Goal: Task Accomplishment & Management: Manage account settings

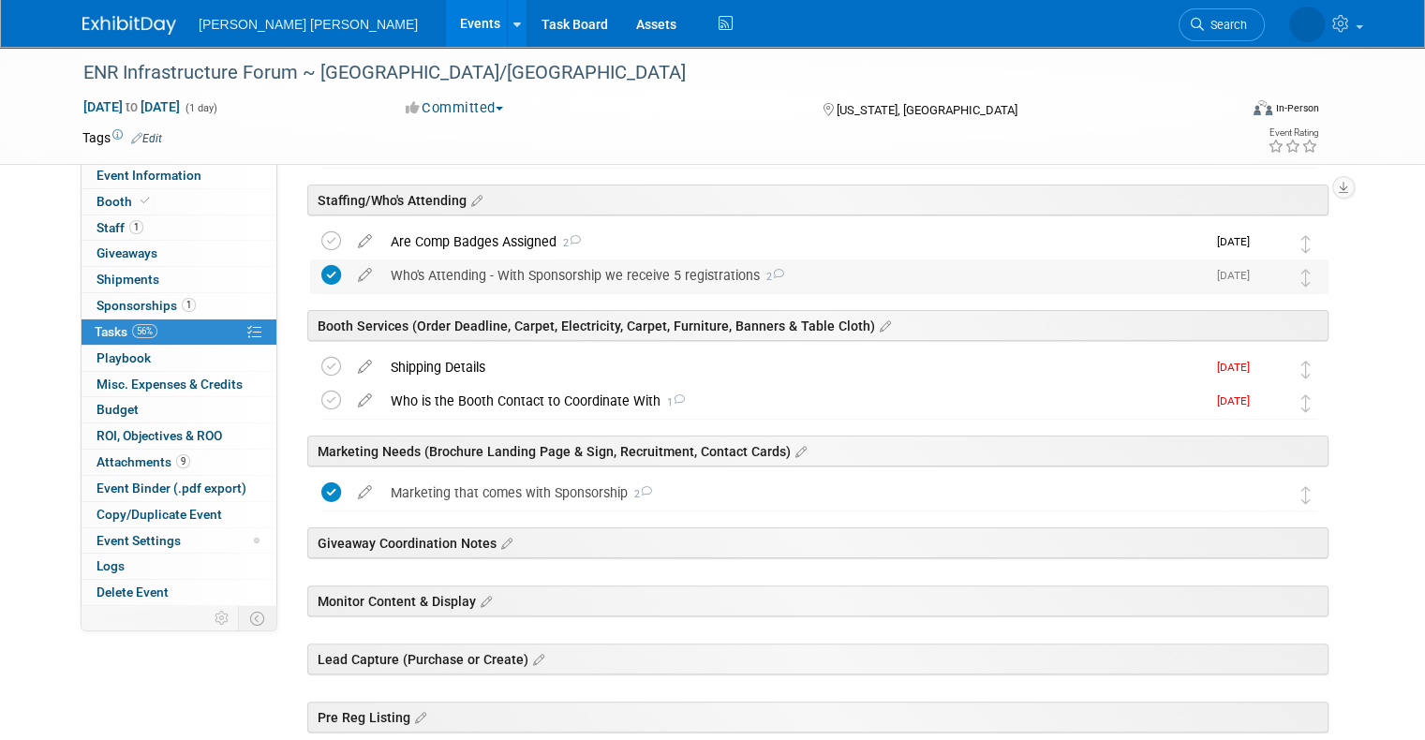
scroll to position [375, 0]
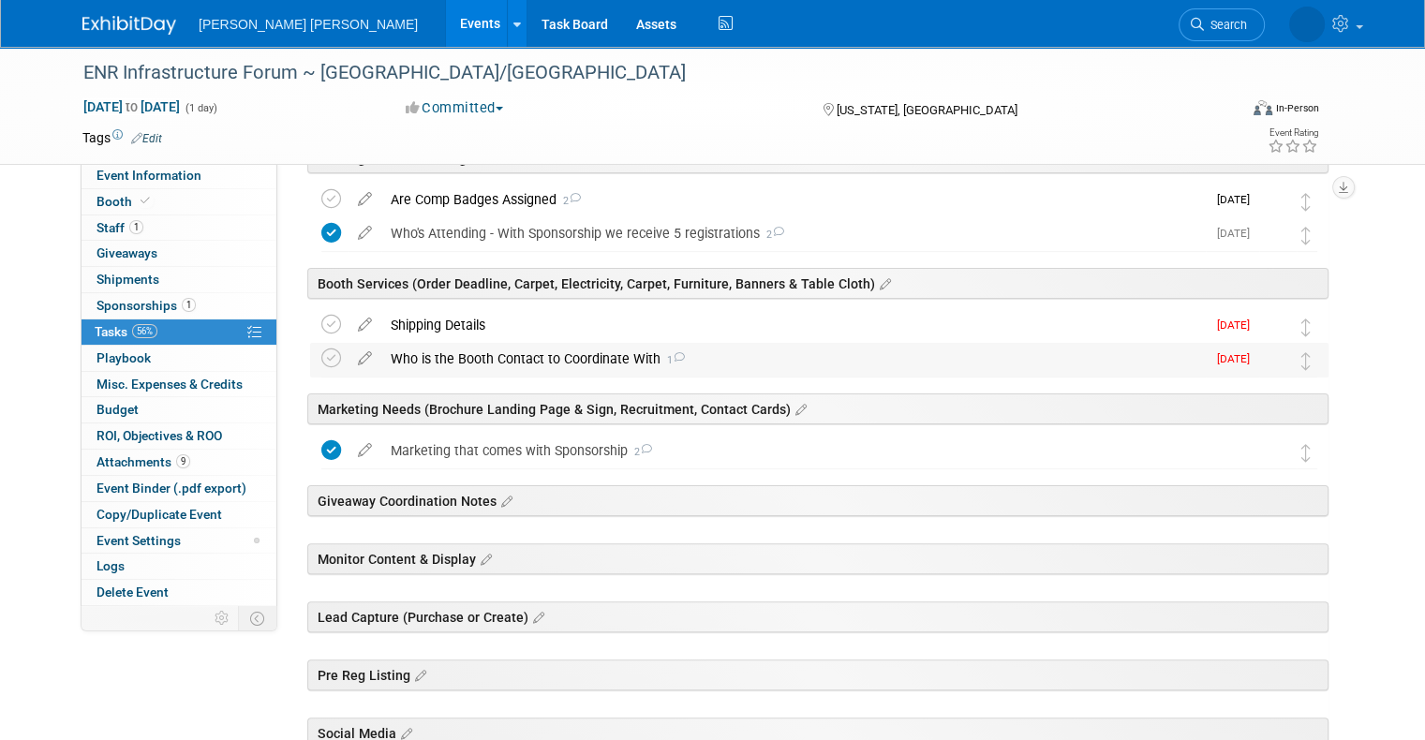
click at [521, 354] on div "Who is the Booth Contact to Coordinate With 1" at bounding box center [793, 359] width 824 height 32
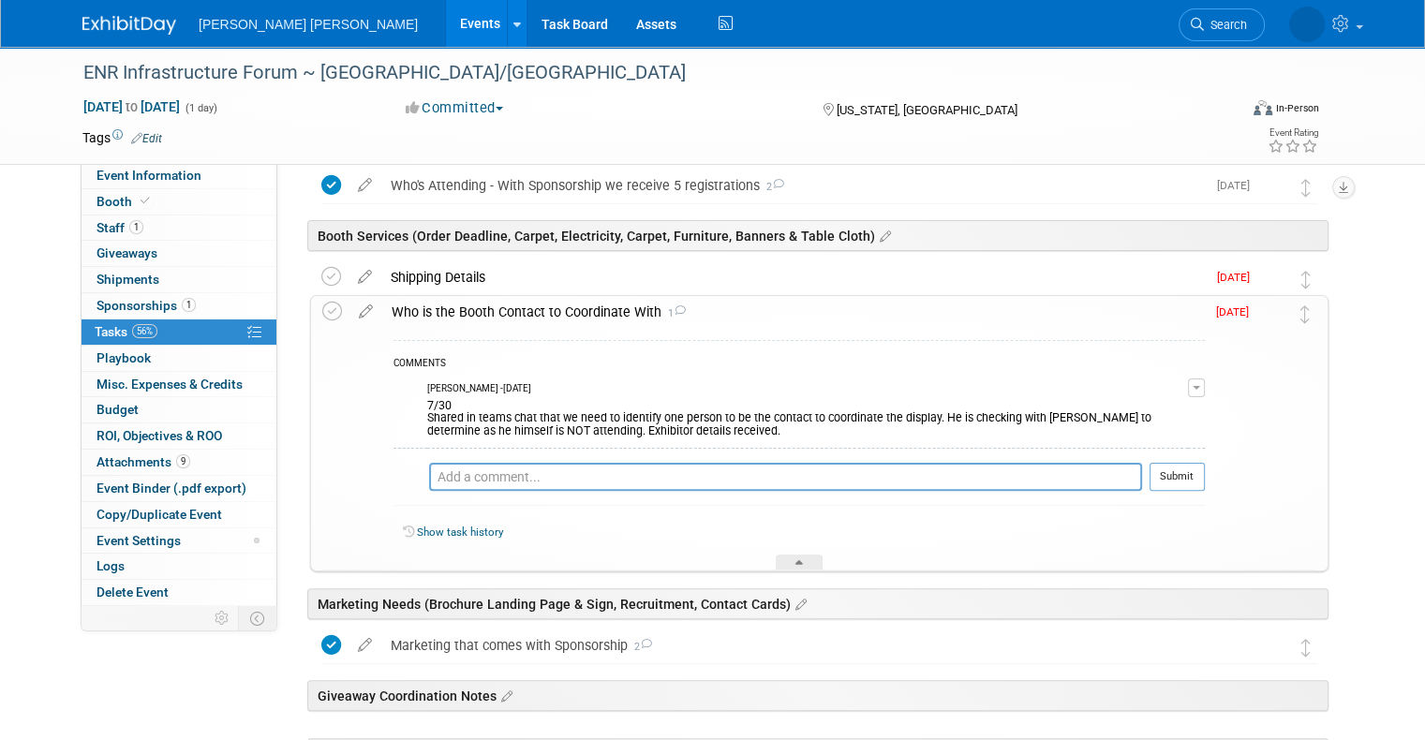
scroll to position [468, 0]
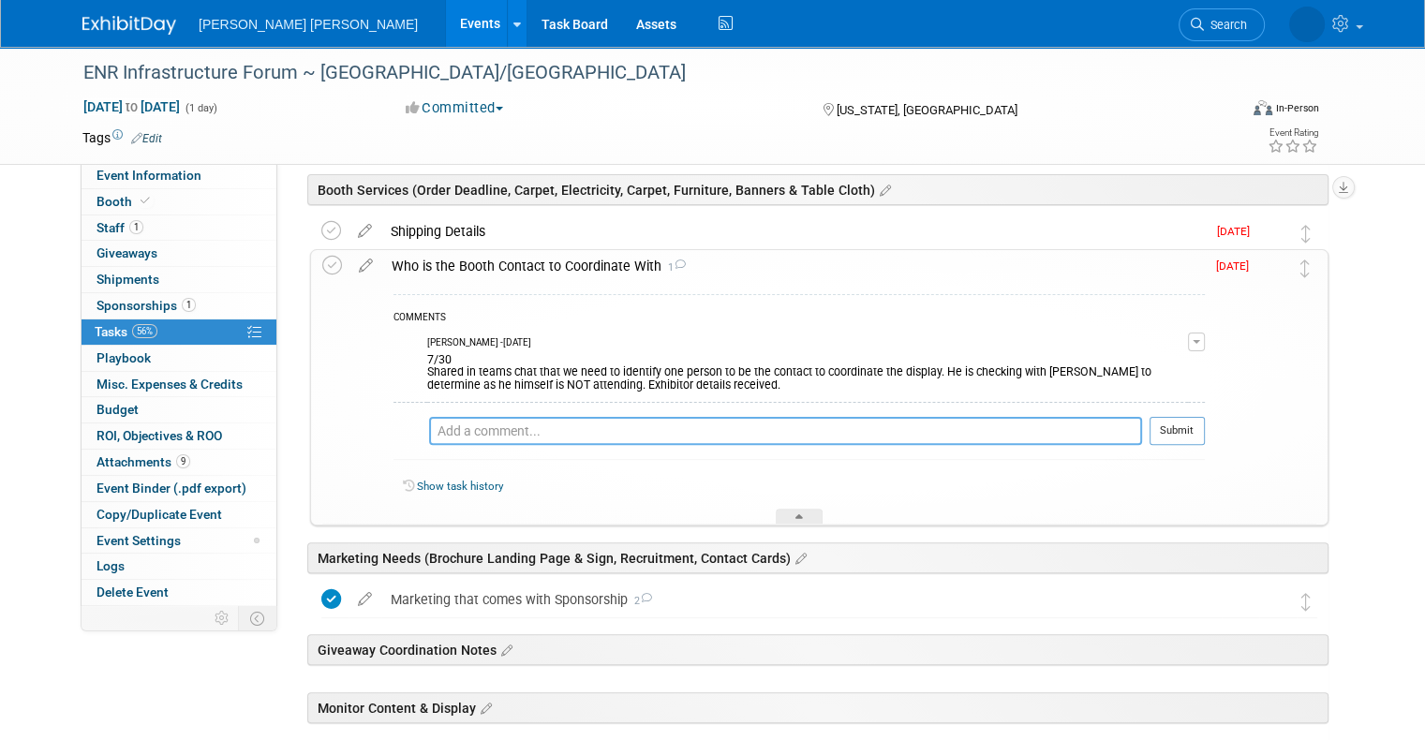
click at [517, 432] on textarea at bounding box center [785, 431] width 713 height 28
type textarea "9"
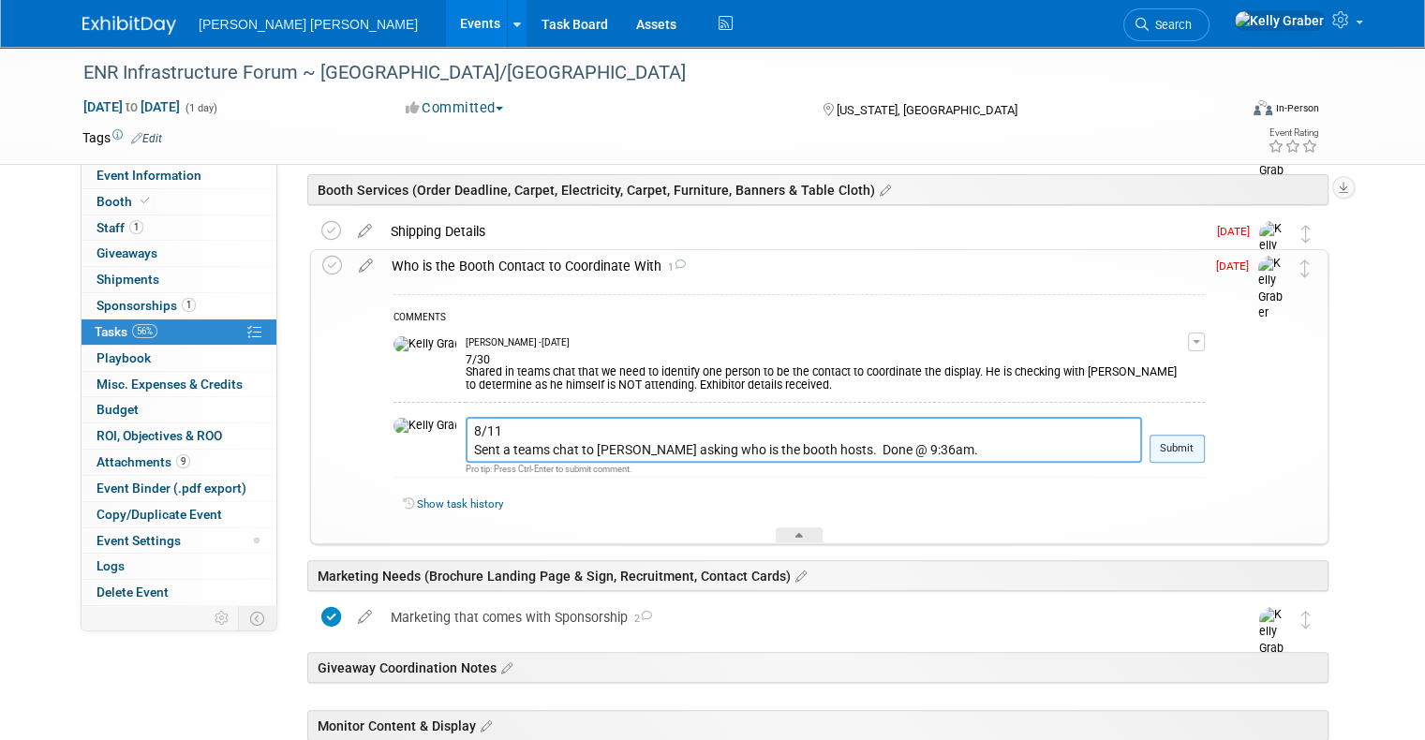
type textarea "8/11 Sent a teams chat to [PERSON_NAME] asking who is the booth hosts. Done @ 9…"
click at [1191, 443] on button "Submit" at bounding box center [1176, 449] width 55 height 28
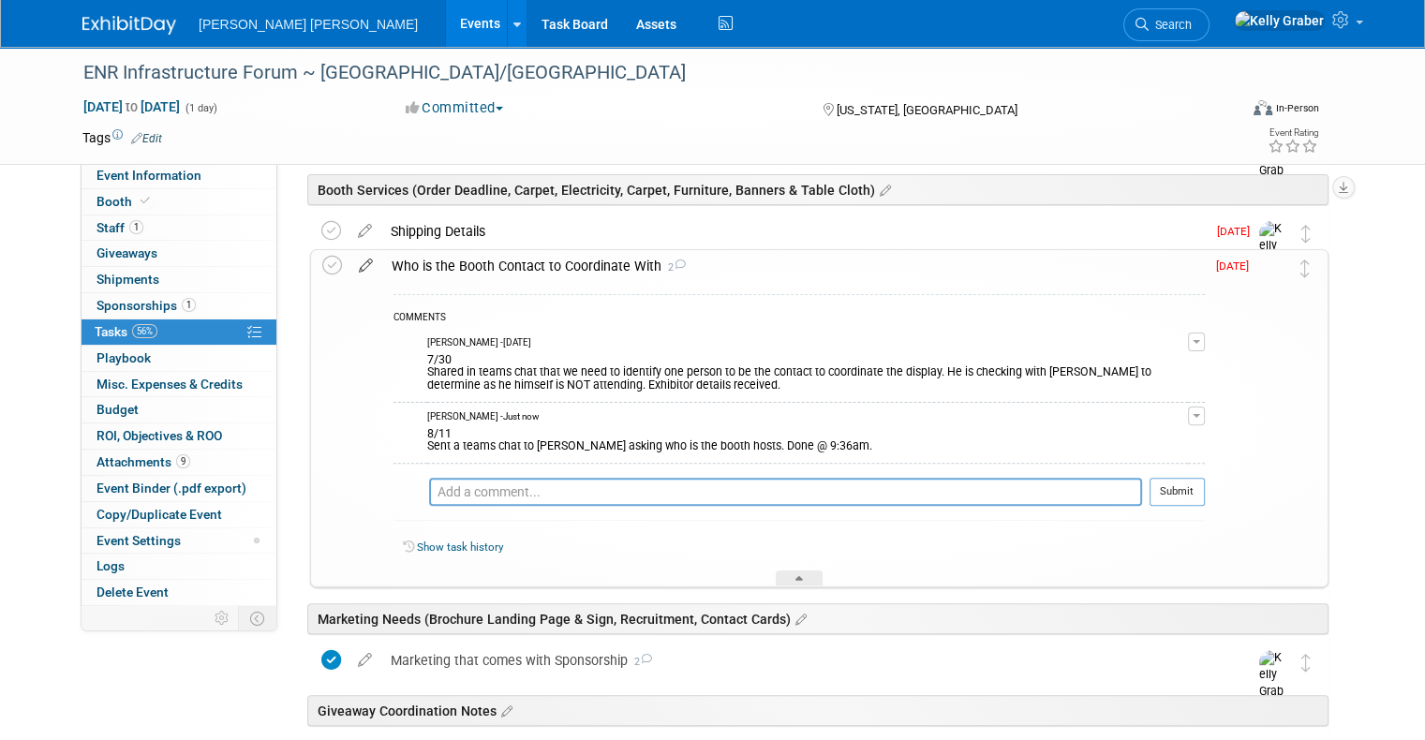
click at [349, 268] on icon at bounding box center [365, 261] width 33 height 23
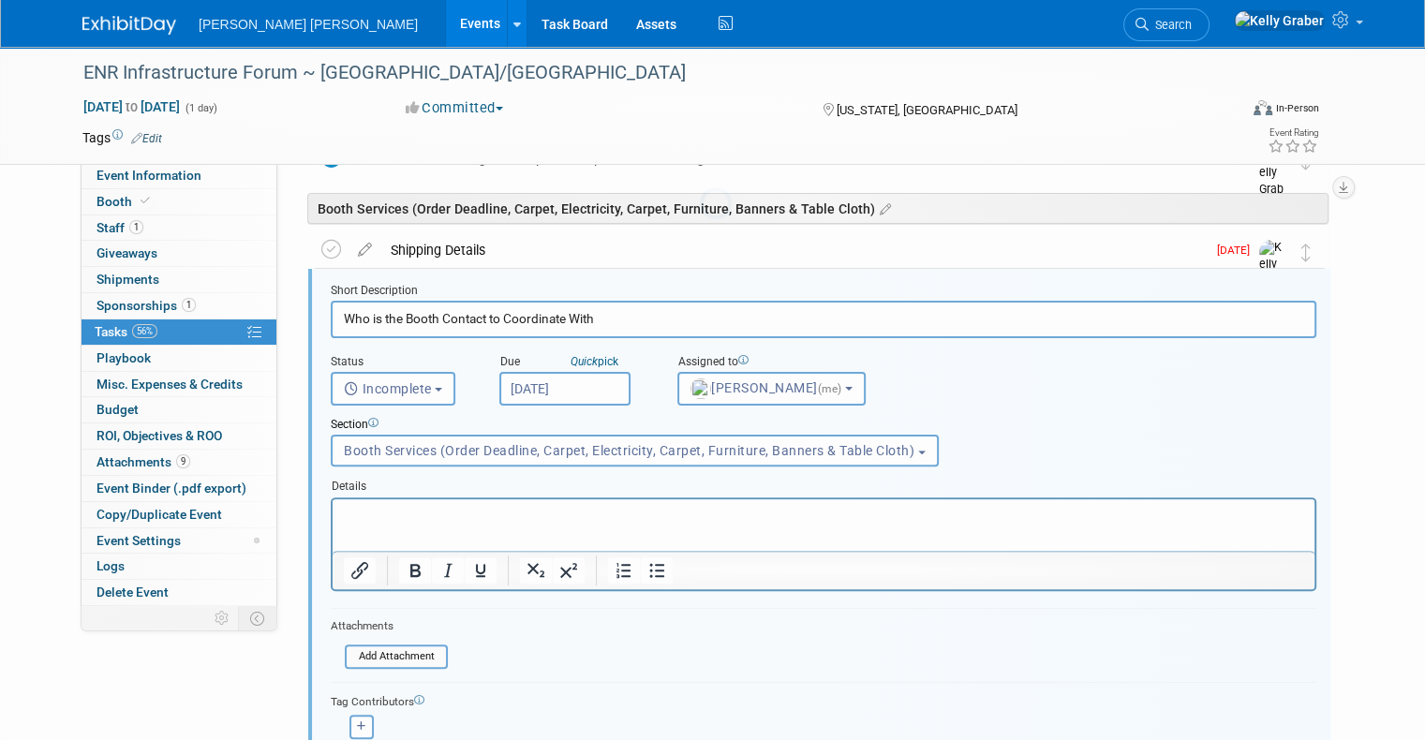
scroll to position [444, 0]
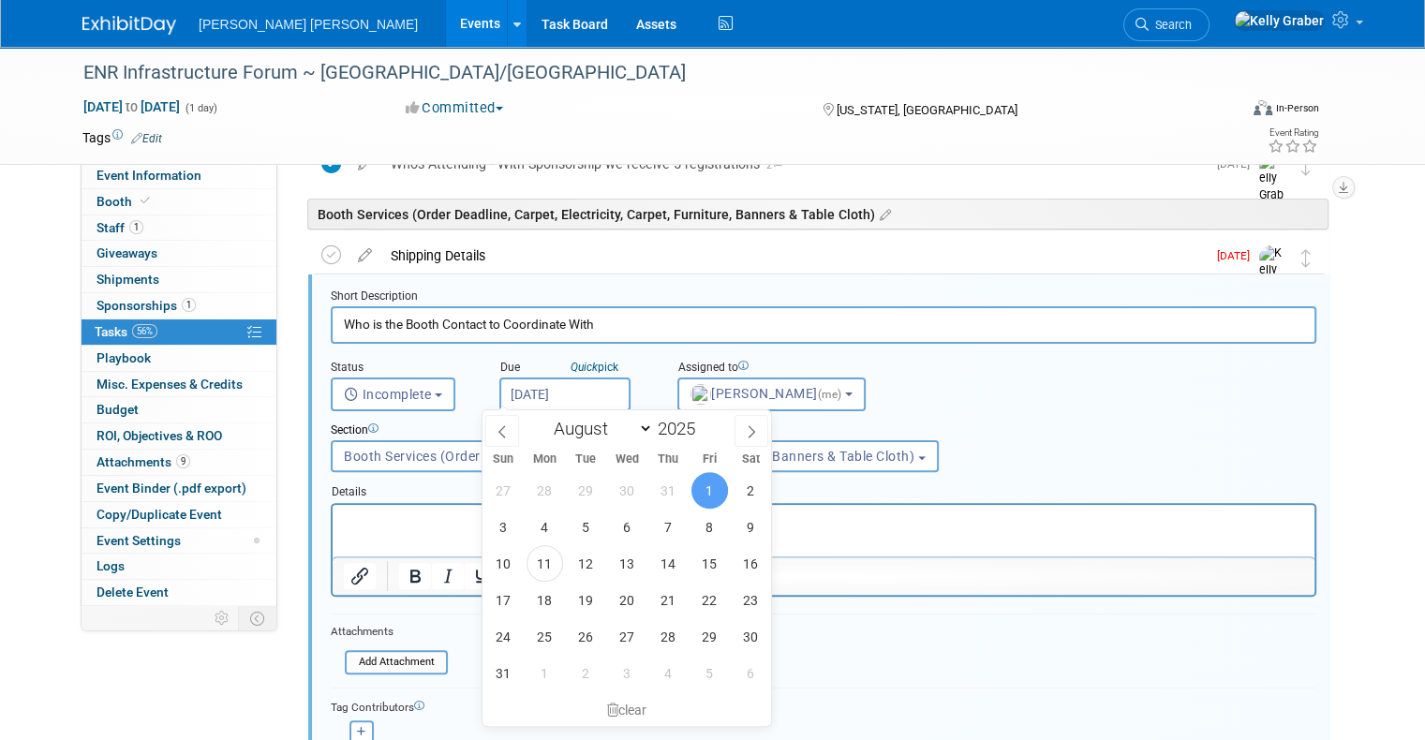
click at [536, 392] on input "[DATE]" at bounding box center [564, 394] width 131 height 34
click at [716, 570] on span "15" at bounding box center [709, 563] width 37 height 37
type input "[DATE]"
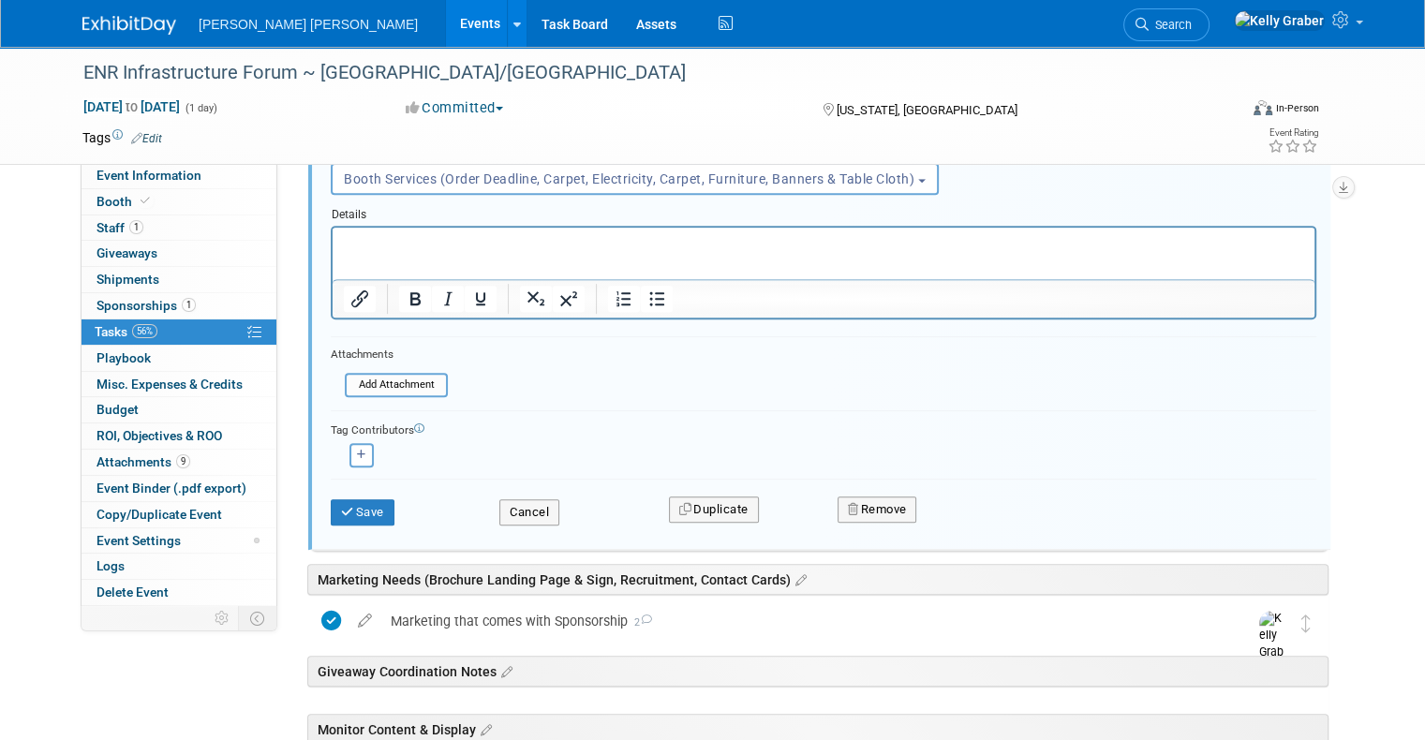
scroll to position [725, 0]
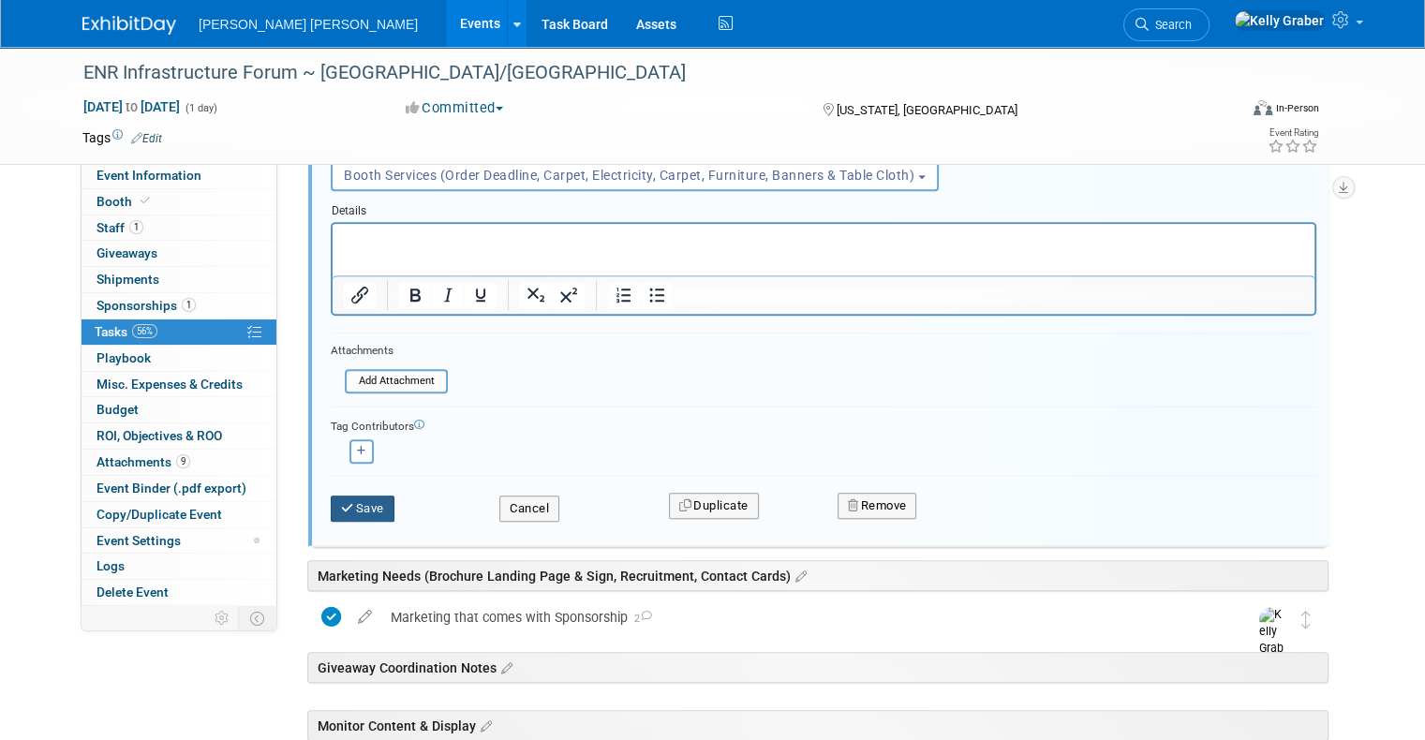
click at [341, 504] on icon "submit" at bounding box center [348, 508] width 15 height 12
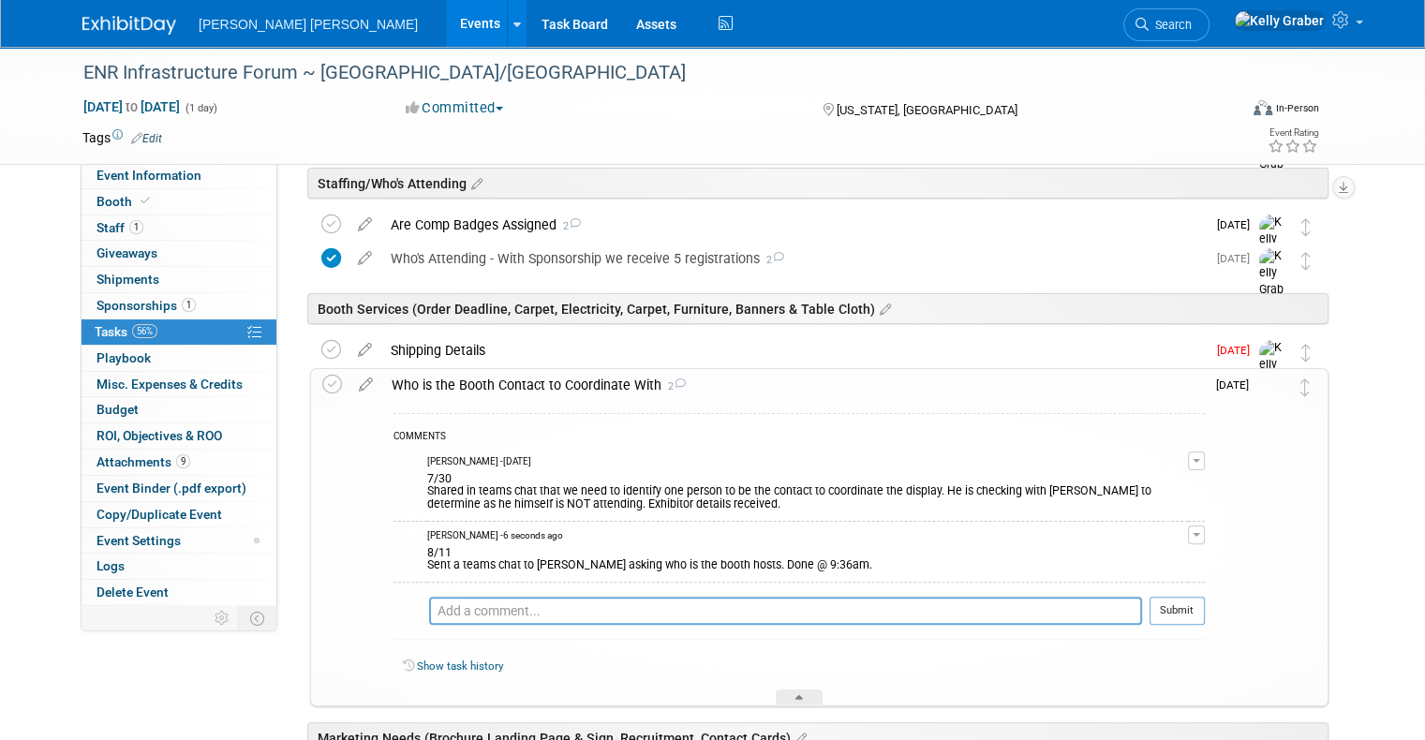
scroll to position [444, 0]
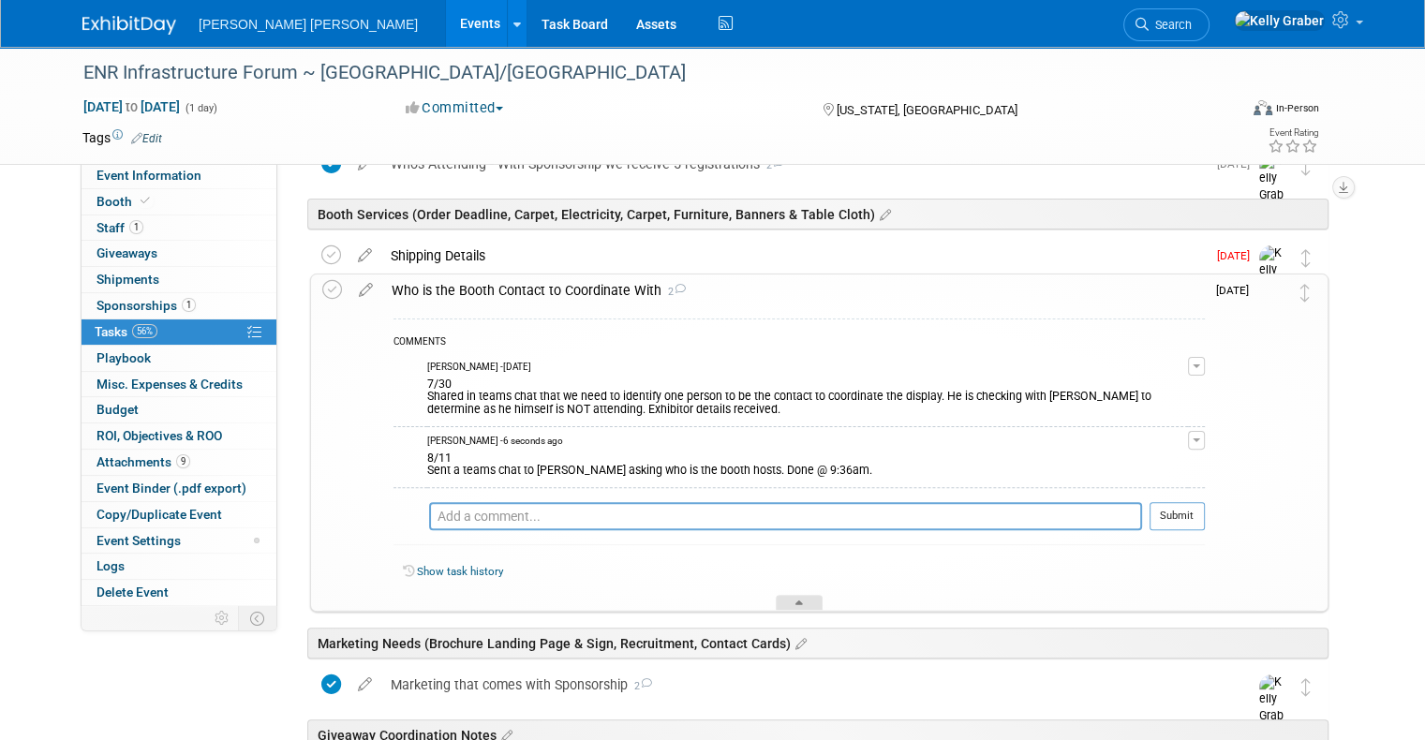
click at [796, 600] on icon at bounding box center [798, 605] width 7 height 11
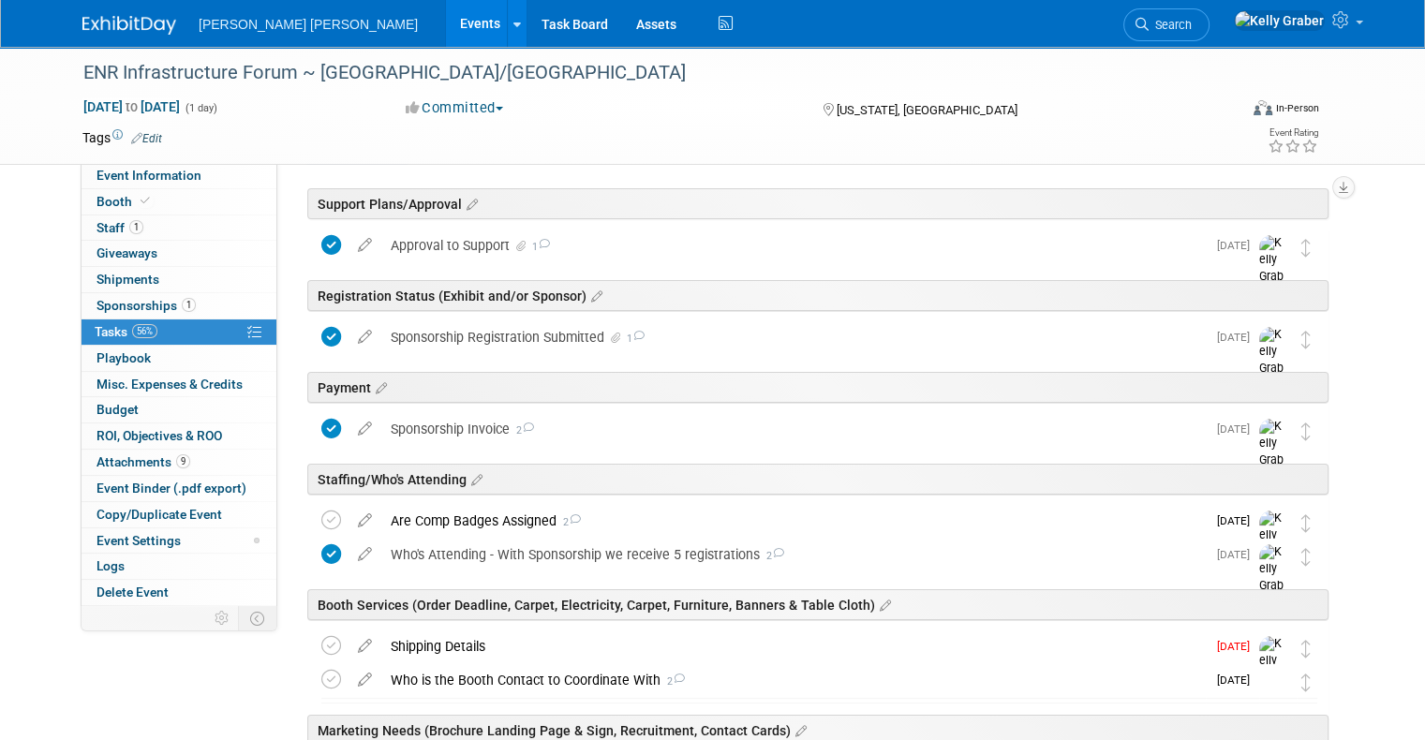
scroll to position [0, 0]
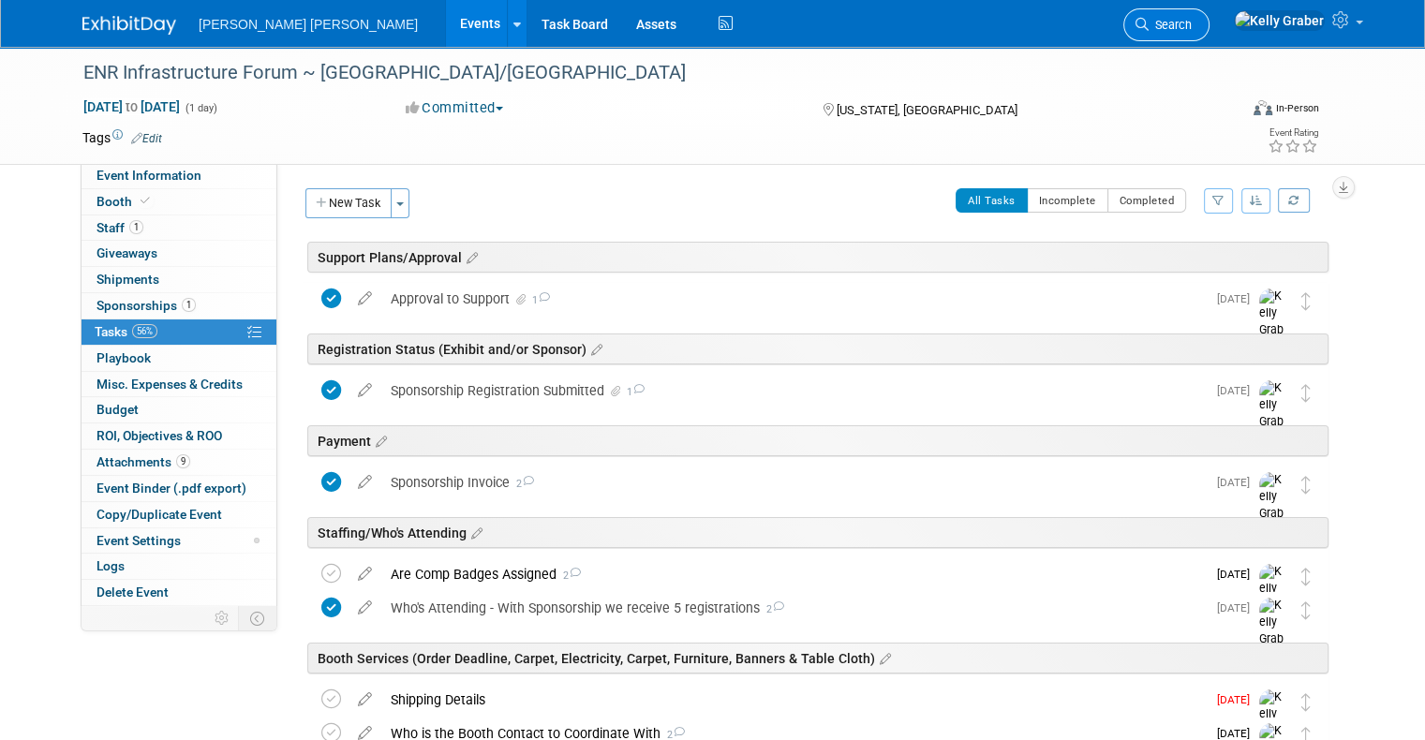
click at [1191, 23] on span "Search" at bounding box center [1169, 25] width 43 height 14
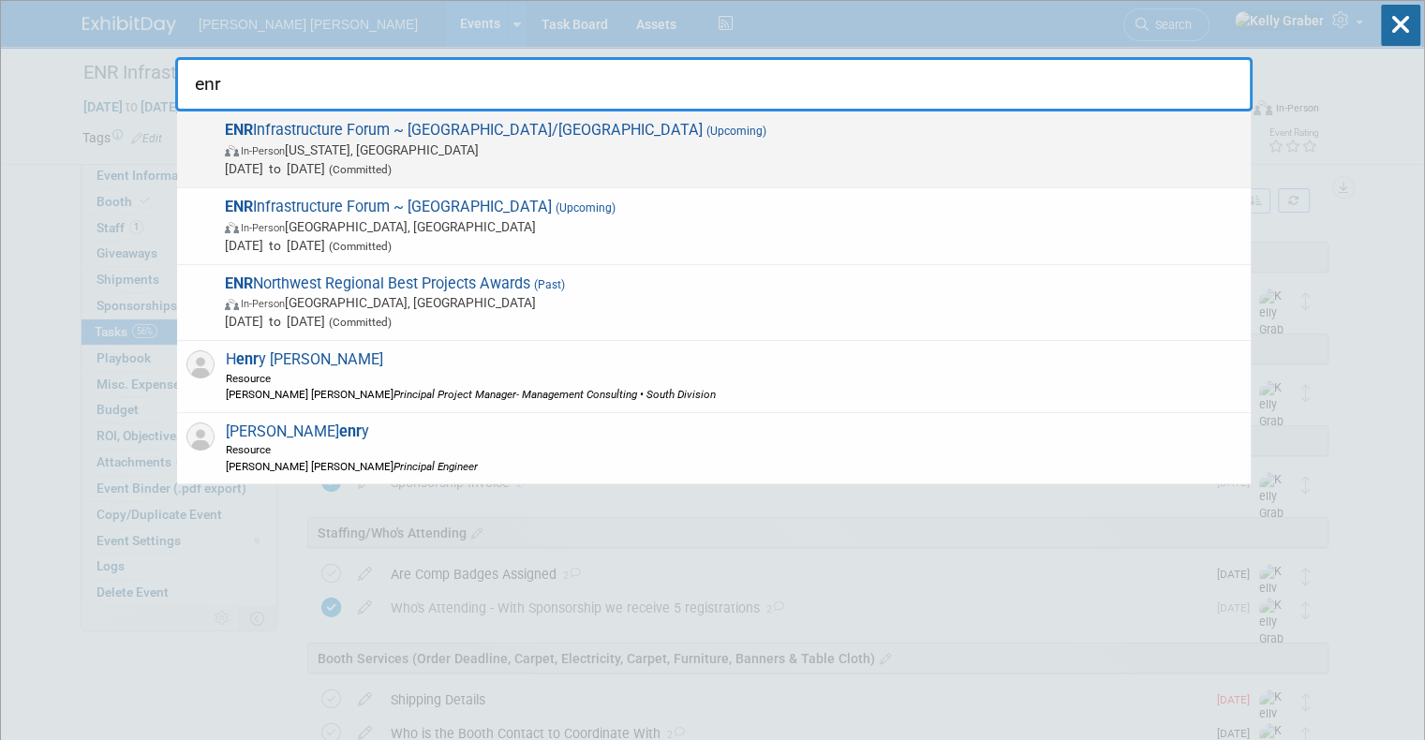
type input "enr"
click at [337, 128] on span "ENR Infrastructure Forum ~ [GEOGRAPHIC_DATA]/[GEOGRAPHIC_DATA] (Upcoming) In-Pe…" at bounding box center [730, 149] width 1022 height 57
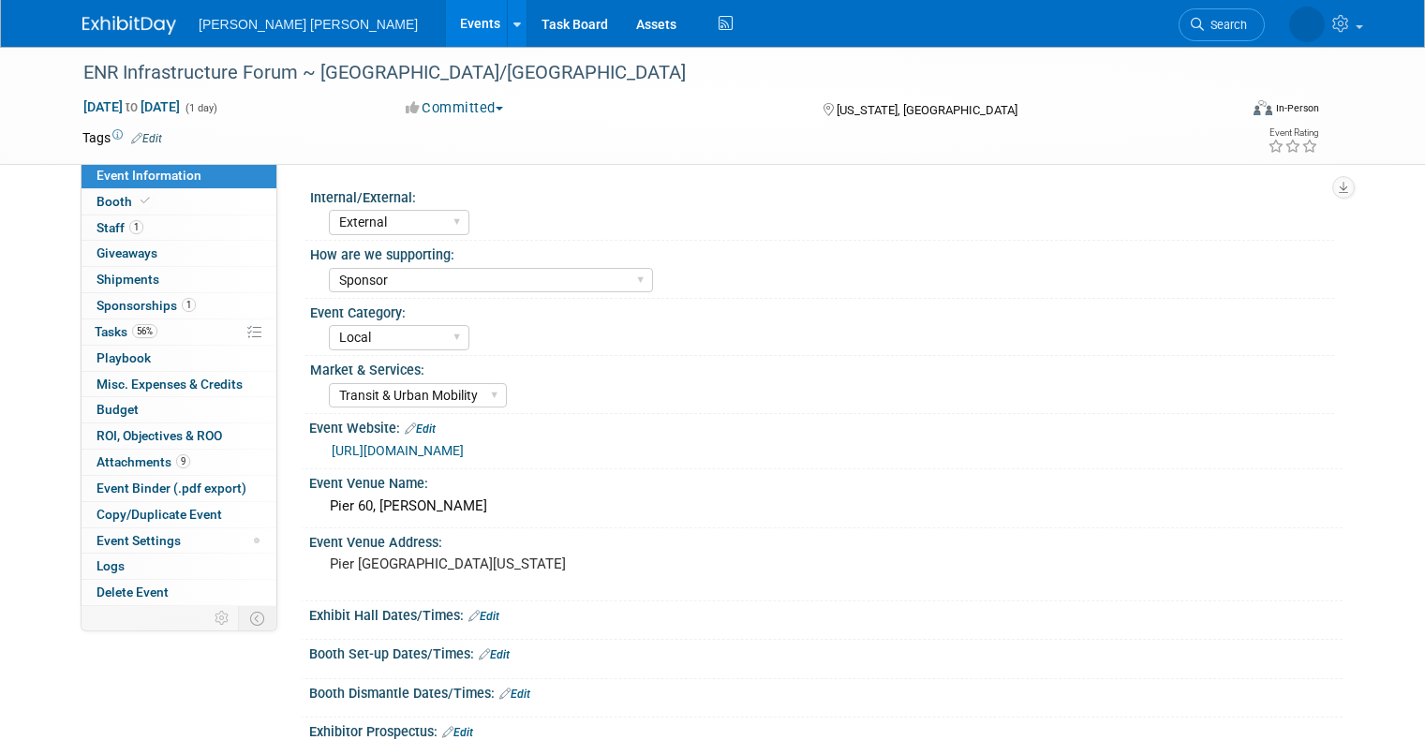
select select "External"
select select "Sponsor"
select select "Local"
select select "Transit & Urban Mobility"
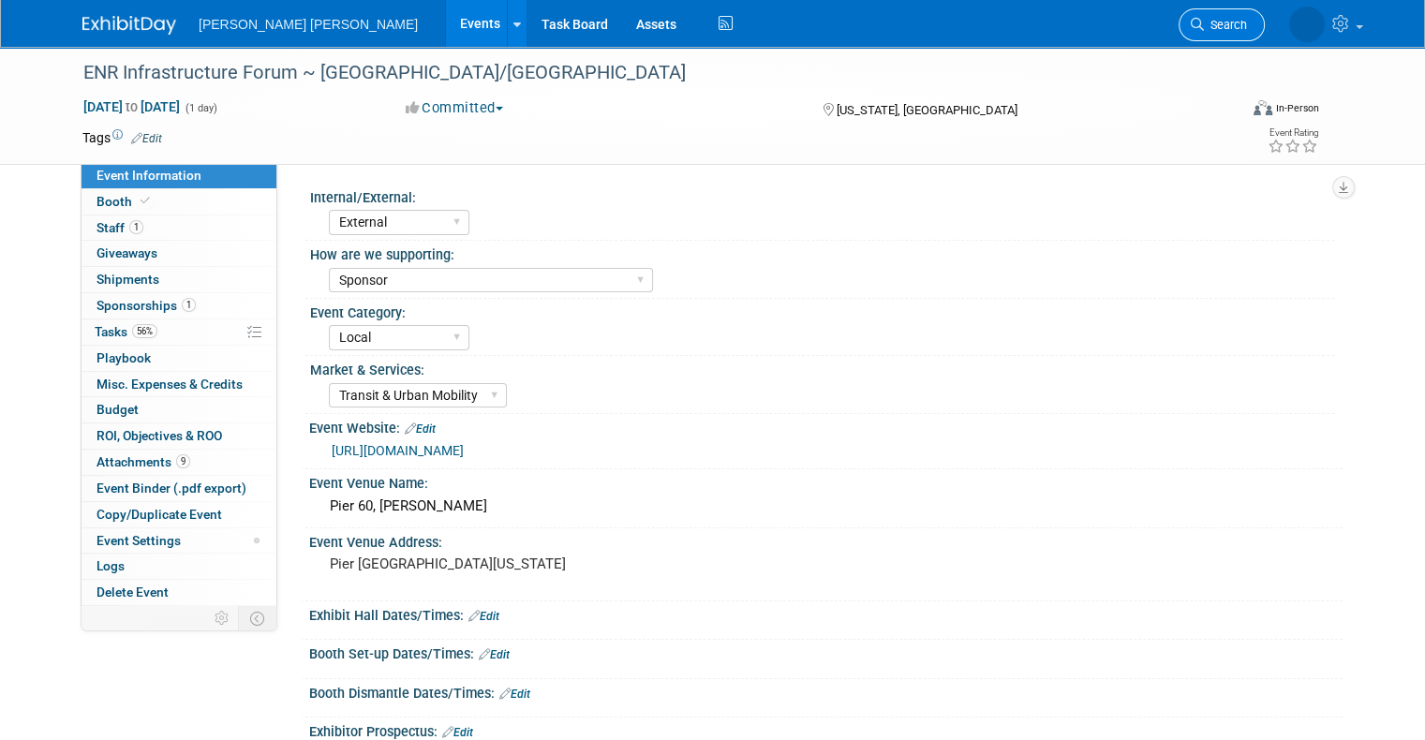
click at [1247, 26] on span "Search" at bounding box center [1225, 25] width 43 height 14
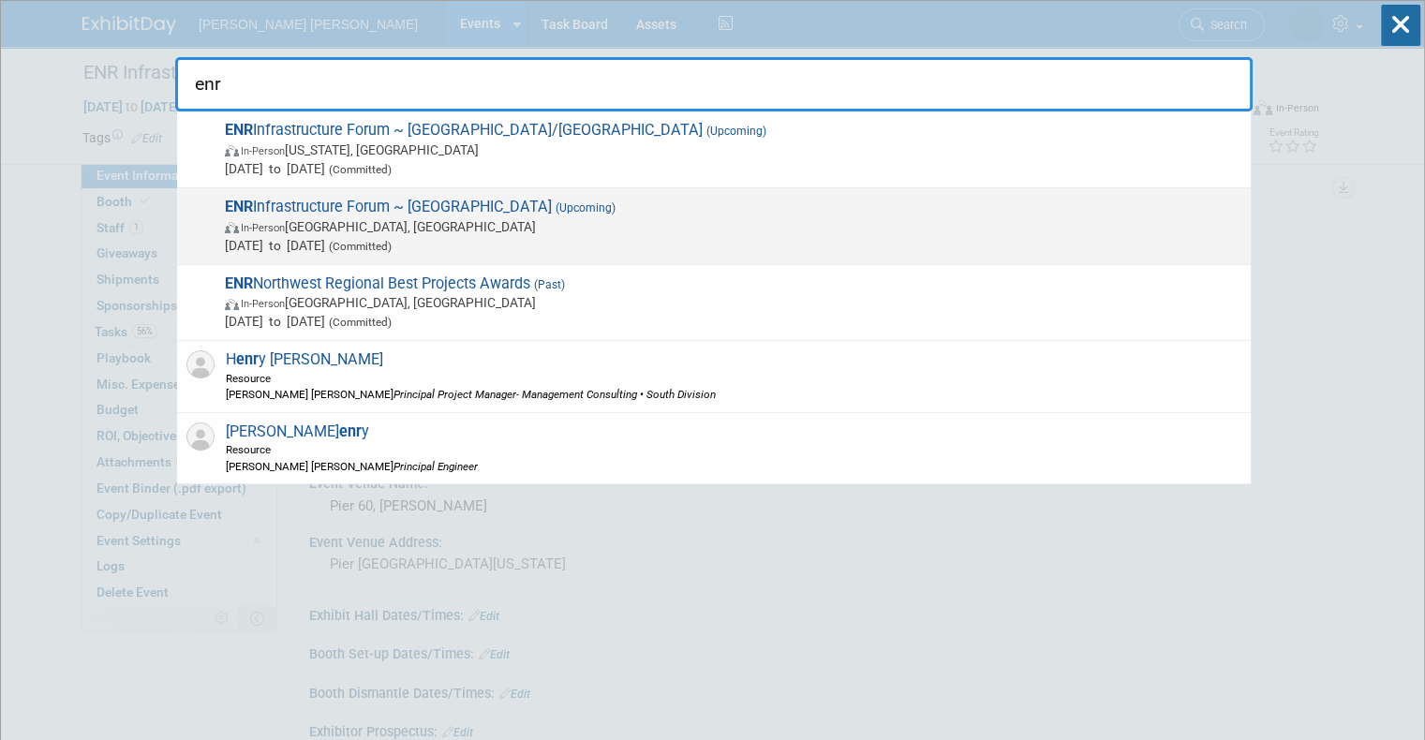
type input "enr"
click at [262, 211] on span "ENR Infrastructure Forum ~ Seattle (Upcoming) In-Person Seattle, WA Oct 20, 202…" at bounding box center [730, 226] width 1022 height 57
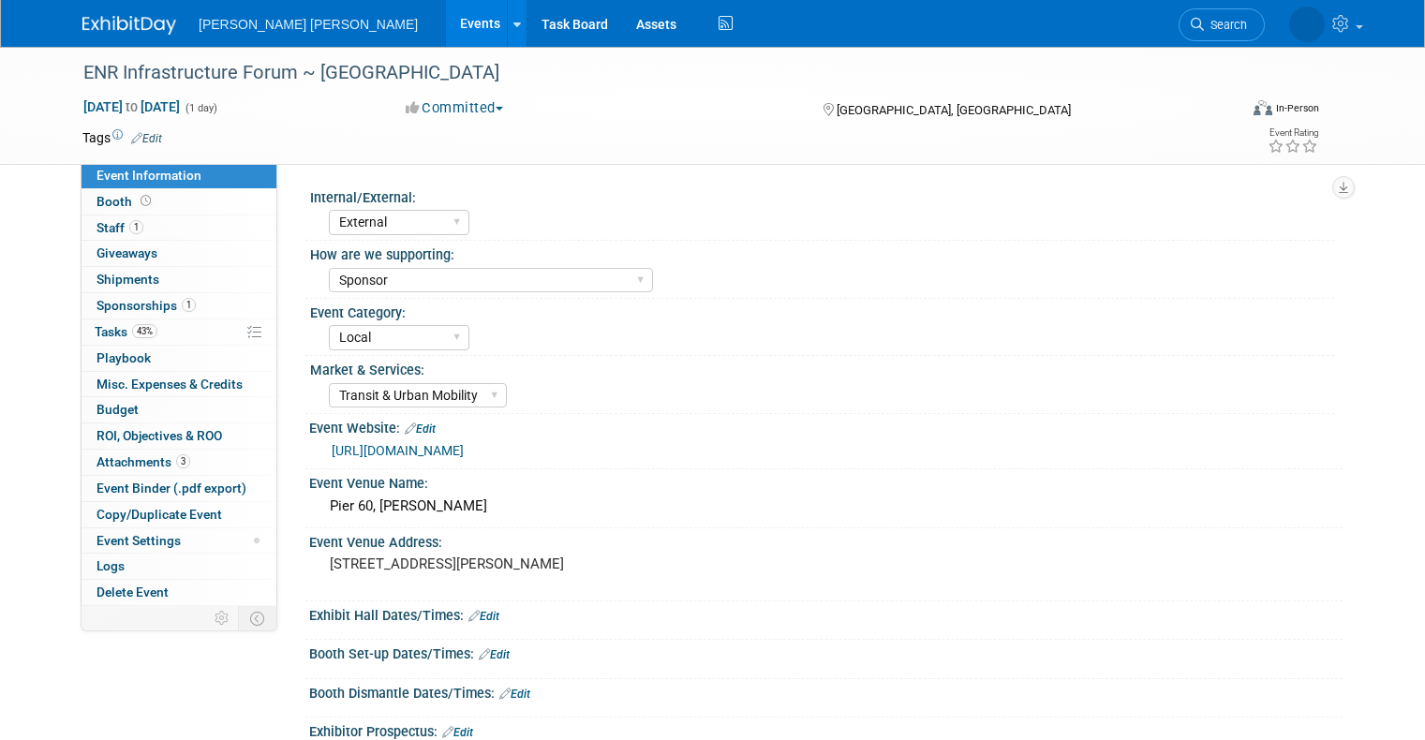
select select "External"
select select "Sponsor"
select select "Local"
select select "Transit & Urban Mobility"
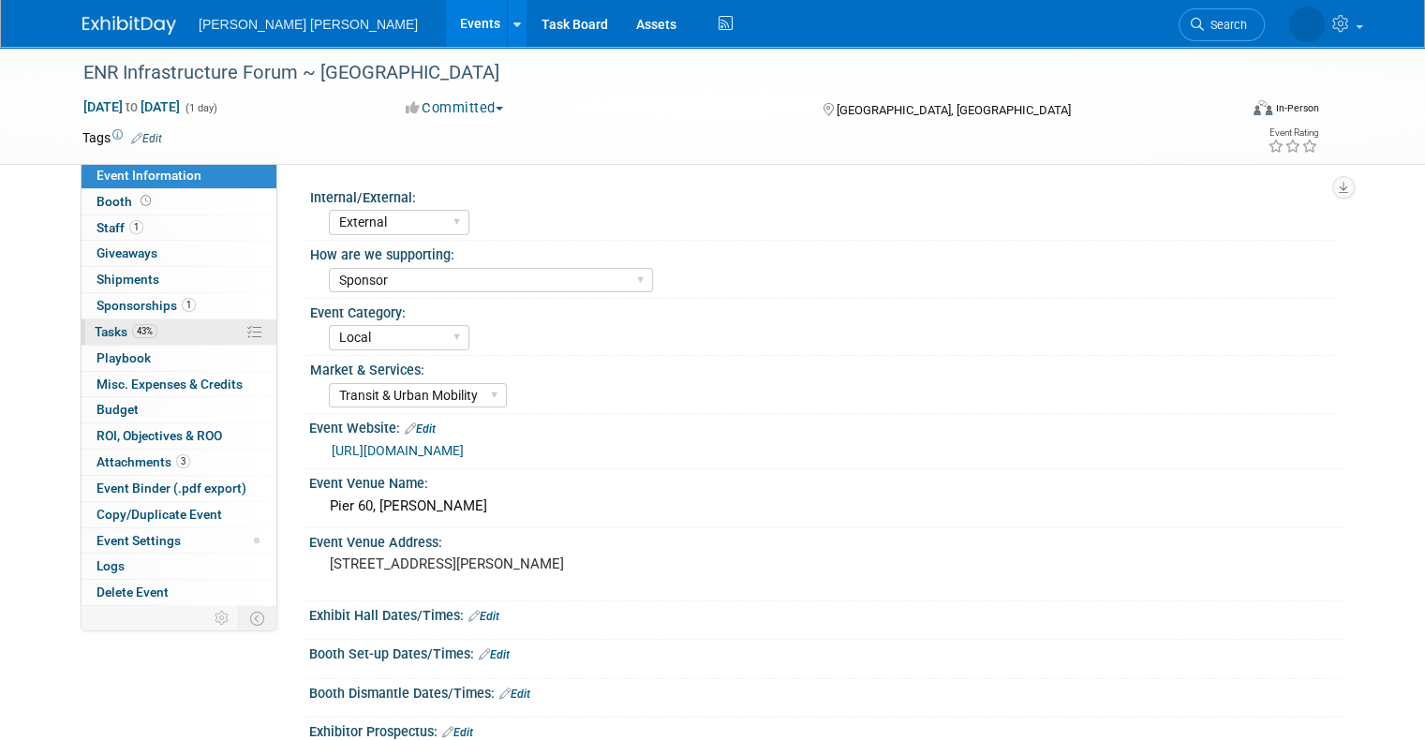
click at [95, 332] on span "Tasks 43%" at bounding box center [126, 331] width 63 height 15
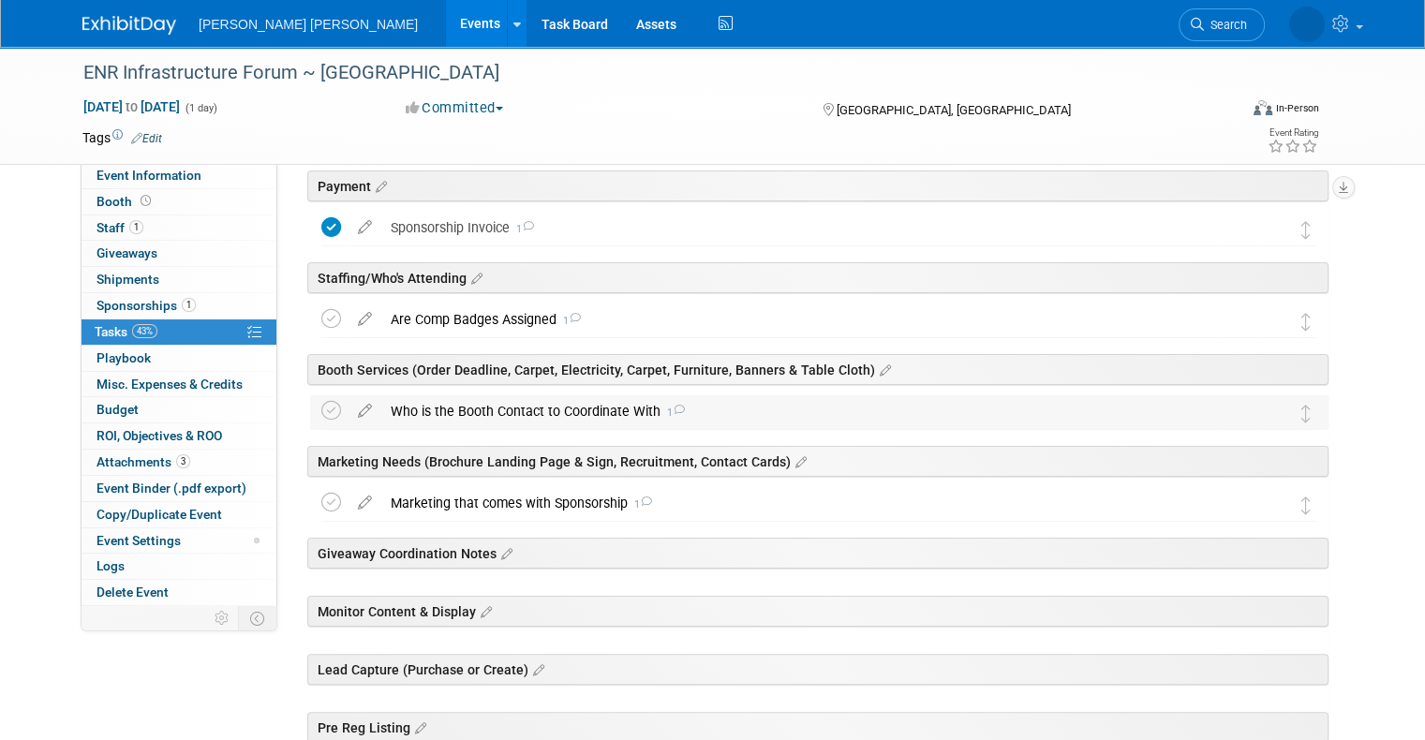
scroll to position [281, 0]
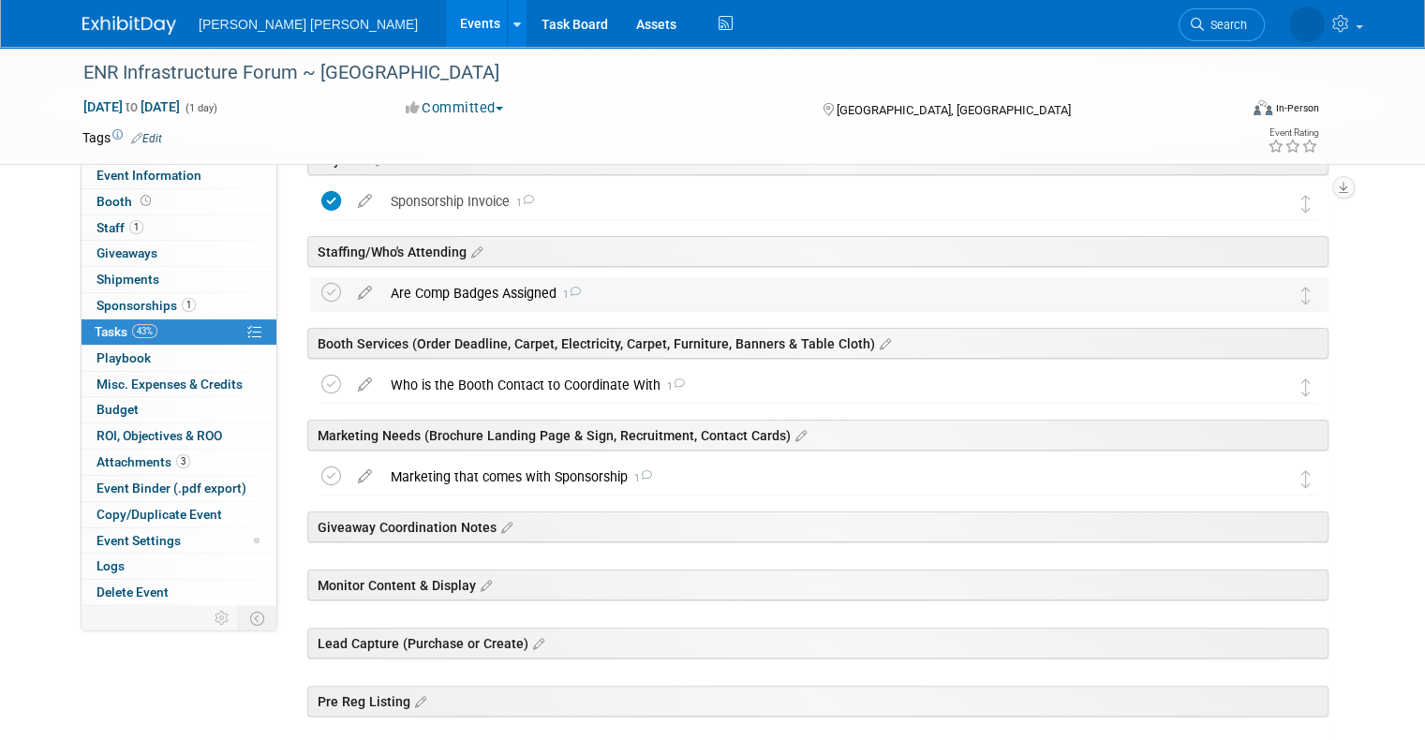
click at [452, 290] on div "Are Comp Badges Assigned 1" at bounding box center [801, 293] width 840 height 32
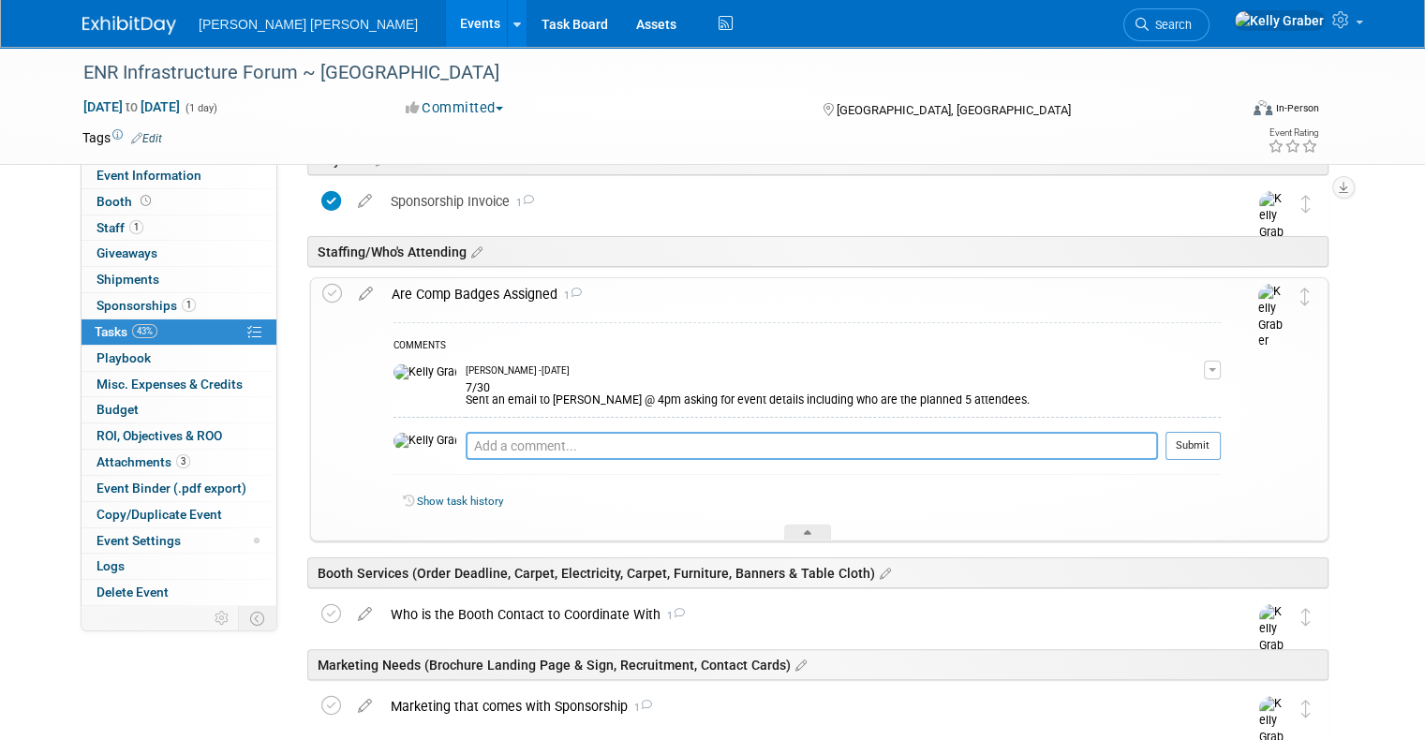
click at [484, 450] on textarea at bounding box center [811, 446] width 692 height 28
type textarea "8"
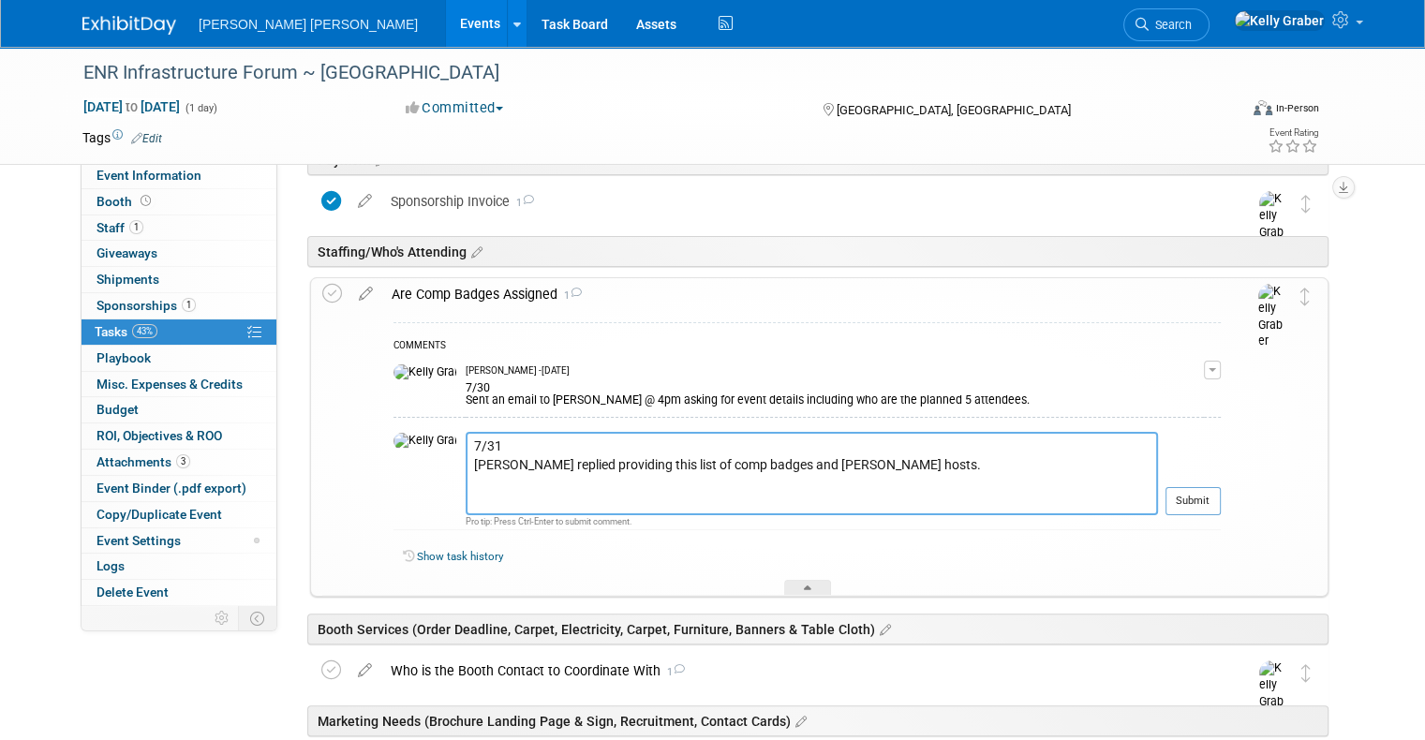
paste textarea "• Matt Collins • Ed Boatman • Slaven Ljuboja • Neil Robertson • Diana Walker"
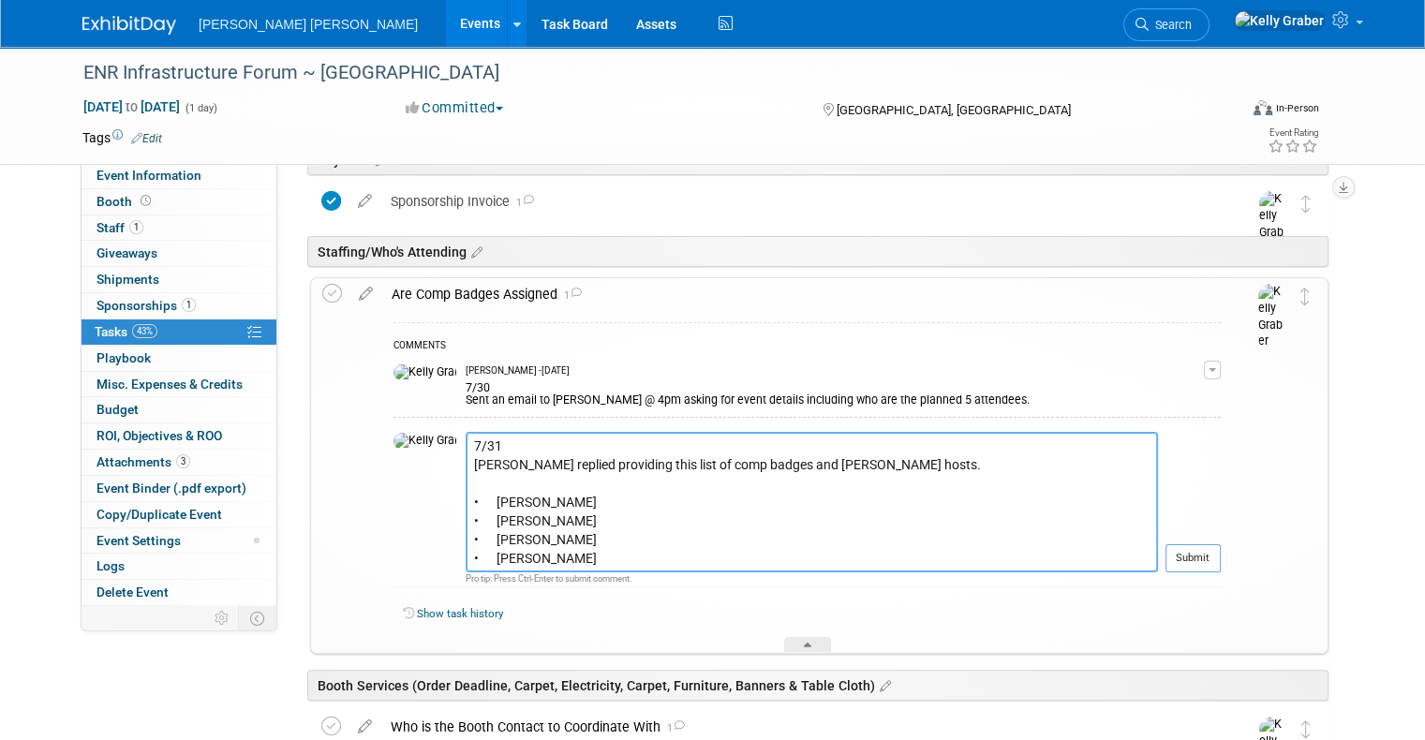
click at [566, 565] on textarea "7/31 Diana replied providing this list of comp badges and booth hosts. • Matt C…" at bounding box center [811, 502] width 692 height 140
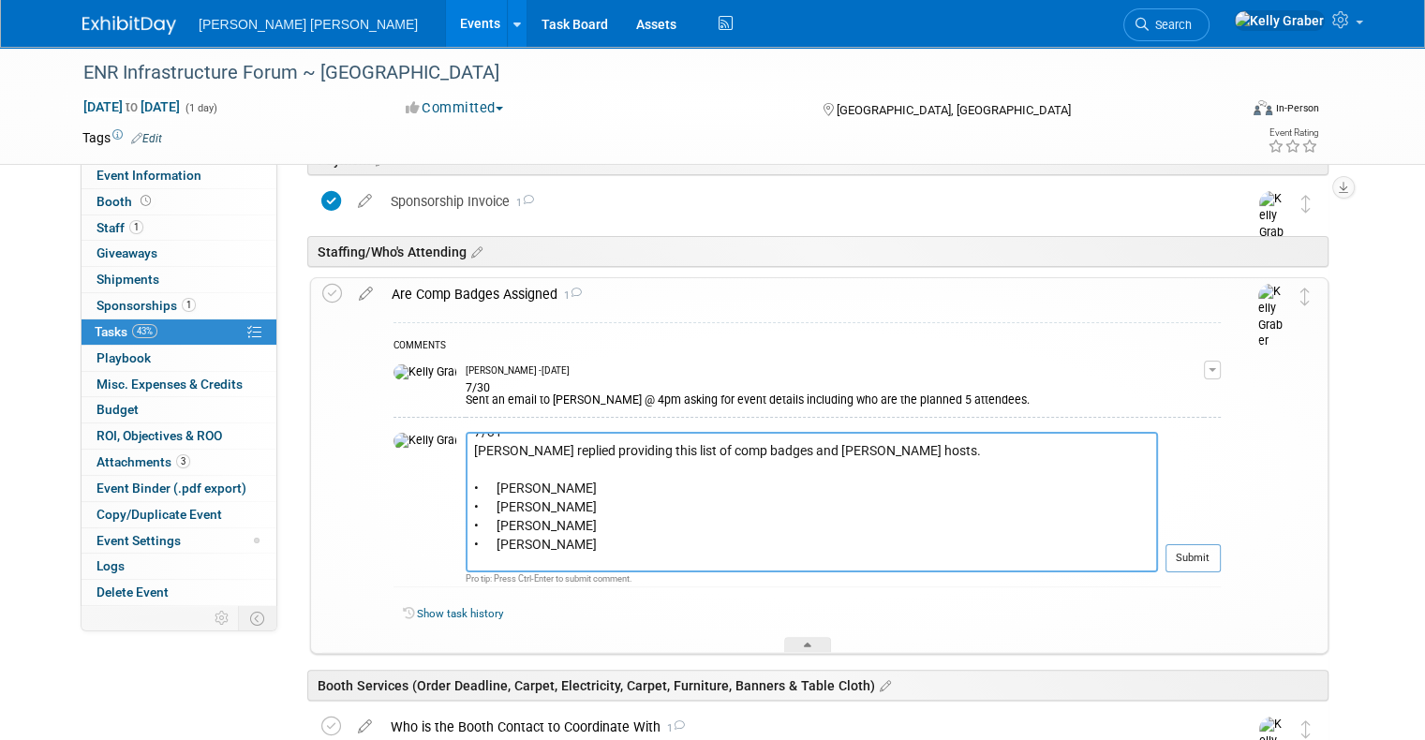
scroll to position [33, 0]
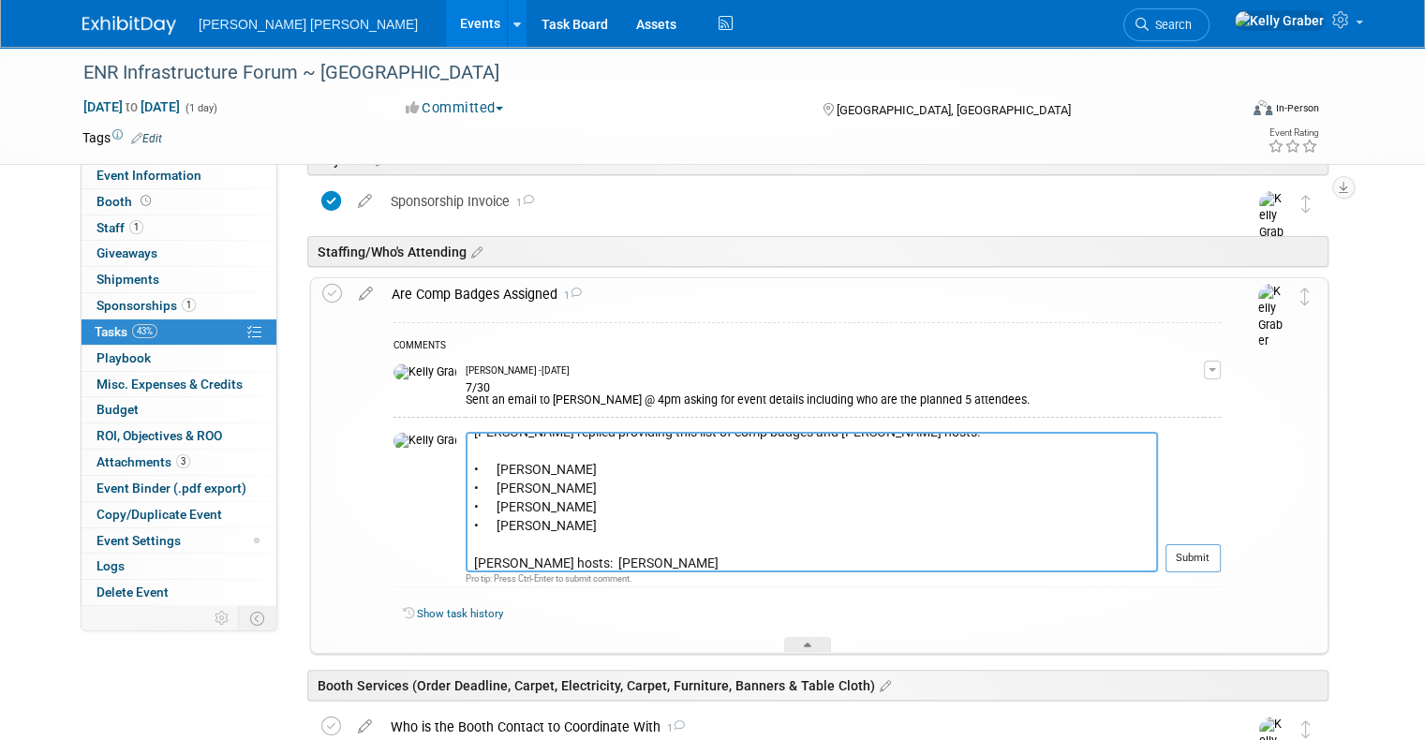
type textarea "7/31 Diana replied providing this list of comp badges and booth hosts. • Matt C…"
click at [1204, 560] on button "Submit" at bounding box center [1192, 558] width 55 height 28
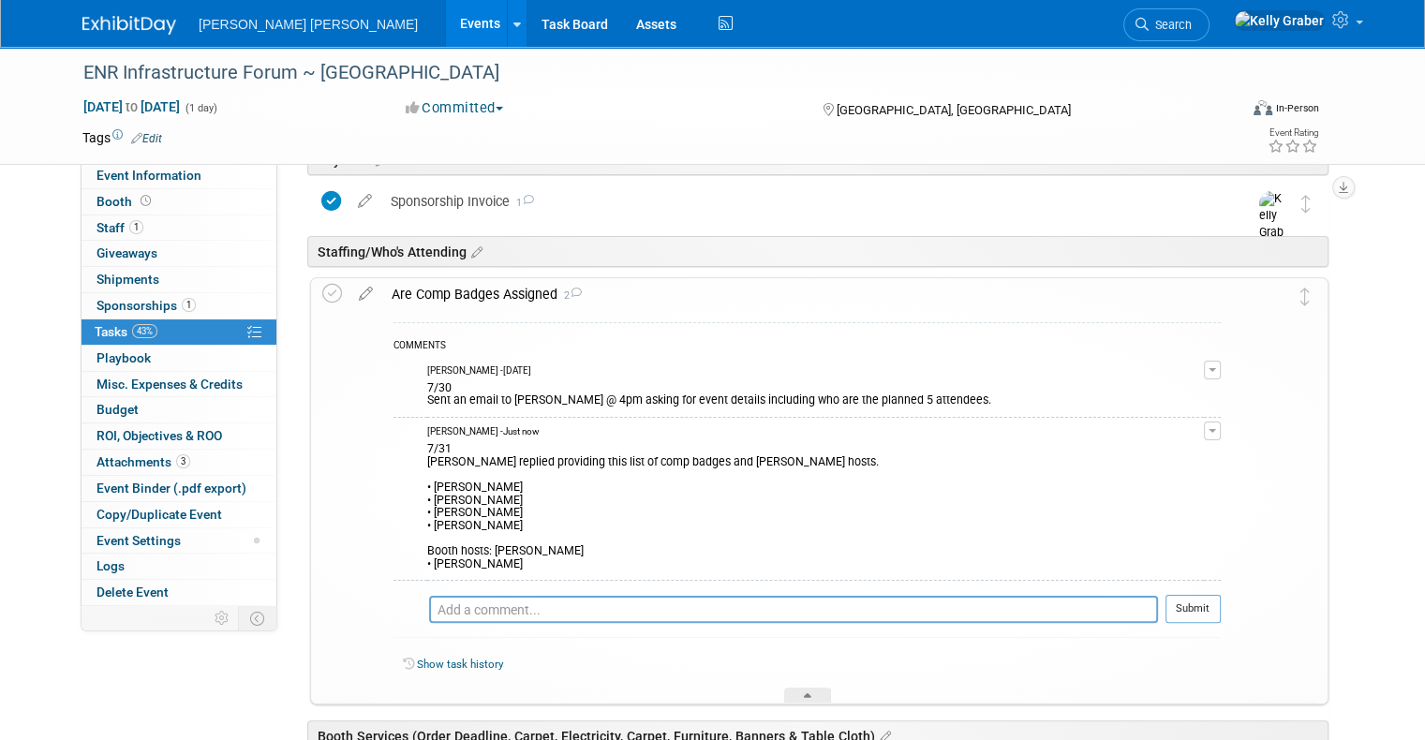
click at [599, 523] on div "7/31 Diana replied providing this list of comp badges and booth hosts. • Matt C…" at bounding box center [815, 504] width 776 height 132
click at [494, 480] on div "7/31 Diana replied providing this list of comp badges and booth hosts. • Matt C…" at bounding box center [815, 504] width 776 height 132
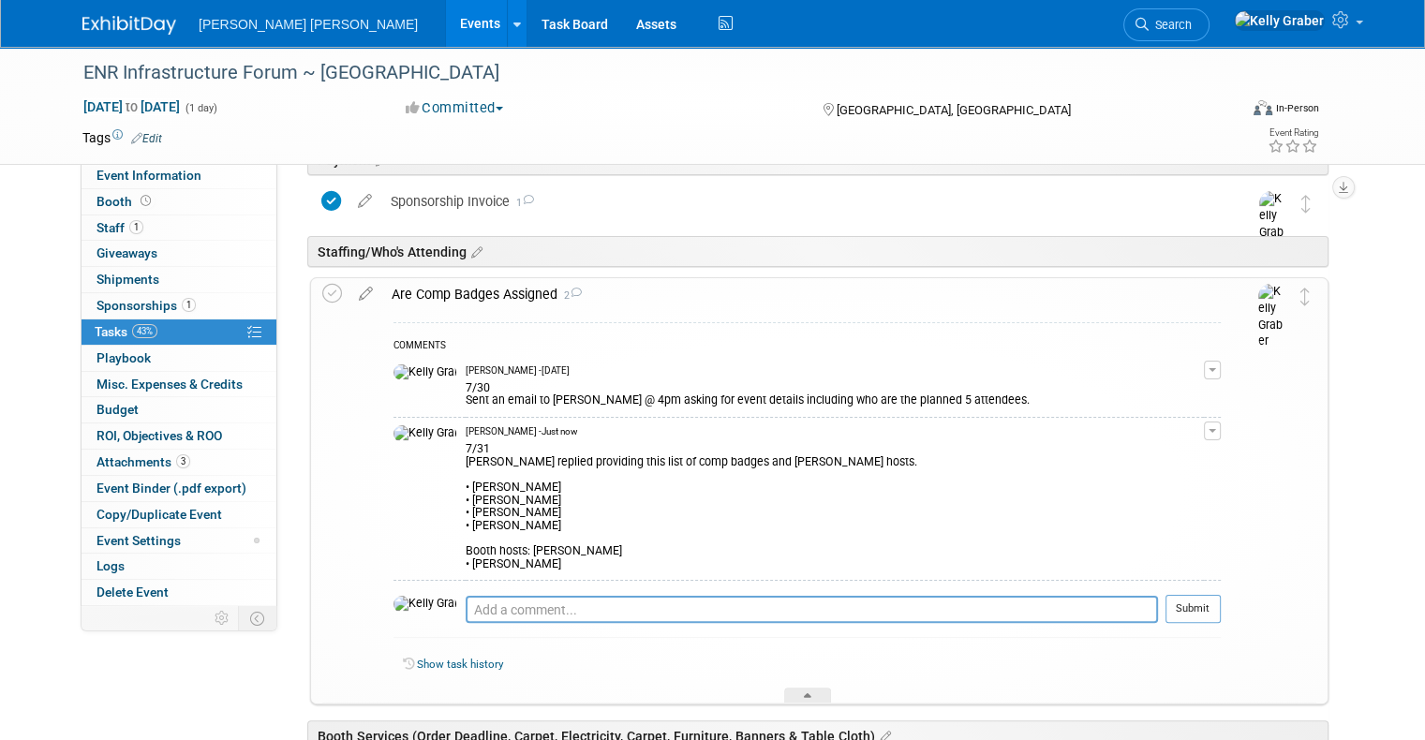
click at [1220, 428] on button "button" at bounding box center [1212, 430] width 17 height 19
click at [1167, 453] on link "Edit Comment" at bounding box center [1145, 458] width 148 height 26
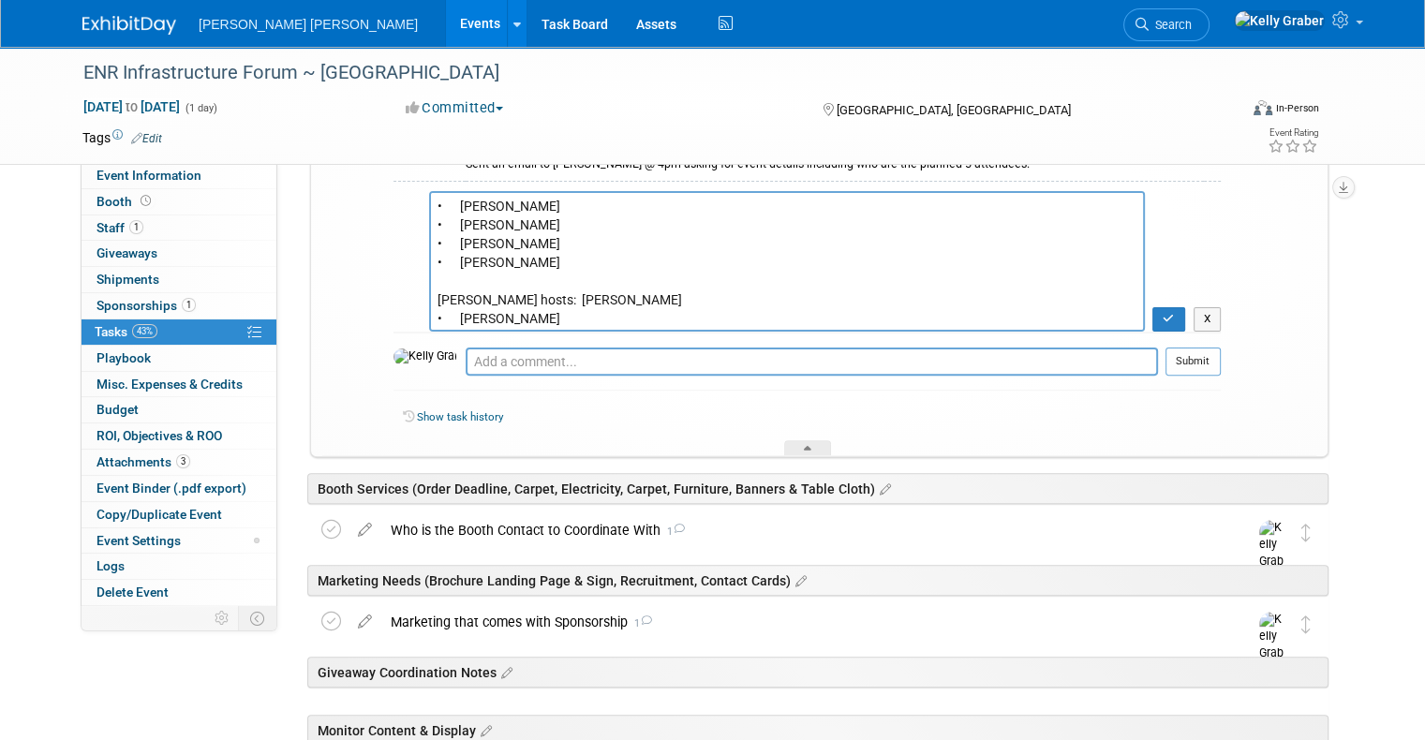
scroll to position [468, 0]
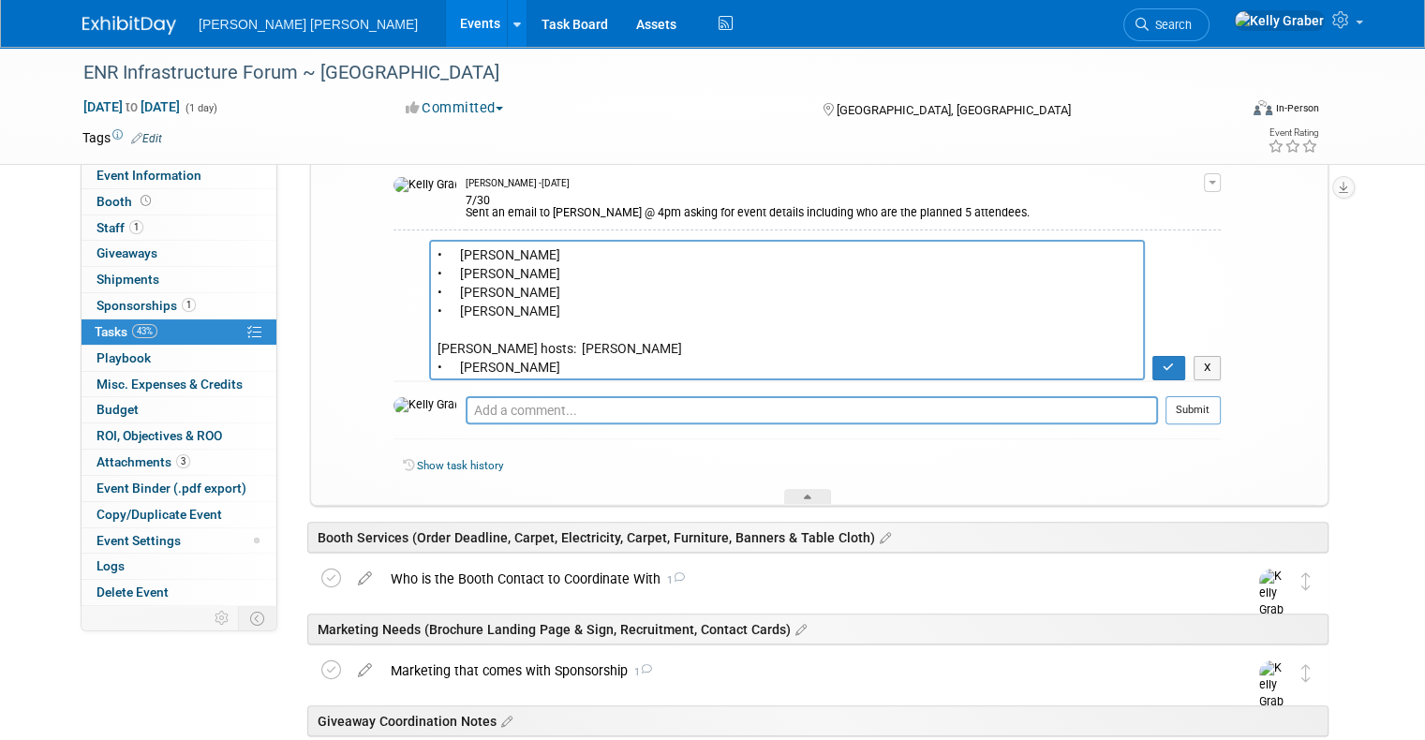
drag, startPoint x: 547, startPoint y: 366, endPoint x: 427, endPoint y: 371, distance: 120.0
click at [429, 371] on textarea "7/31 Diana replied providing this list of comp badges and booth hosts. • Matt C…" at bounding box center [787, 310] width 716 height 140
type textarea "7/31 Diana replied providing this list of comp badges and booth hosts. • Matt C…"
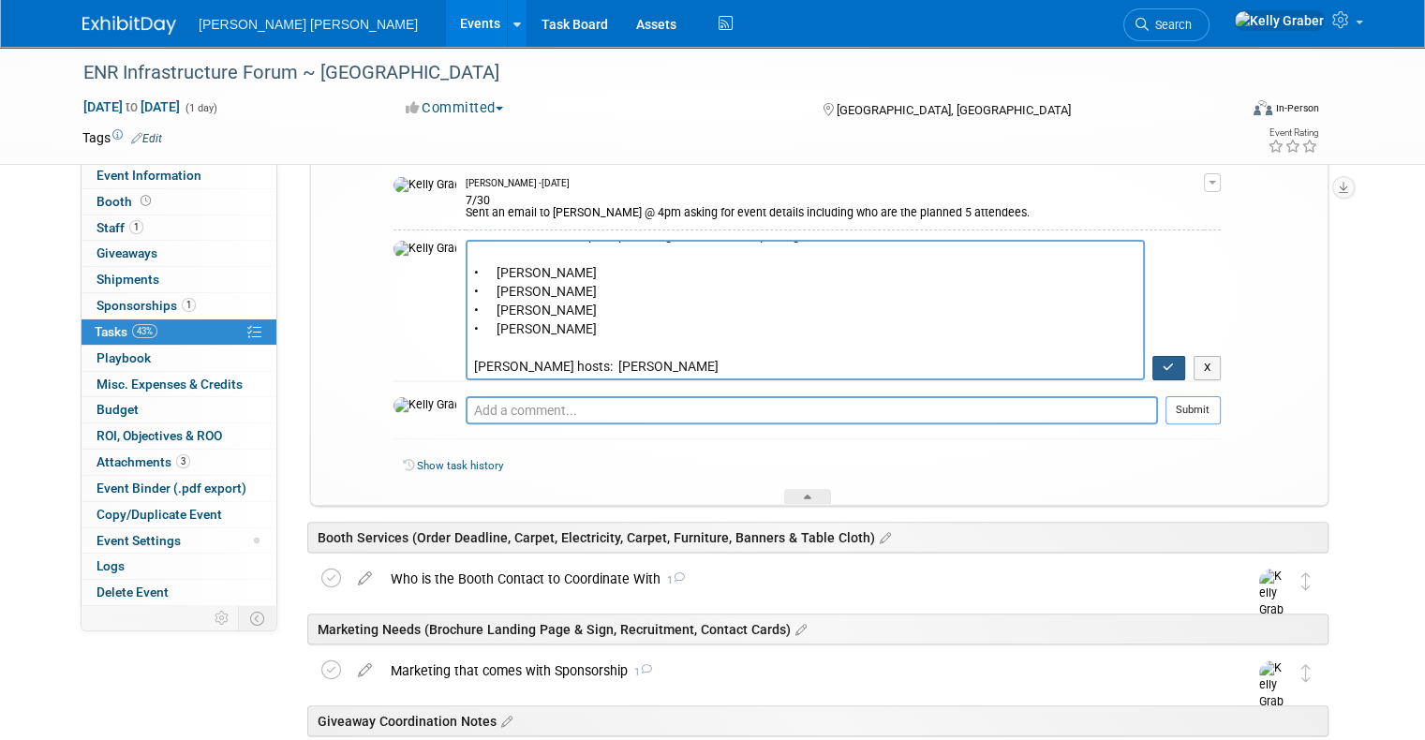
click at [1175, 372] on icon "button" at bounding box center [1168, 367] width 12 height 11
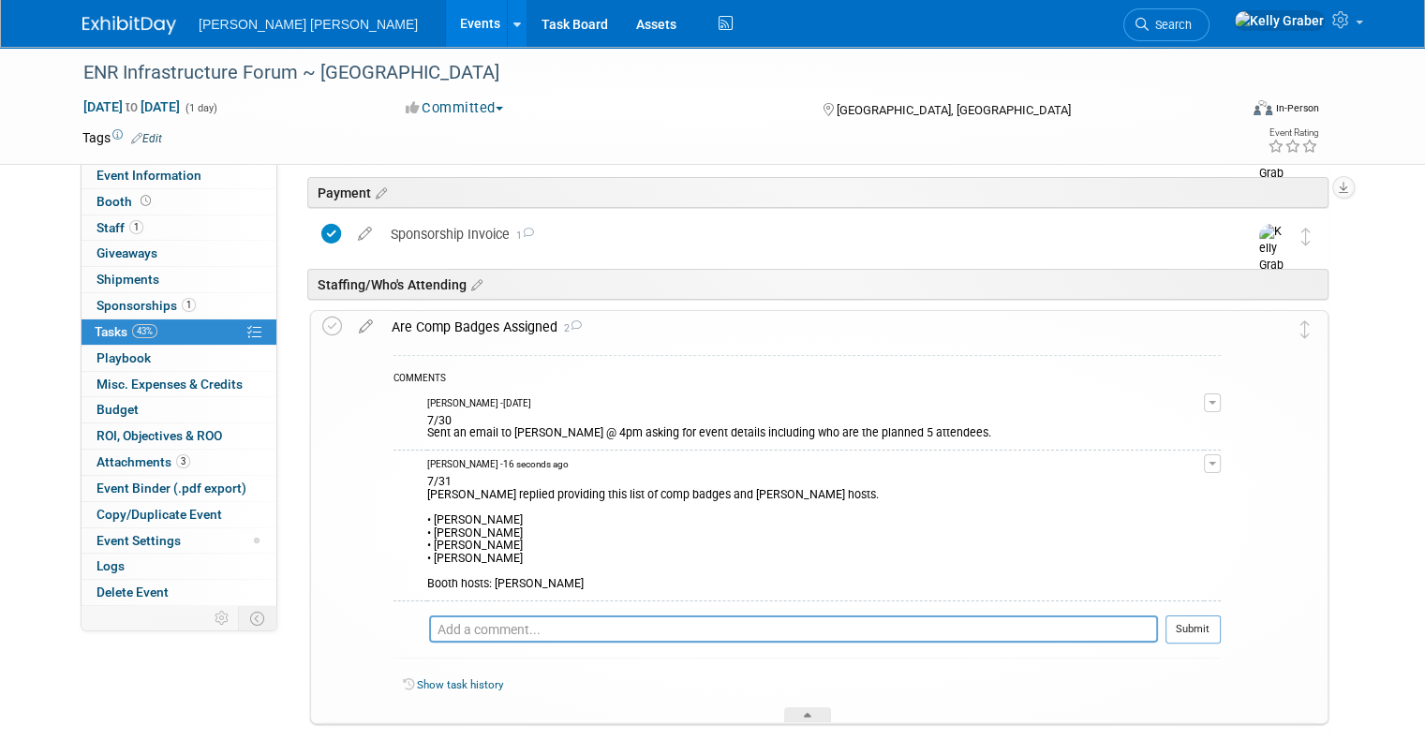
scroll to position [281, 0]
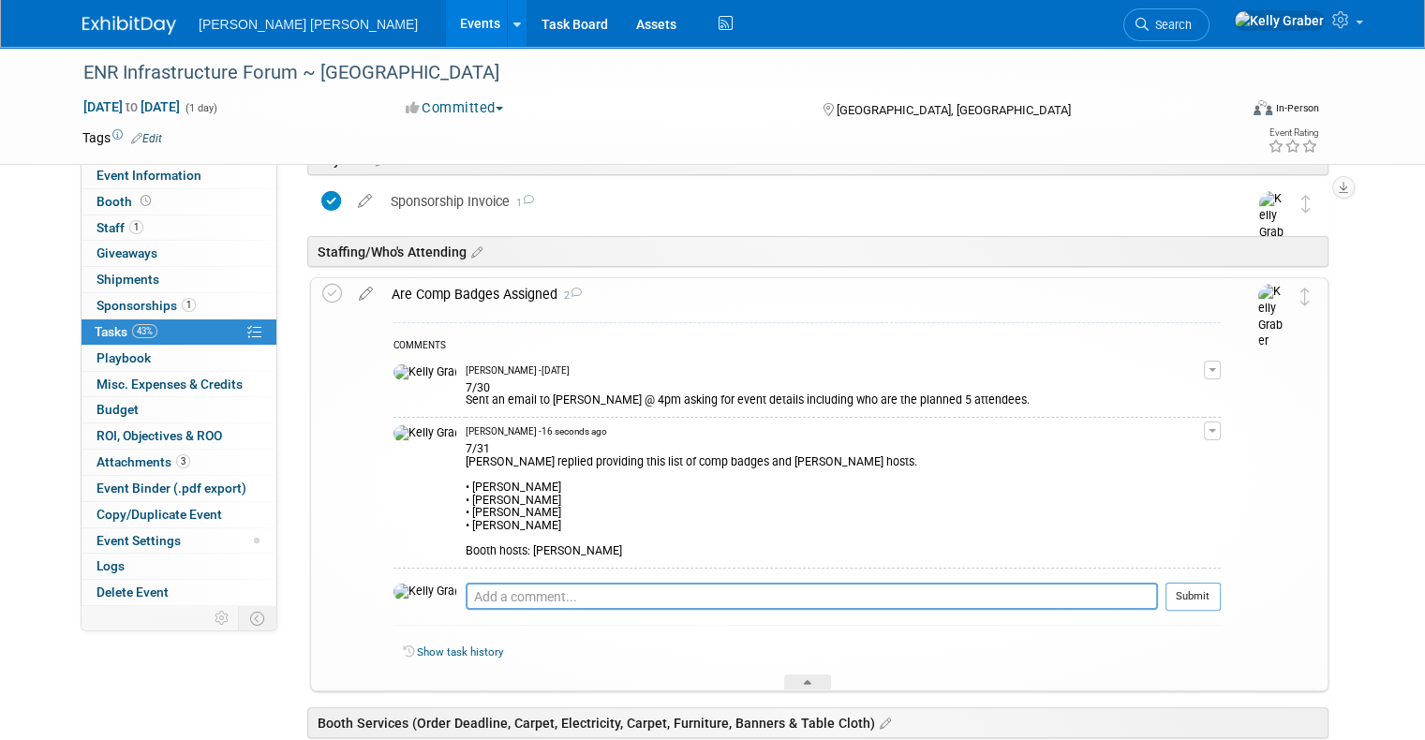
click at [499, 526] on div "7/31 Diana replied providing this list of comp badges and booth hosts. • Matt C…" at bounding box center [834, 498] width 738 height 120
click at [1220, 433] on button "button" at bounding box center [1212, 430] width 17 height 19
click at [1141, 459] on link "Edit Comment" at bounding box center [1145, 458] width 148 height 26
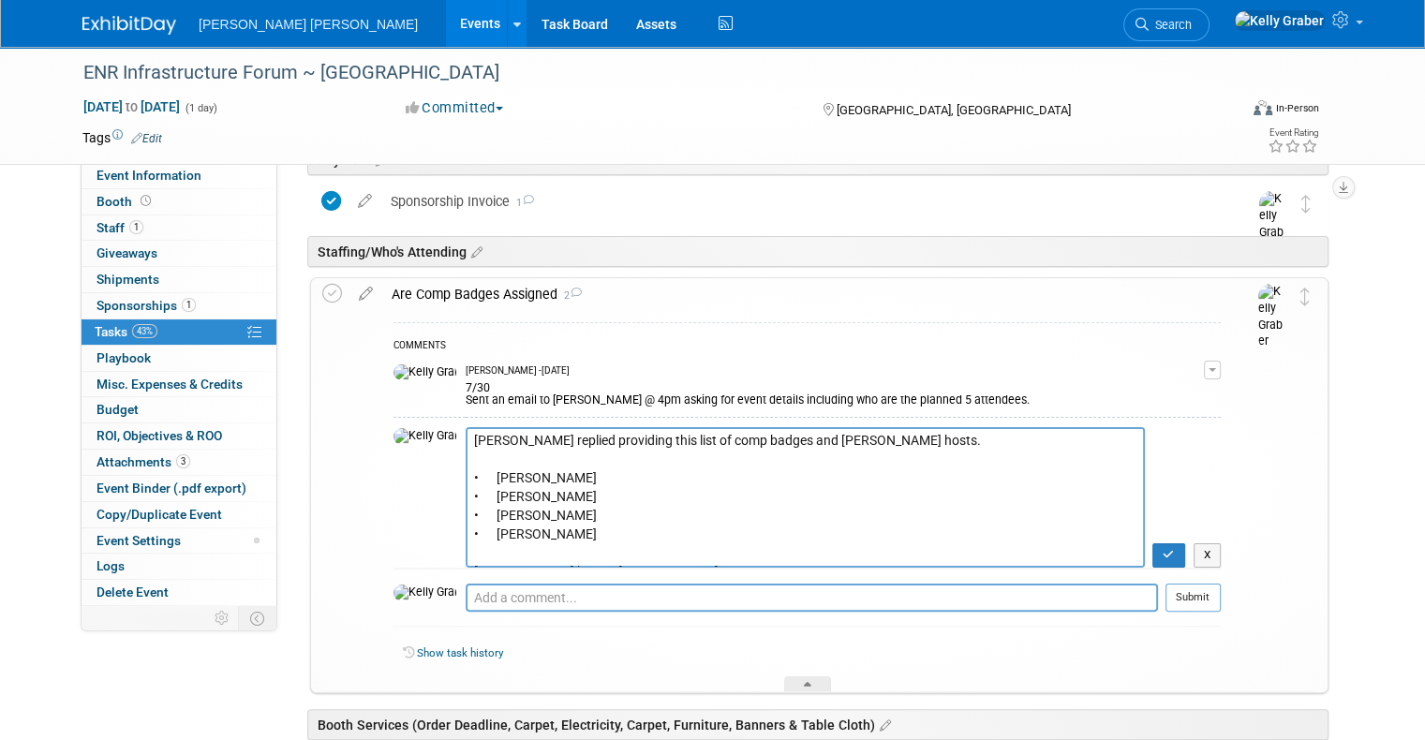
scroll to position [37, 0]
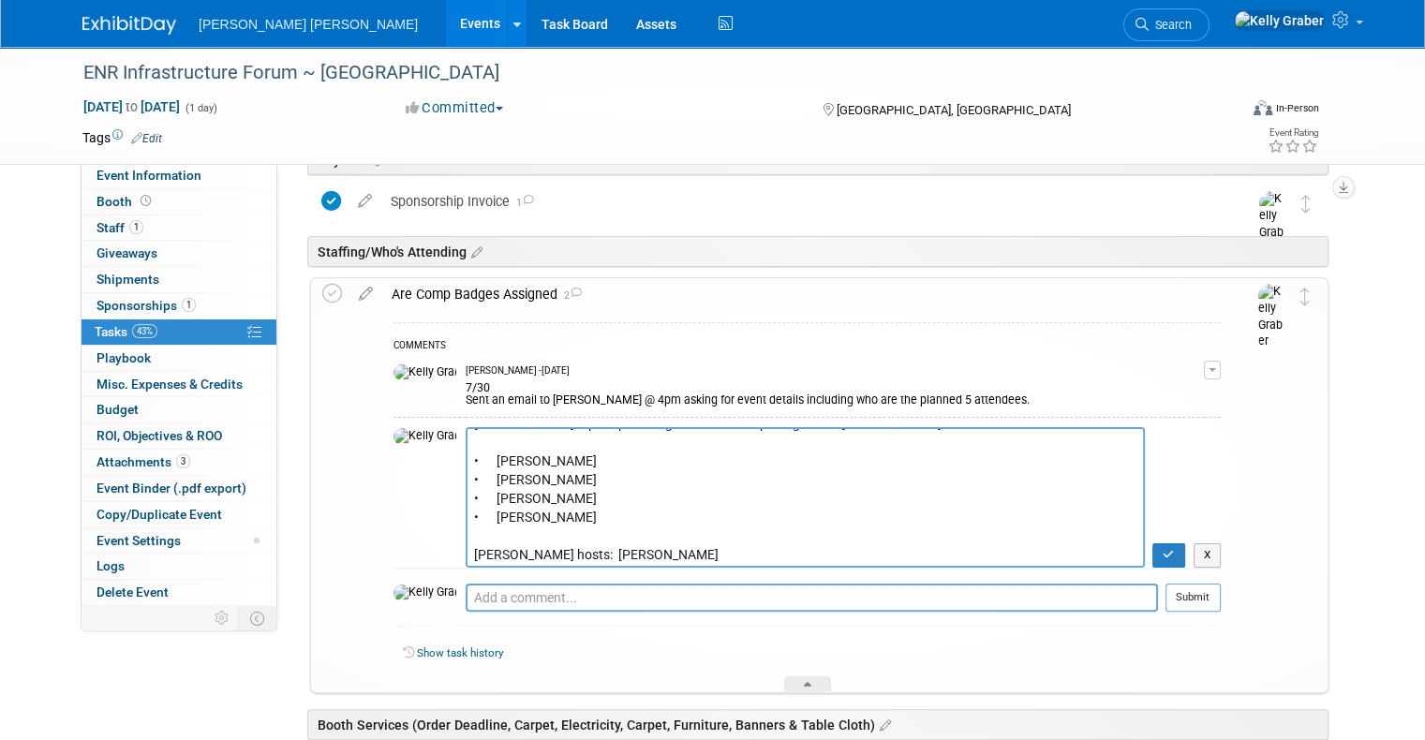
click at [554, 511] on textarea "7/31 Diana replied providing this list of comp badges and booth hosts. • Matt C…" at bounding box center [804, 497] width 679 height 140
drag, startPoint x: 558, startPoint y: 523, endPoint x: 421, endPoint y: 455, distance: 152.5
click at [465, 455] on textarea "7/31 Diana replied providing this list of comp badges and booth hosts. • Matt C…" at bounding box center [804, 497] width 679 height 140
paste textarea "• Diana Walker"
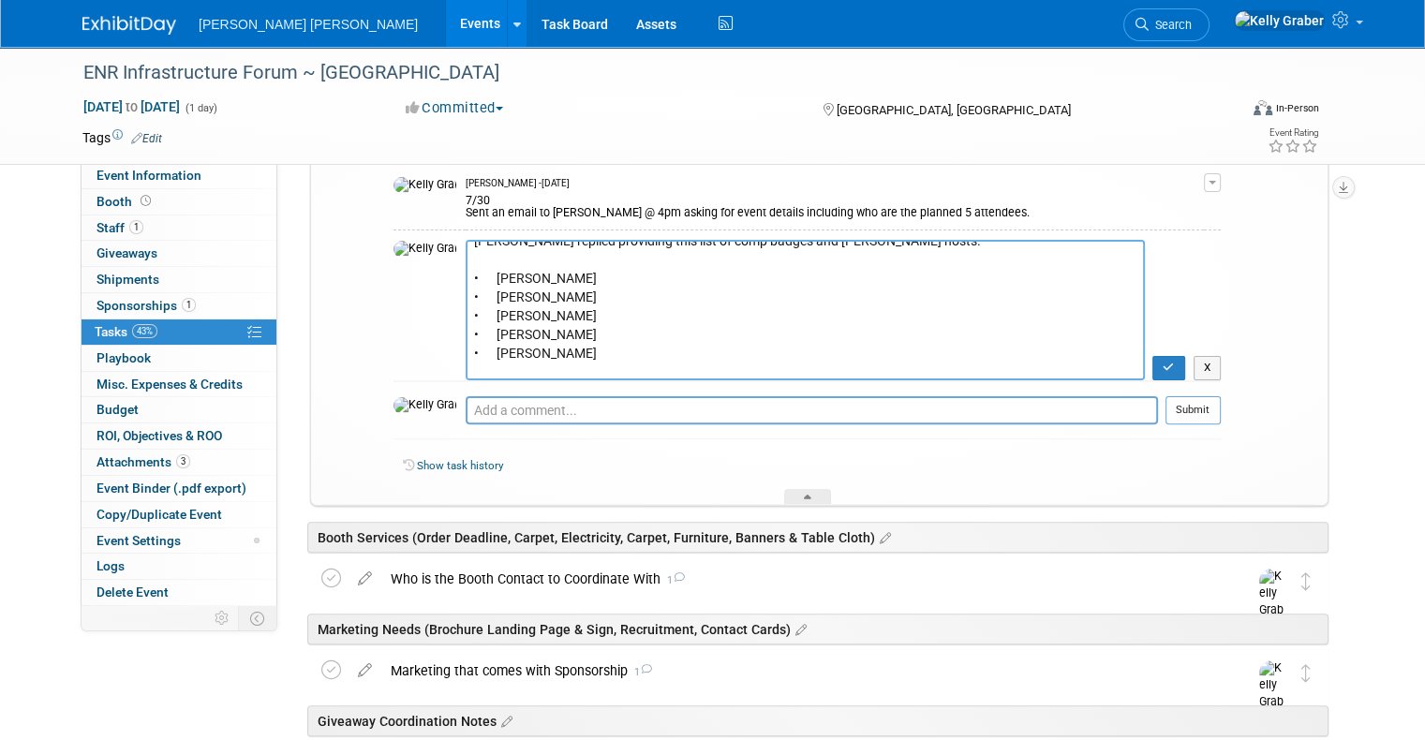
scroll to position [51, 0]
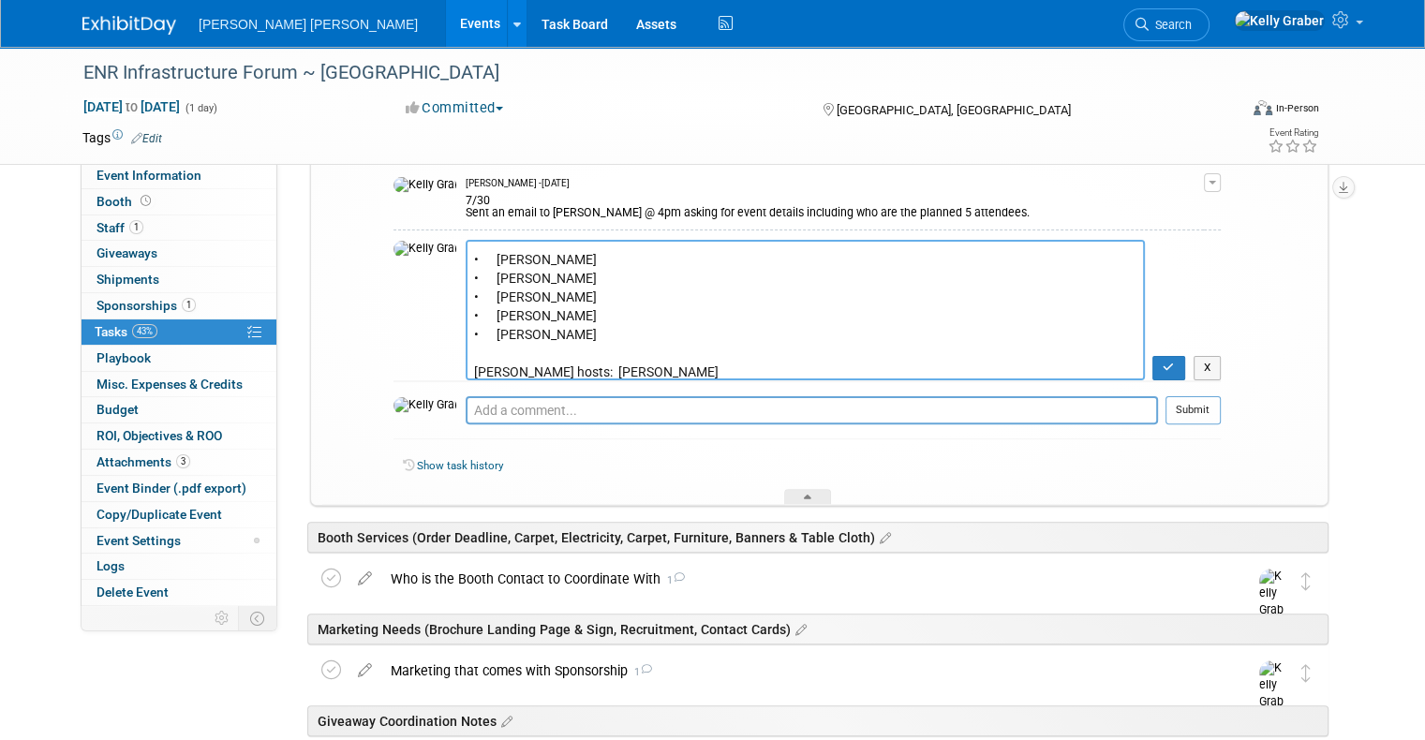
click at [491, 368] on textarea "7/31 Diana replied providing this list of comp badges and booth hosts. • Matt C…" at bounding box center [804, 310] width 679 height 140
type textarea "7/31 Diana replied providing this list of comp badges and booth hosts. • Matt C…"
click at [1175, 362] on icon "button" at bounding box center [1168, 367] width 12 height 11
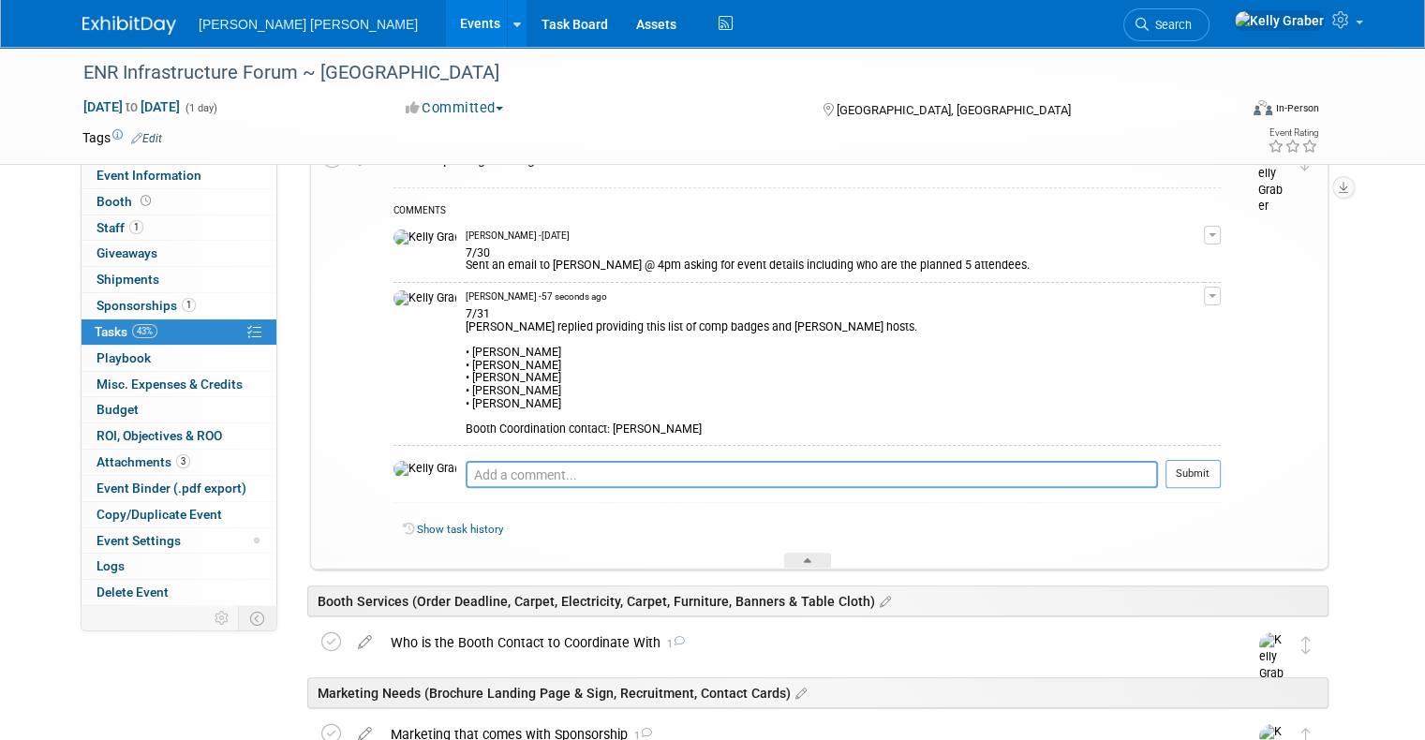
scroll to position [375, 0]
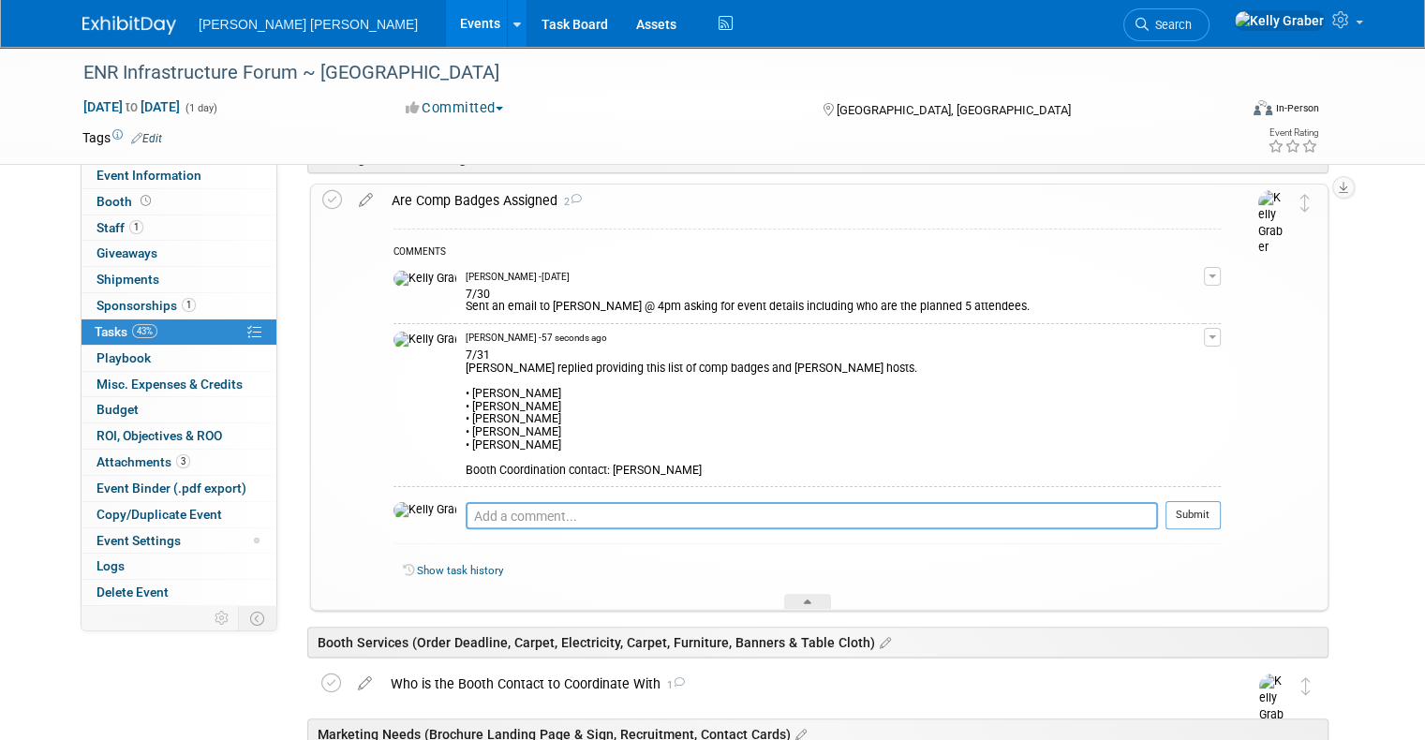
click at [674, 519] on textarea at bounding box center [811, 515] width 692 height 27
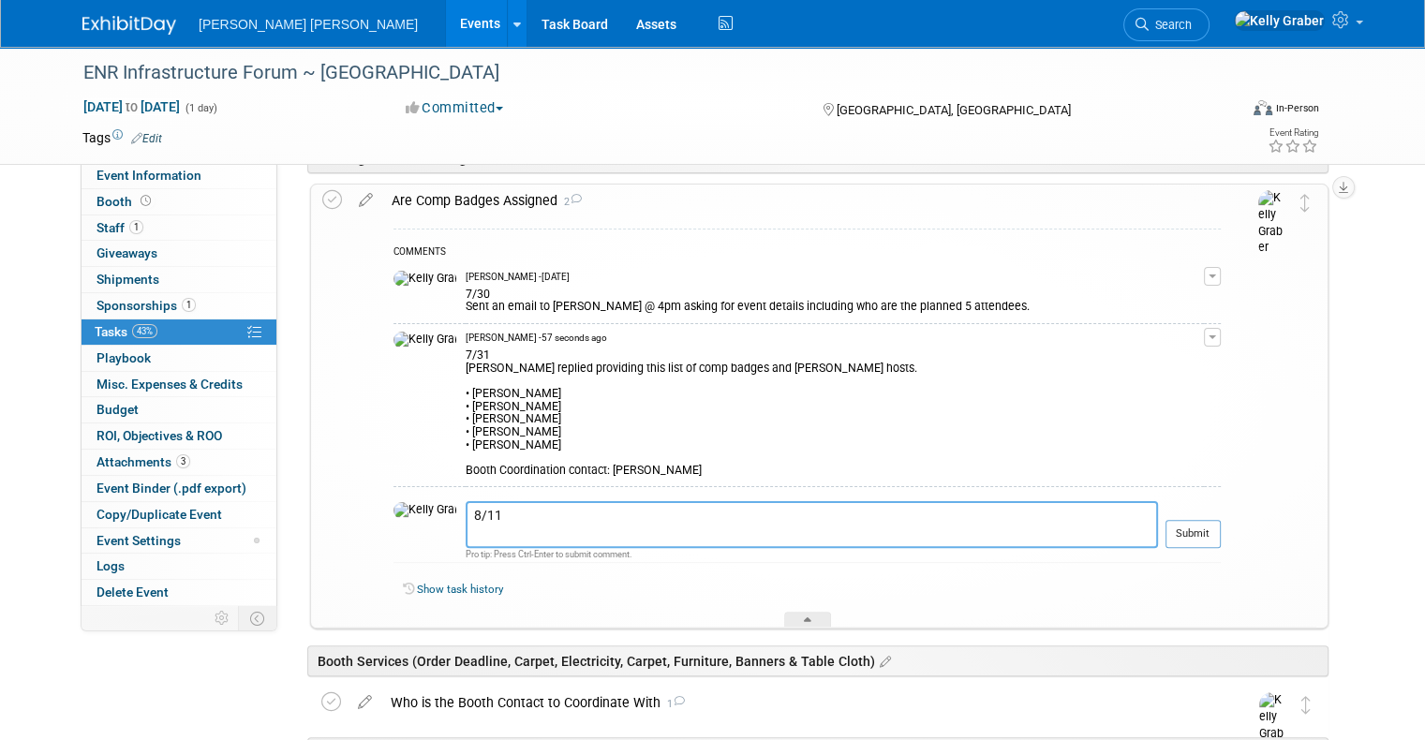
type textarea "8/11"
click at [824, 605] on div "Show task history" at bounding box center [806, 592] width 827 height 40
click at [805, 621] on icon at bounding box center [807, 622] width 7 height 11
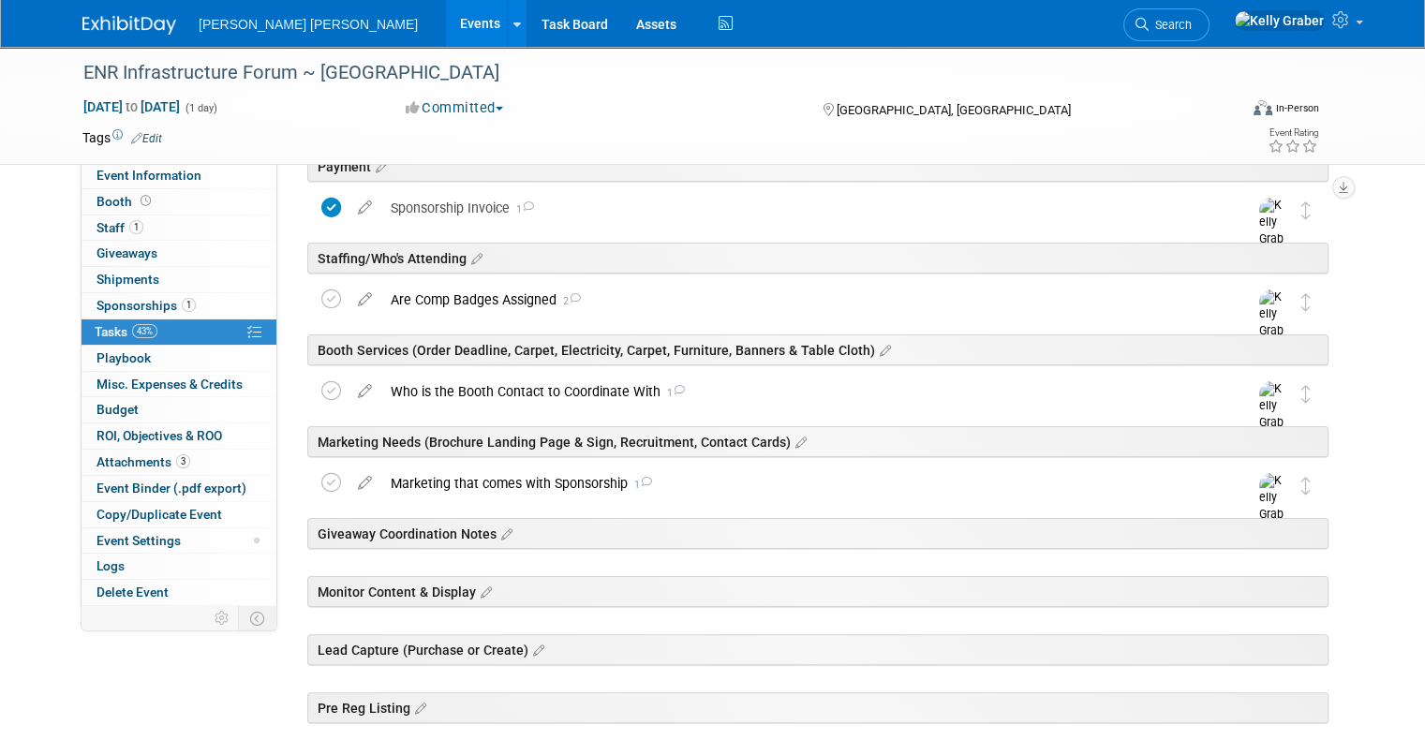
scroll to position [94, 0]
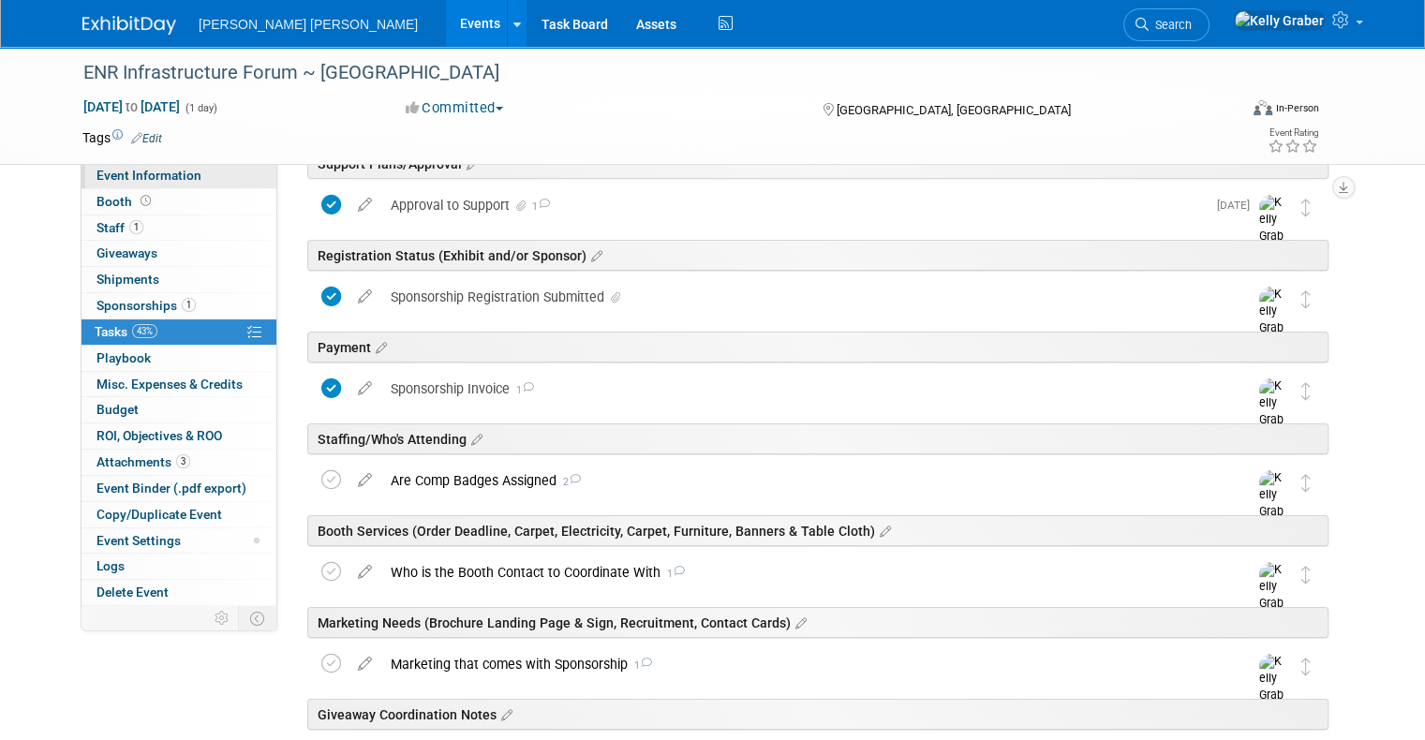
click at [96, 175] on span "Event Information" at bounding box center [148, 175] width 105 height 15
select select "External"
select select "Sponsor"
select select "Local"
select select "Transit & Urban Mobility"
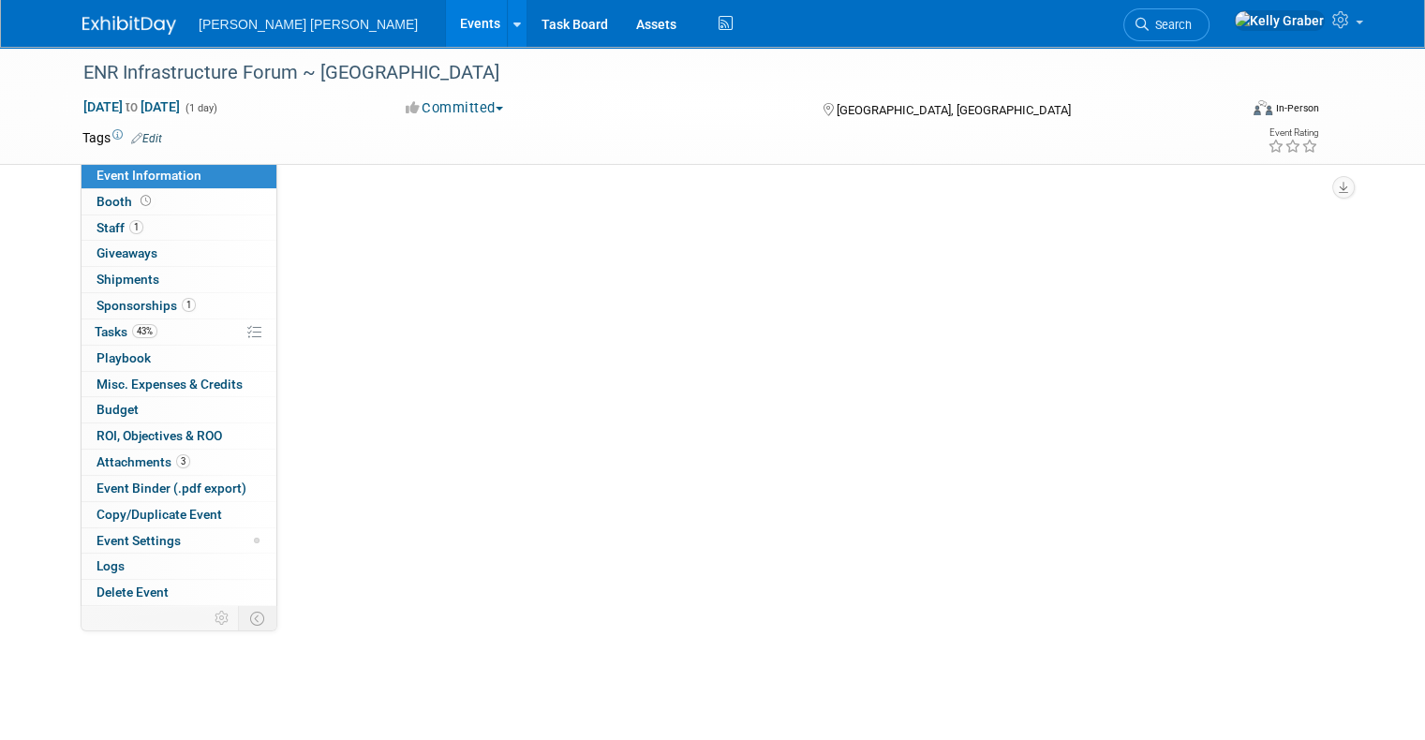
scroll to position [0, 0]
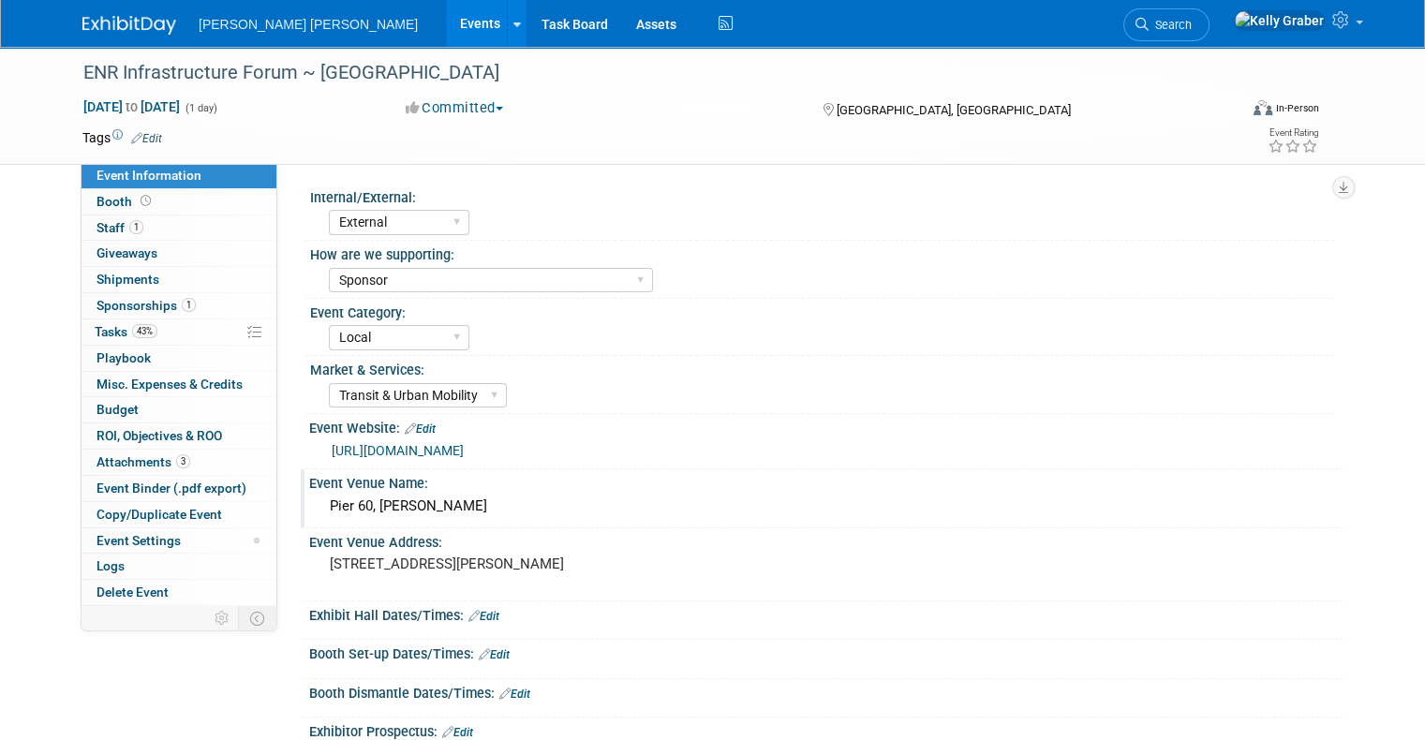
click at [394, 505] on div "Pier 60, [PERSON_NAME]" at bounding box center [825, 506] width 1005 height 29
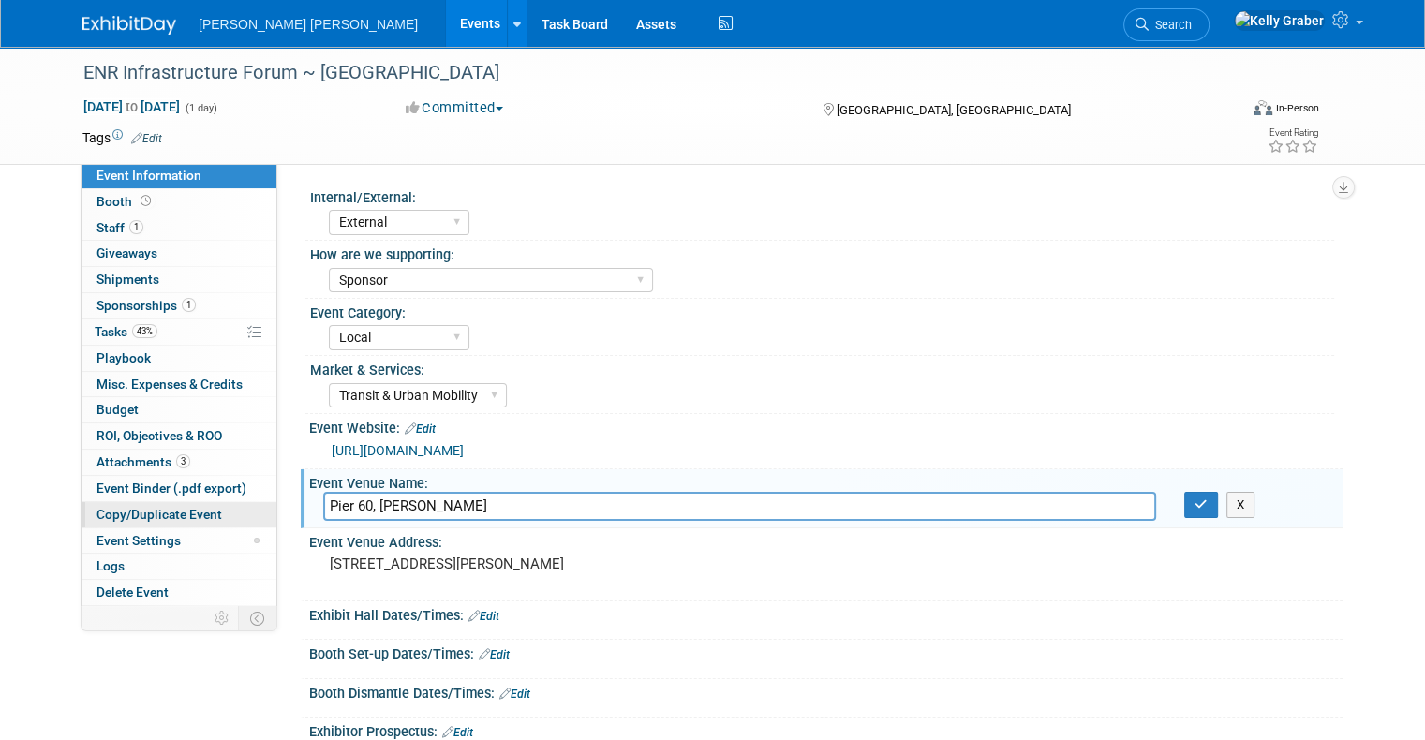
drag, startPoint x: 471, startPoint y: 507, endPoint x: 257, endPoint y: 511, distance: 214.5
click at [259, 511] on div "Event Information Event Info Booth Booth 1 Staff 1 Staff 0 Giveaways 0 Giveaway…" at bounding box center [712, 445] width 1288 height 796
paste input "Hyatt Regency Seattle"
type input "Hyatt Regency Seattle"
click at [1206, 500] on icon "button" at bounding box center [1200, 504] width 13 height 12
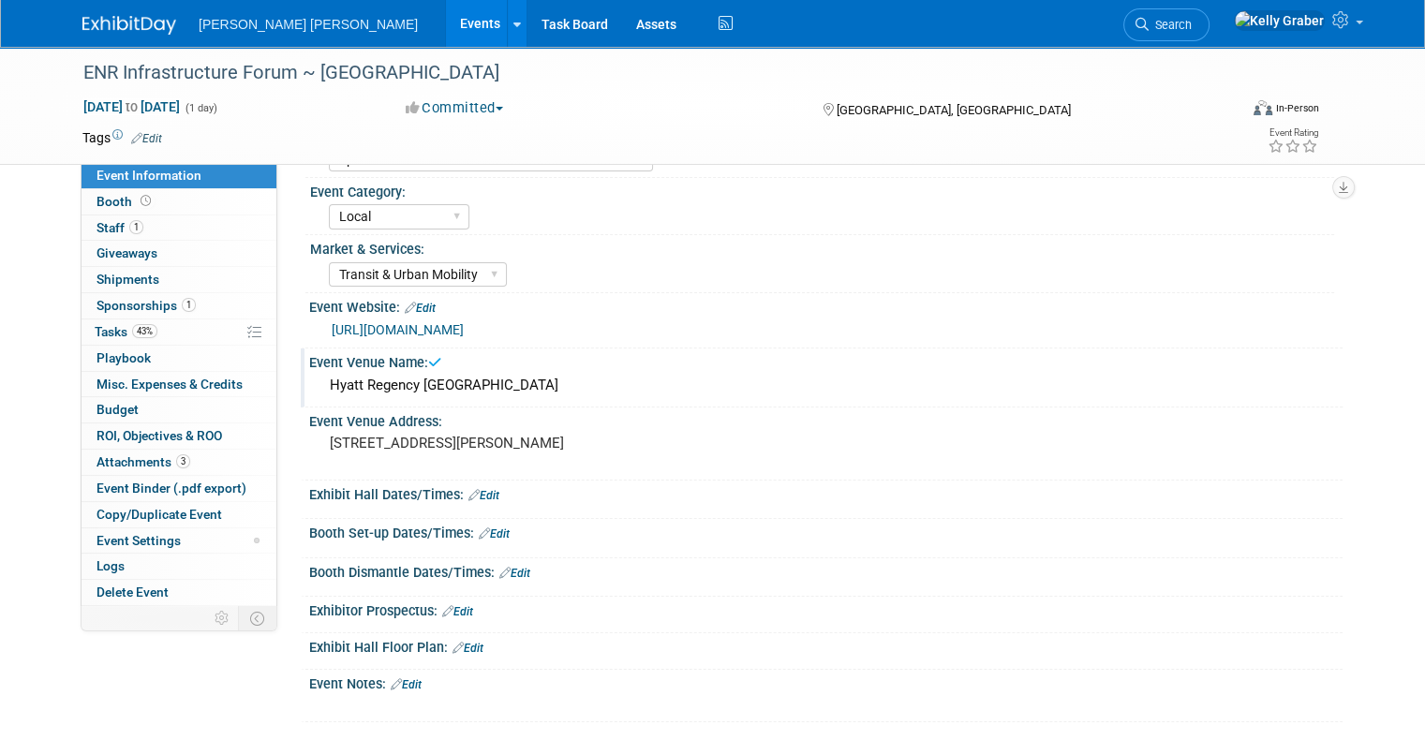
scroll to position [136, 0]
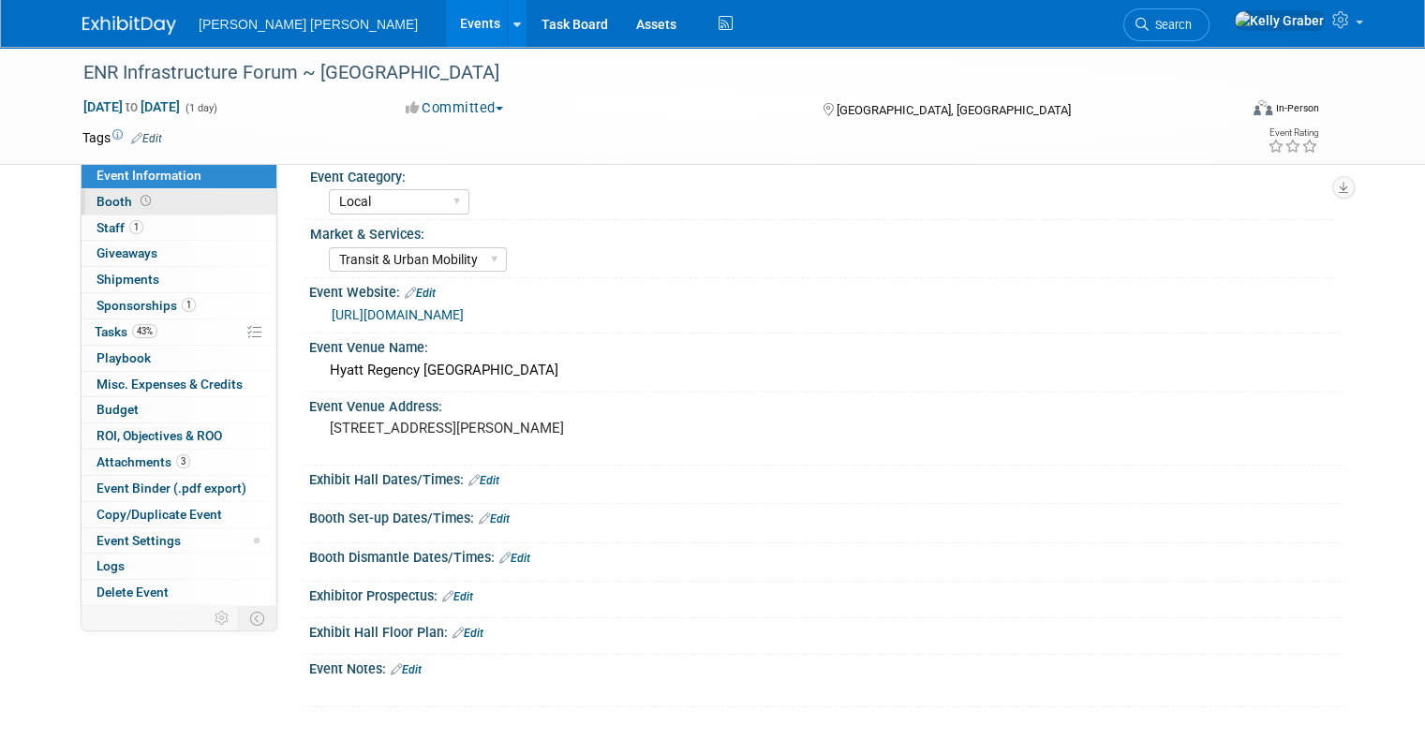
click at [81, 200] on link "Booth" at bounding box center [178, 201] width 195 height 25
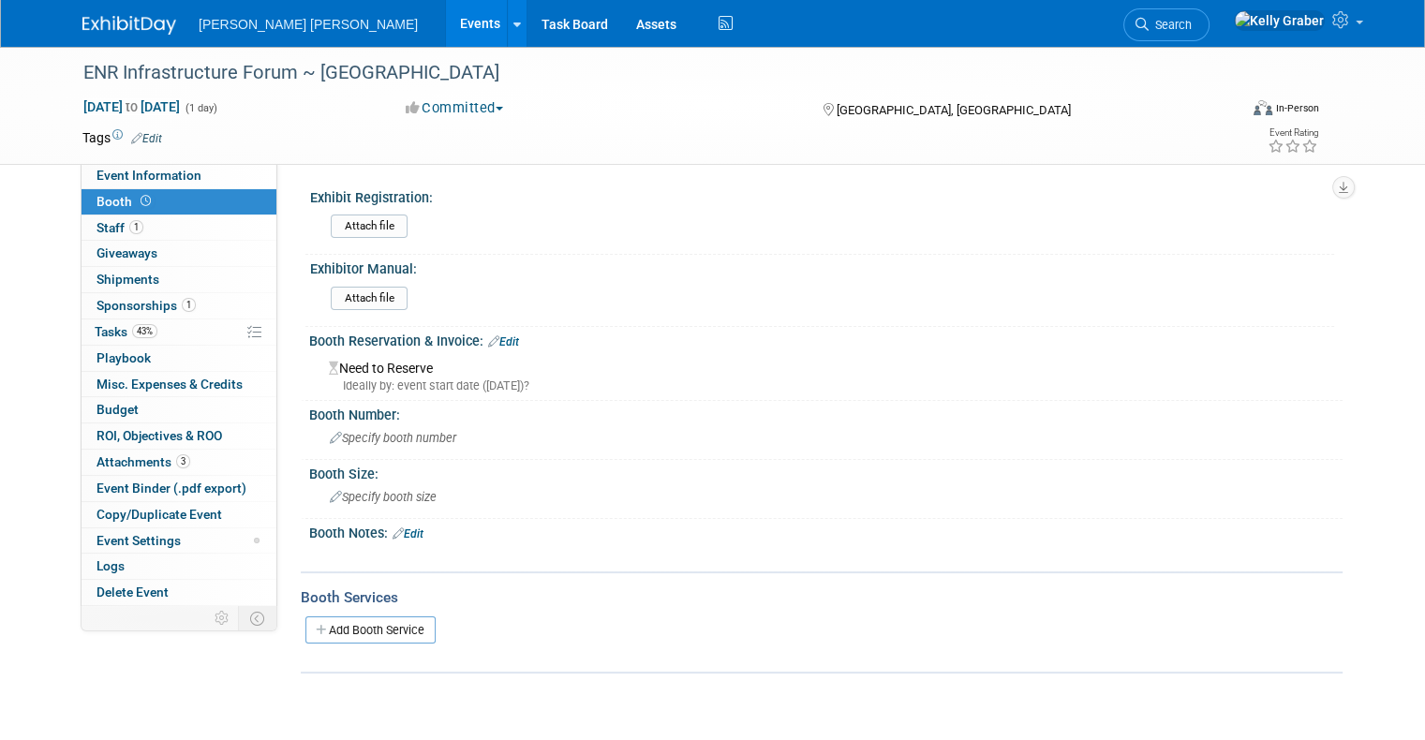
click at [488, 343] on icon at bounding box center [493, 341] width 11 height 12
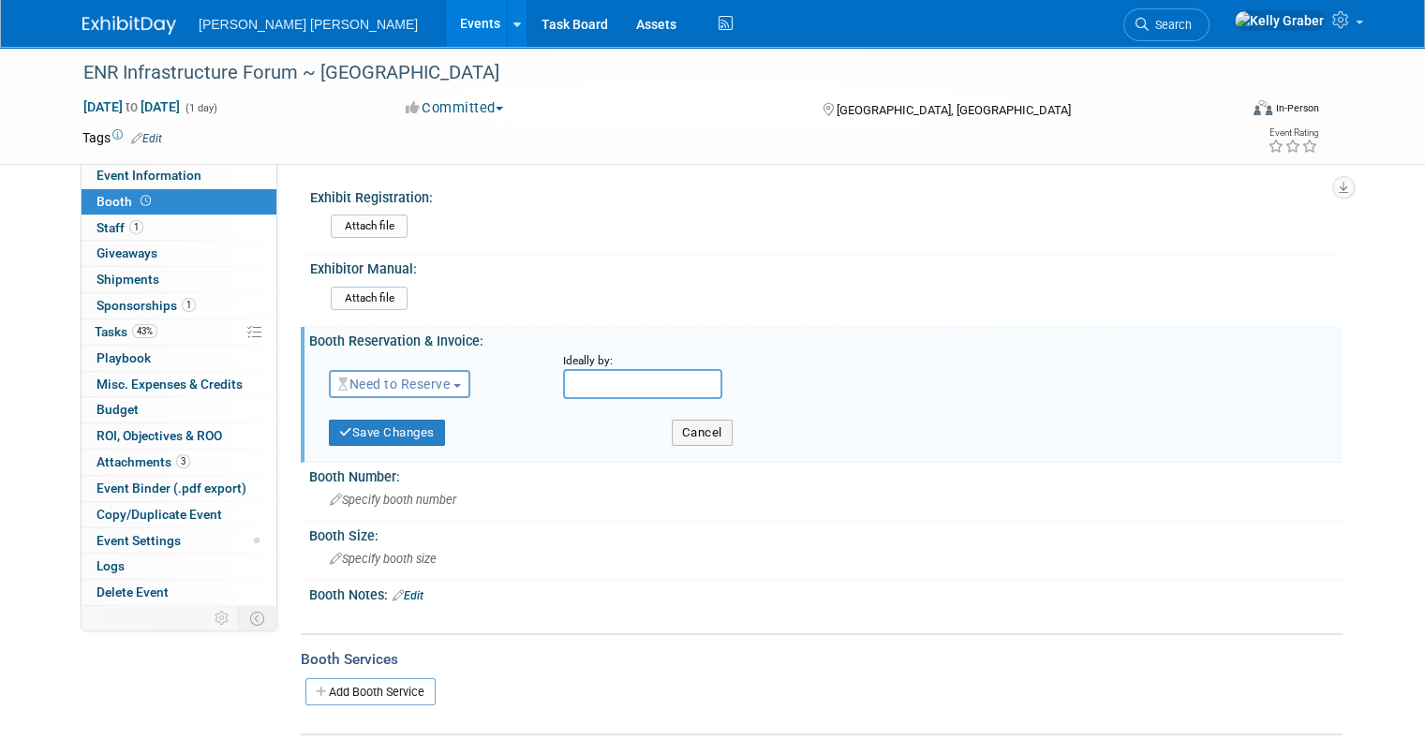
click at [389, 385] on span "Need to Reserve" at bounding box center [393, 384] width 111 height 15
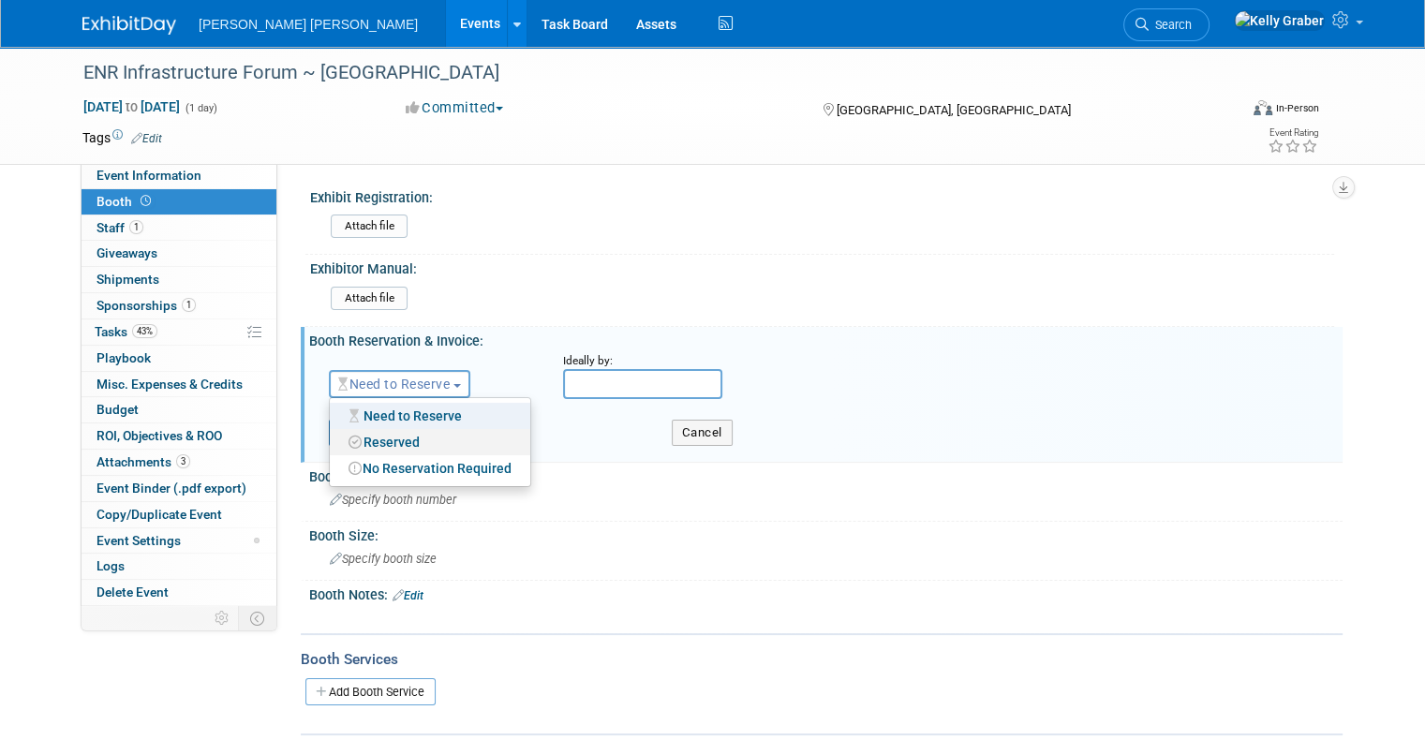
click at [368, 438] on link "Reserved" at bounding box center [430, 442] width 200 height 26
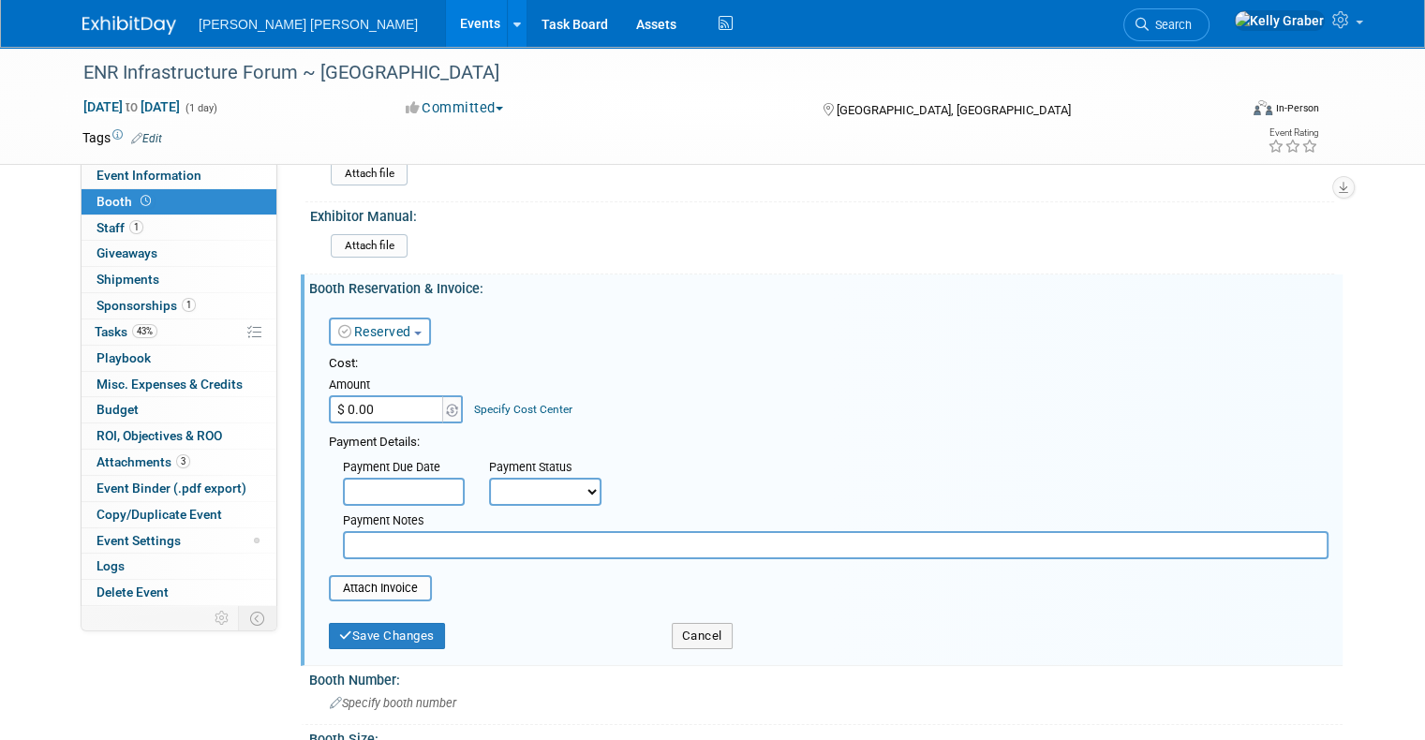
scroll to position [94, 0]
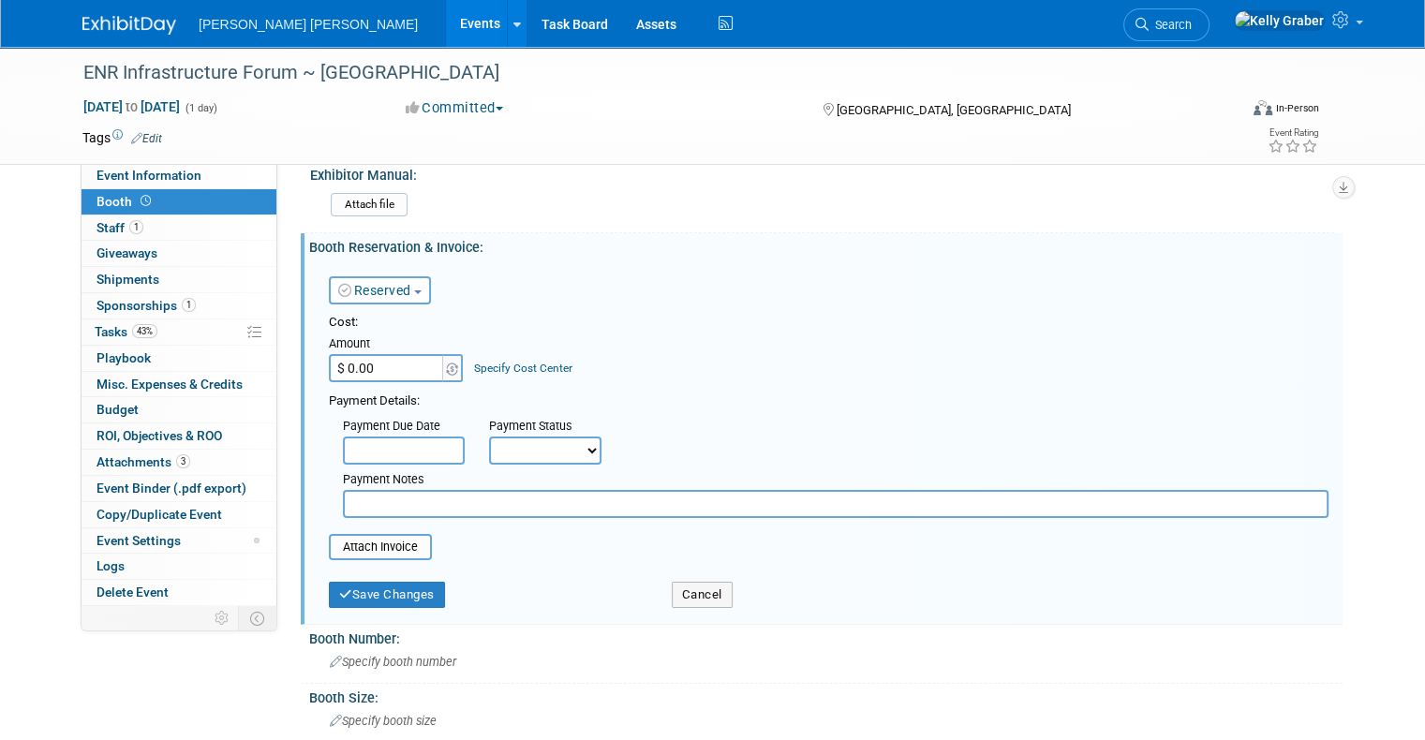
click at [392, 498] on input "text" at bounding box center [835, 504] width 985 height 28
type input "Table display comes with Sponsorship"
click at [358, 582] on button "Save Changes" at bounding box center [387, 595] width 116 height 26
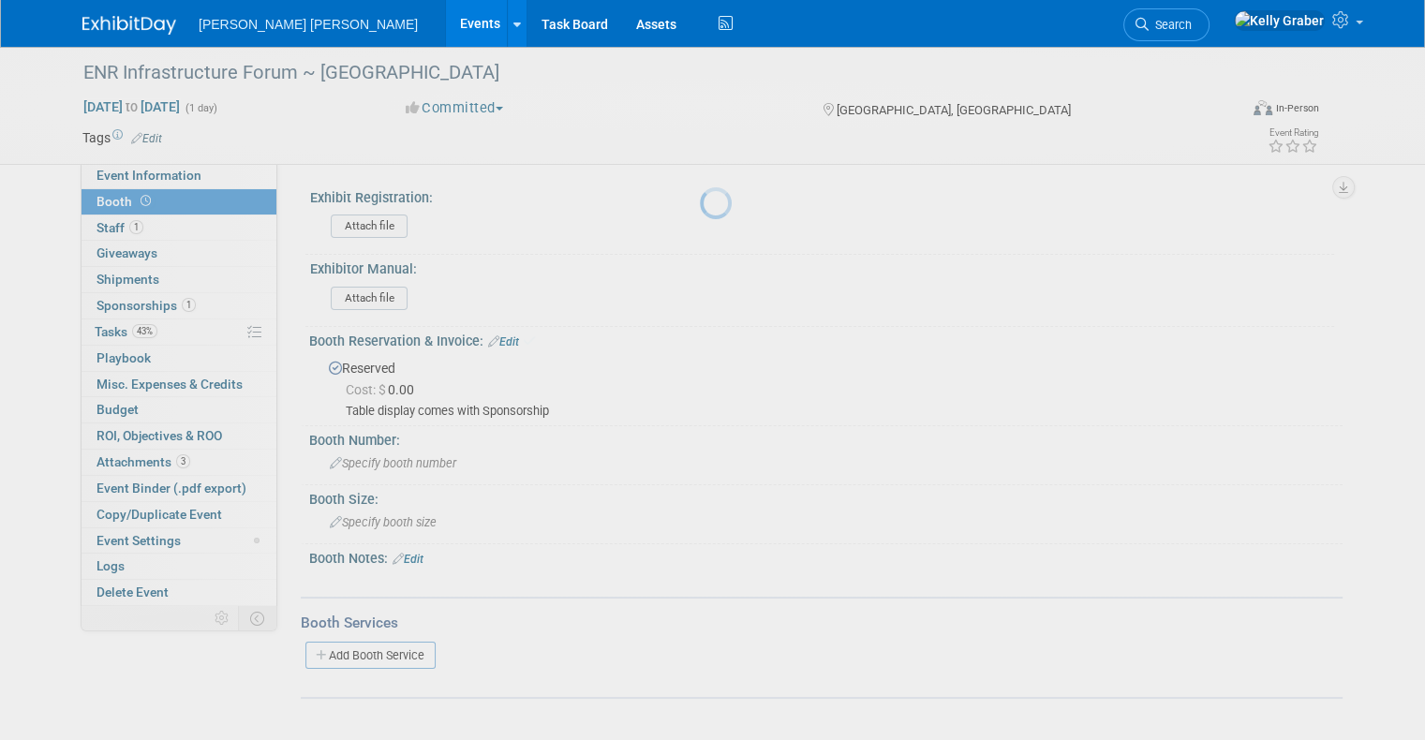
scroll to position [0, 0]
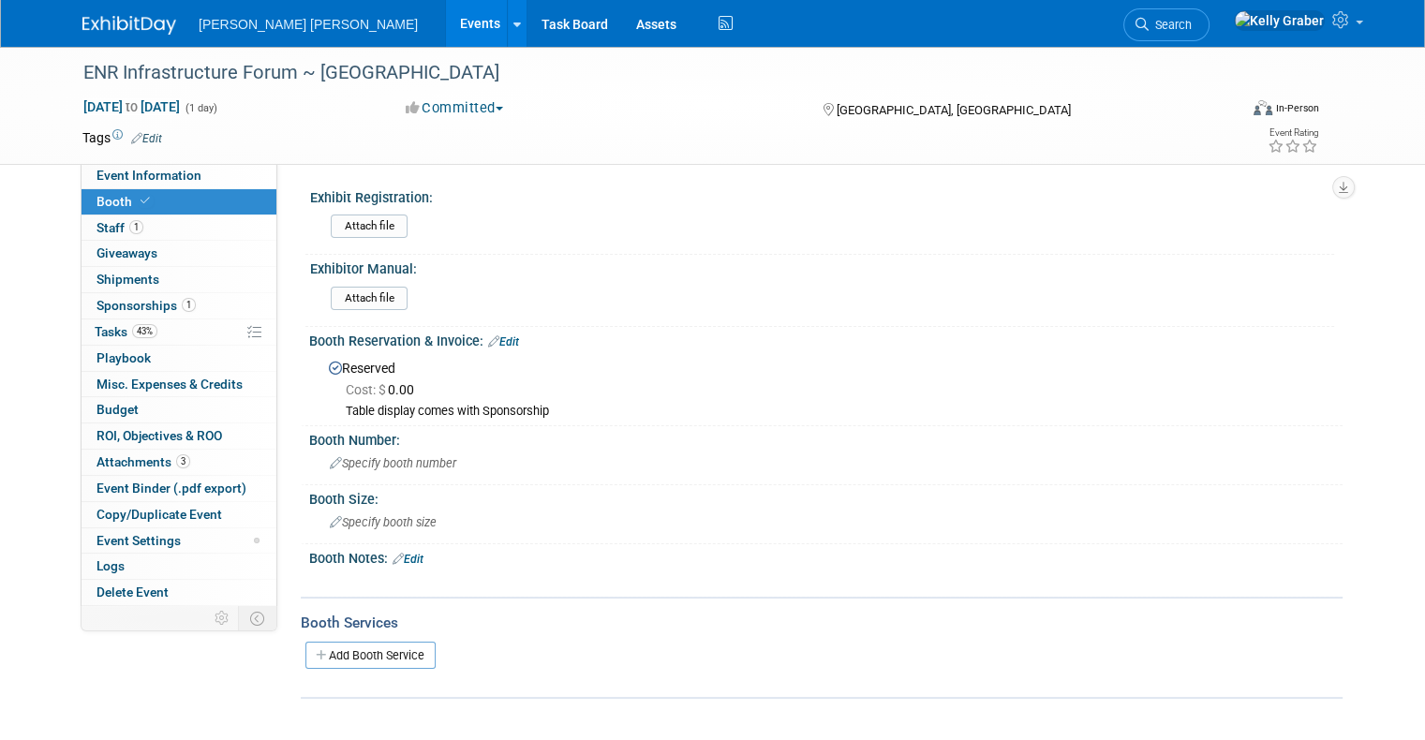
click at [492, 339] on link "Edit" at bounding box center [503, 341] width 31 height 13
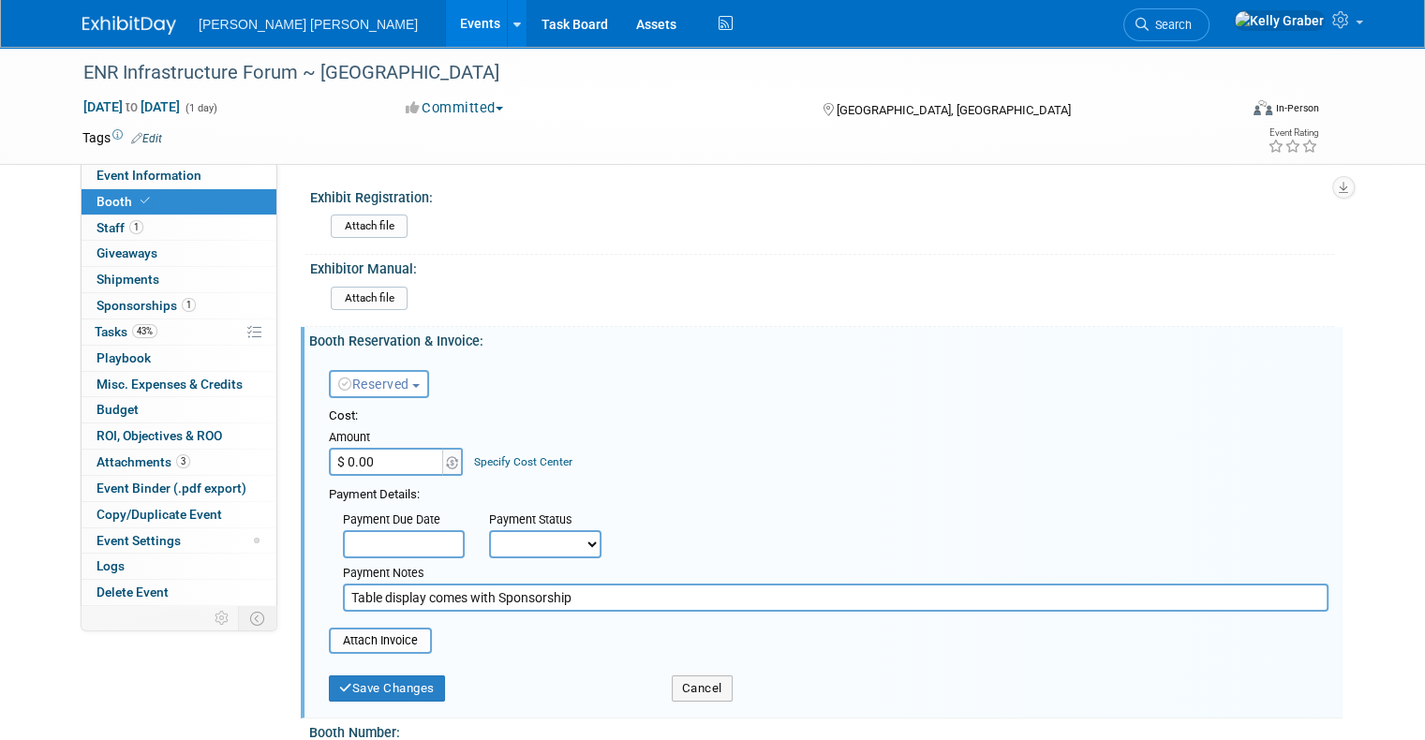
click at [599, 599] on input "Table display comes with Sponsorship" at bounding box center [835, 598] width 985 height 28
type input "Table display comes with Sponsorship. No additional charge."
click at [409, 680] on button "Save Changes" at bounding box center [387, 688] width 116 height 26
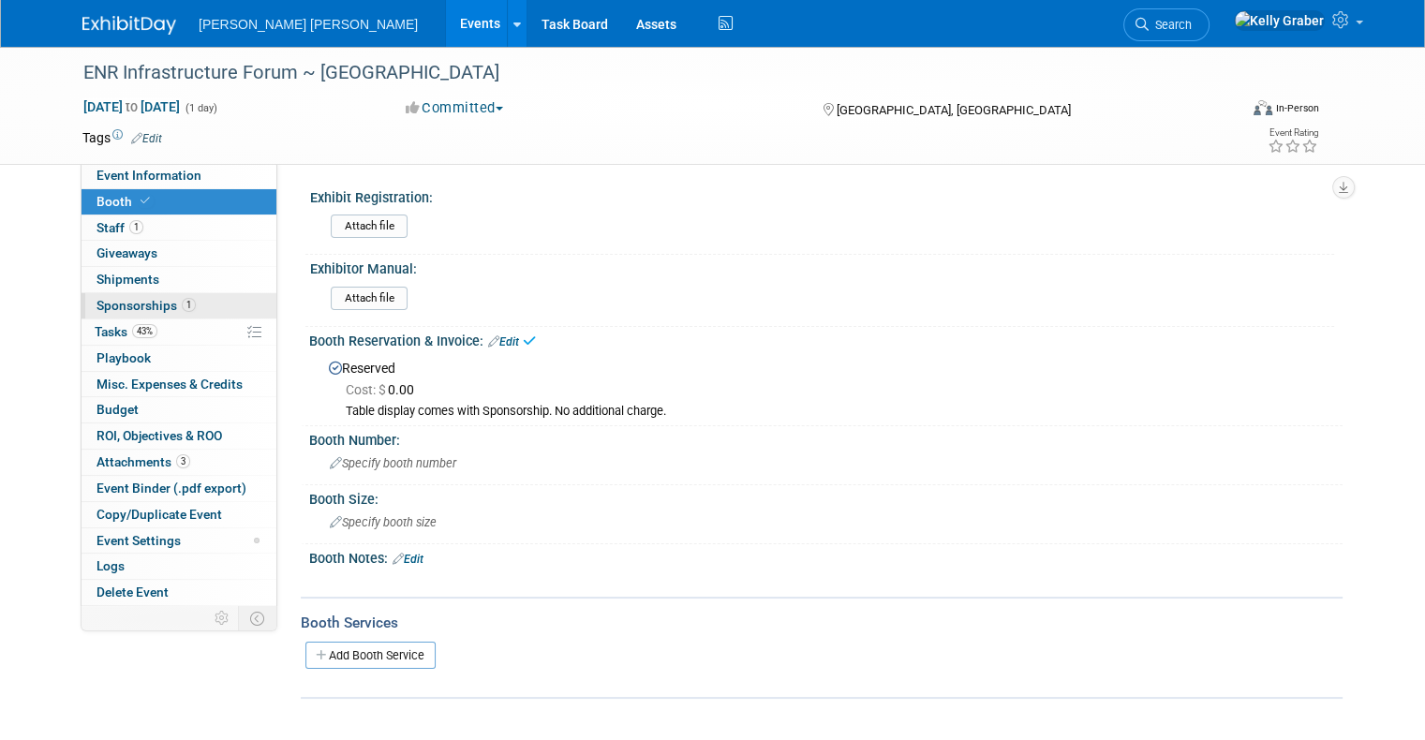
click at [112, 305] on span "Sponsorships 1" at bounding box center [145, 305] width 99 height 15
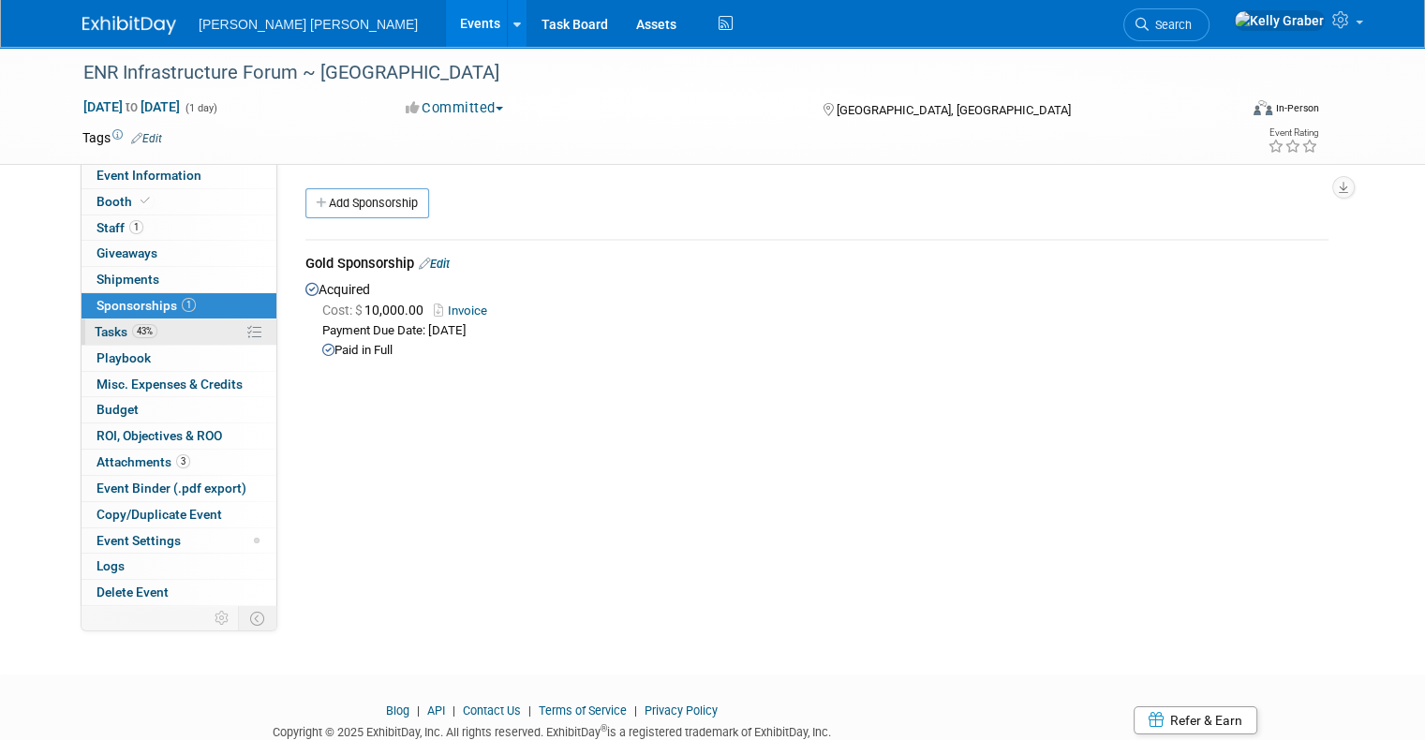
click at [95, 328] on span "Tasks 43%" at bounding box center [126, 331] width 63 height 15
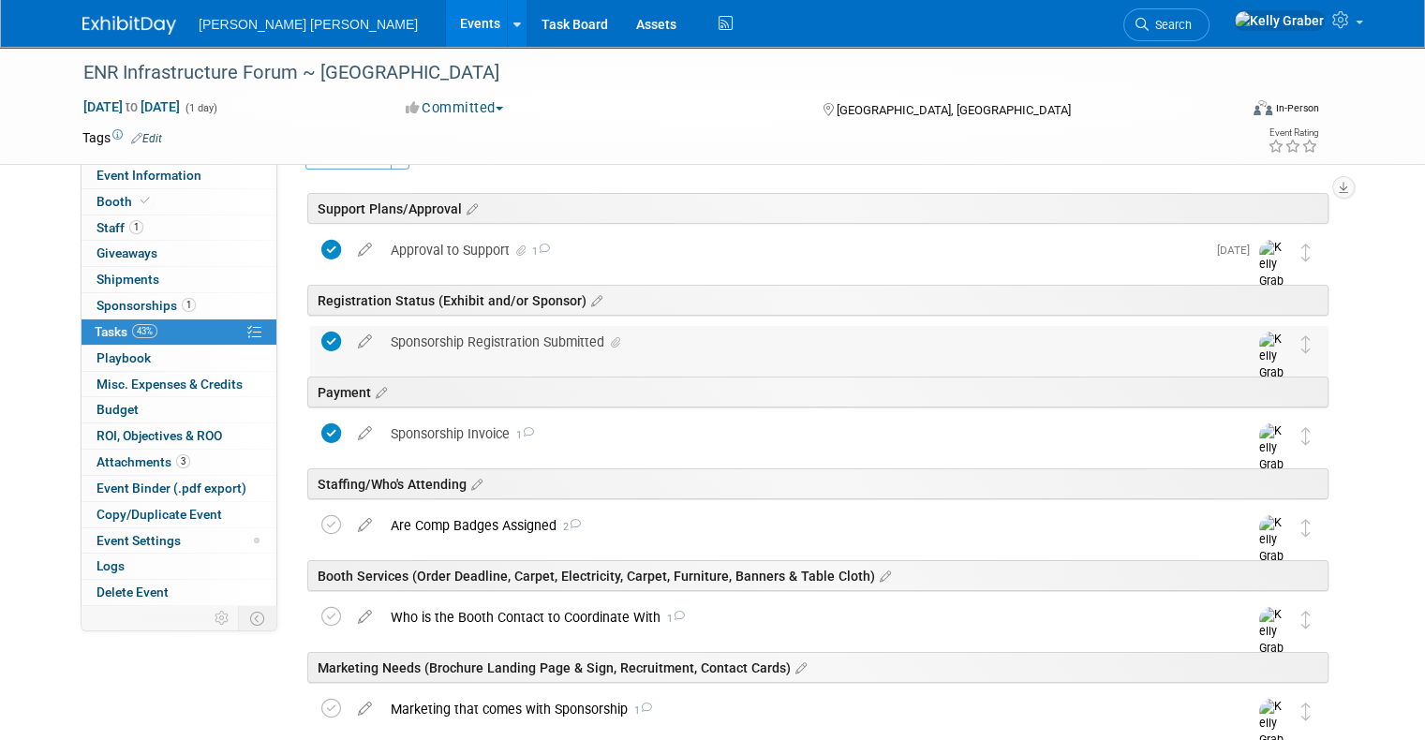
scroll to position [94, 0]
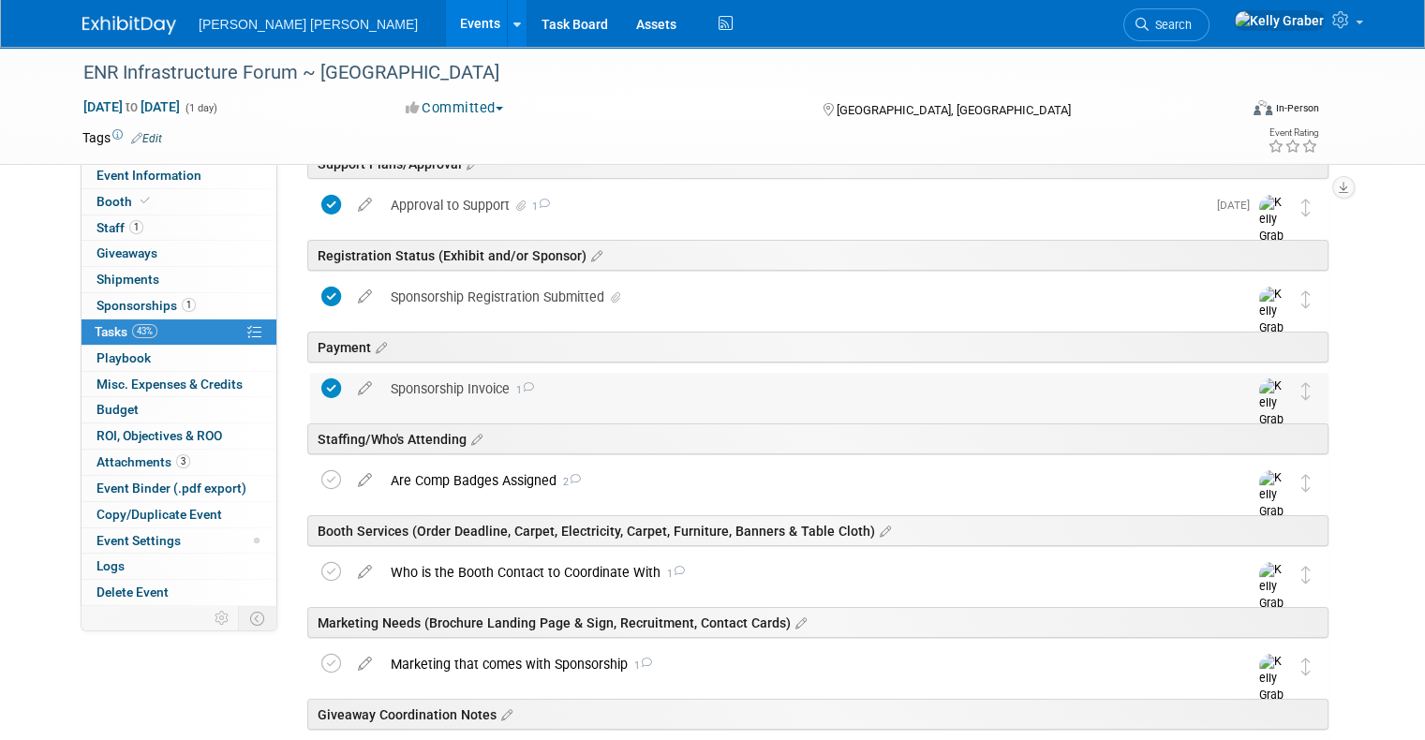
click at [450, 386] on div "Sponsorship Invoice 1" at bounding box center [801, 389] width 840 height 32
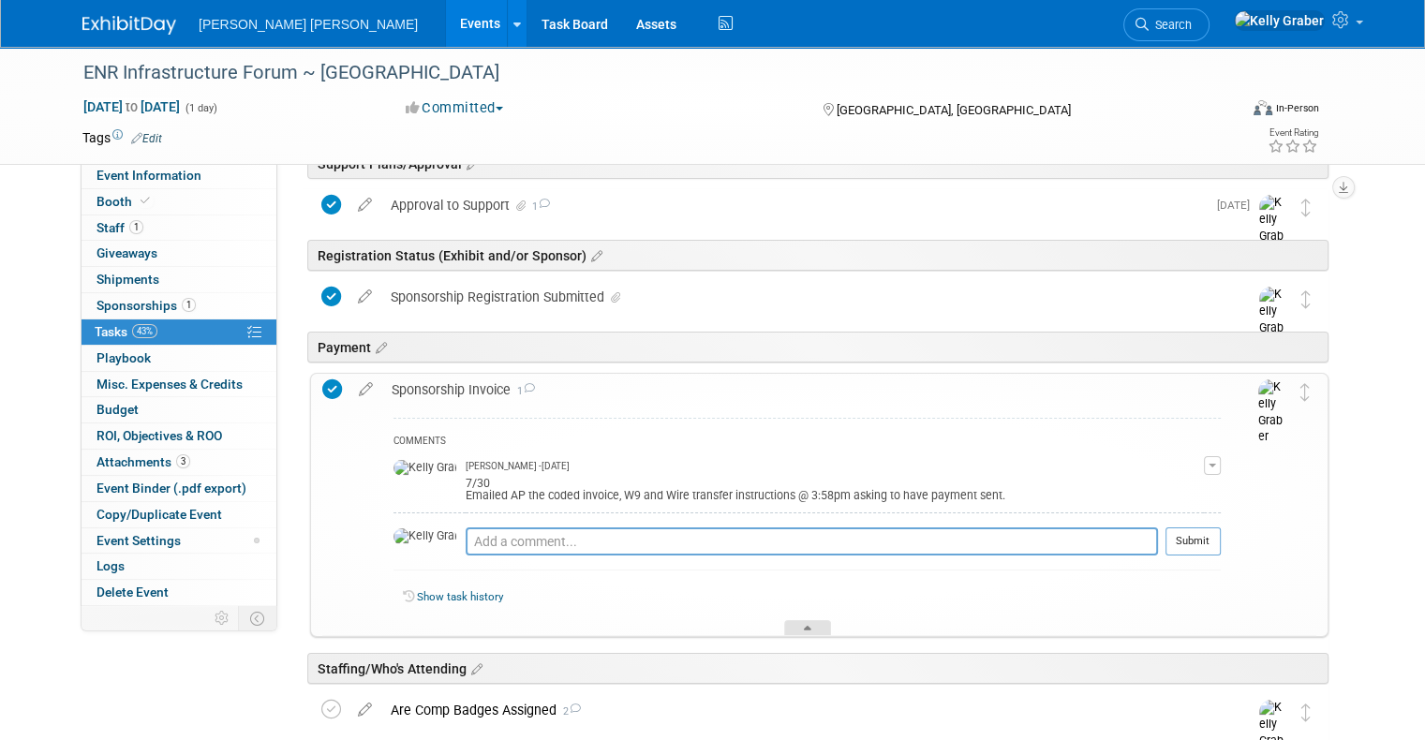
click at [800, 630] on div at bounding box center [807, 628] width 47 height 16
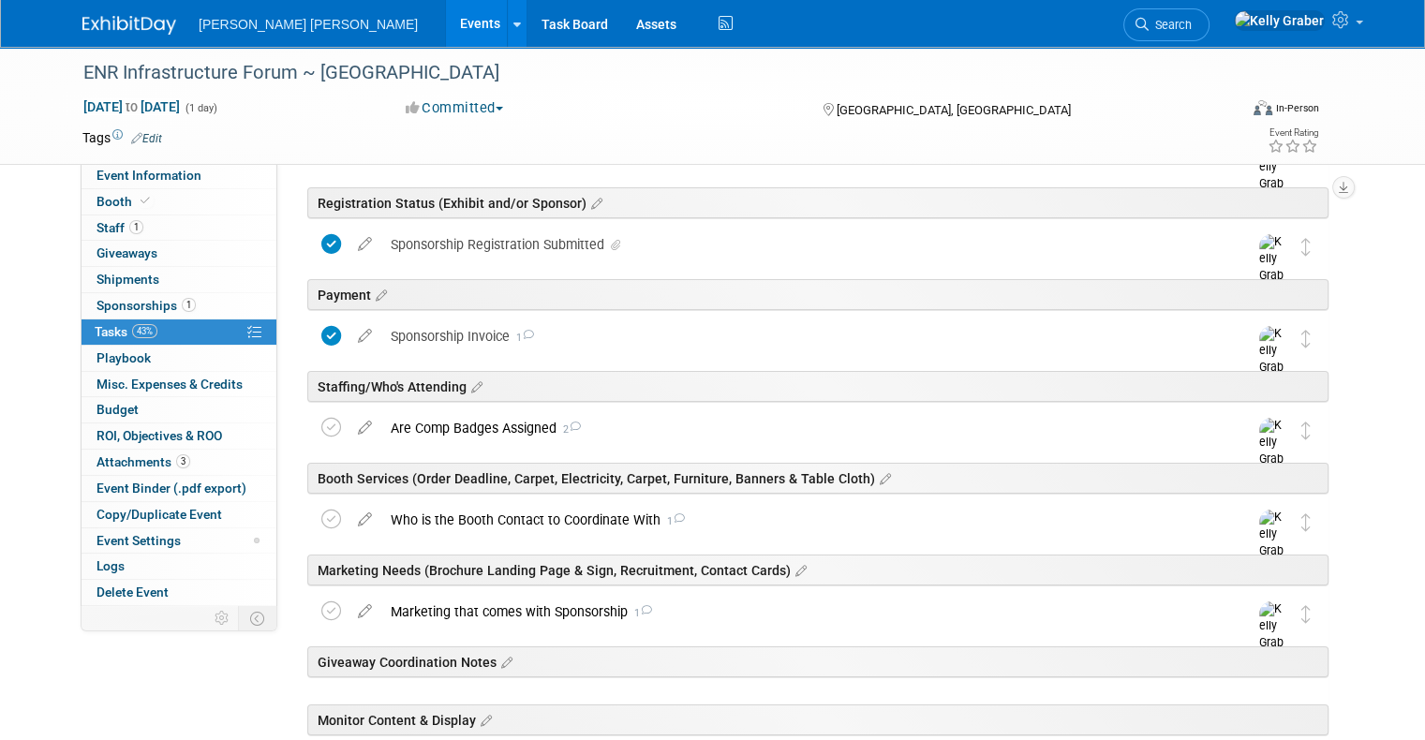
scroll to position [187, 0]
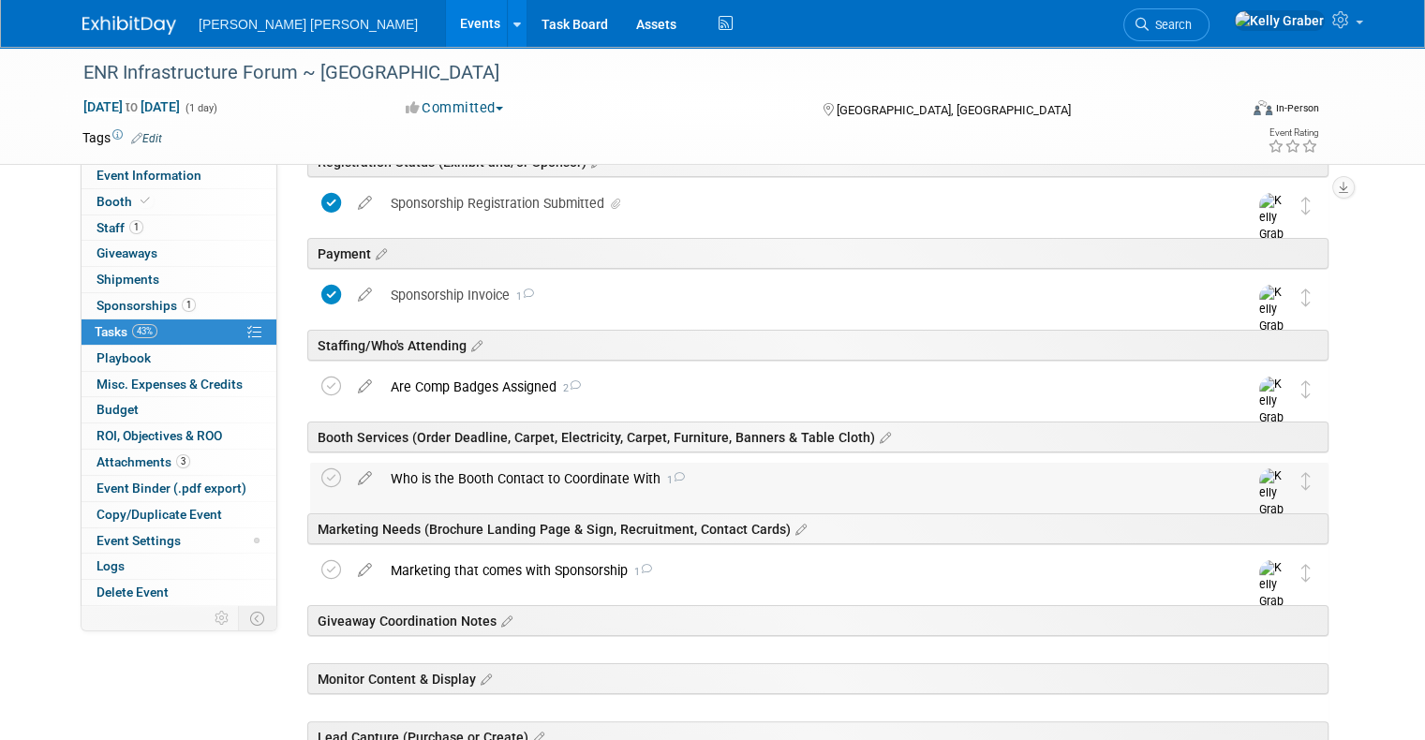
click at [469, 472] on div "Who is the Booth Contact to Coordinate With 1" at bounding box center [801, 479] width 840 height 32
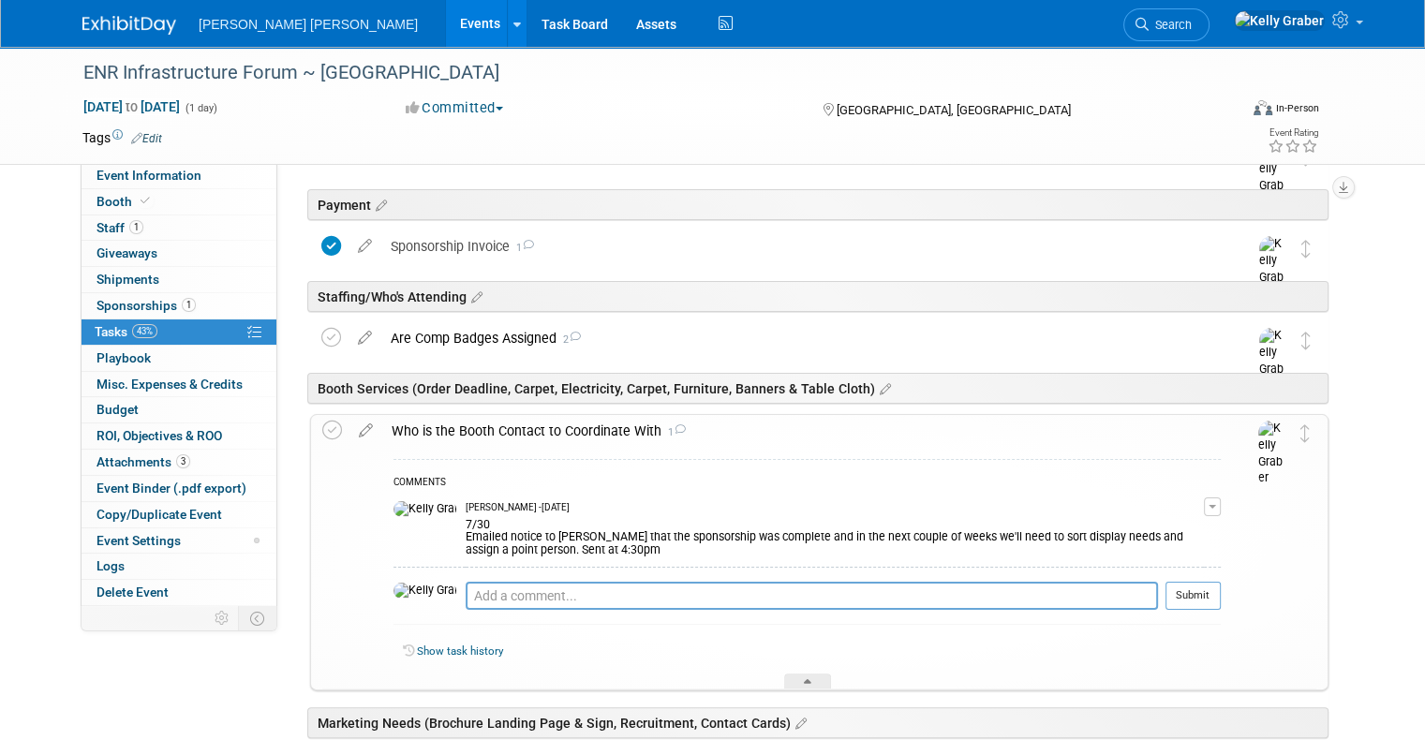
scroll to position [281, 0]
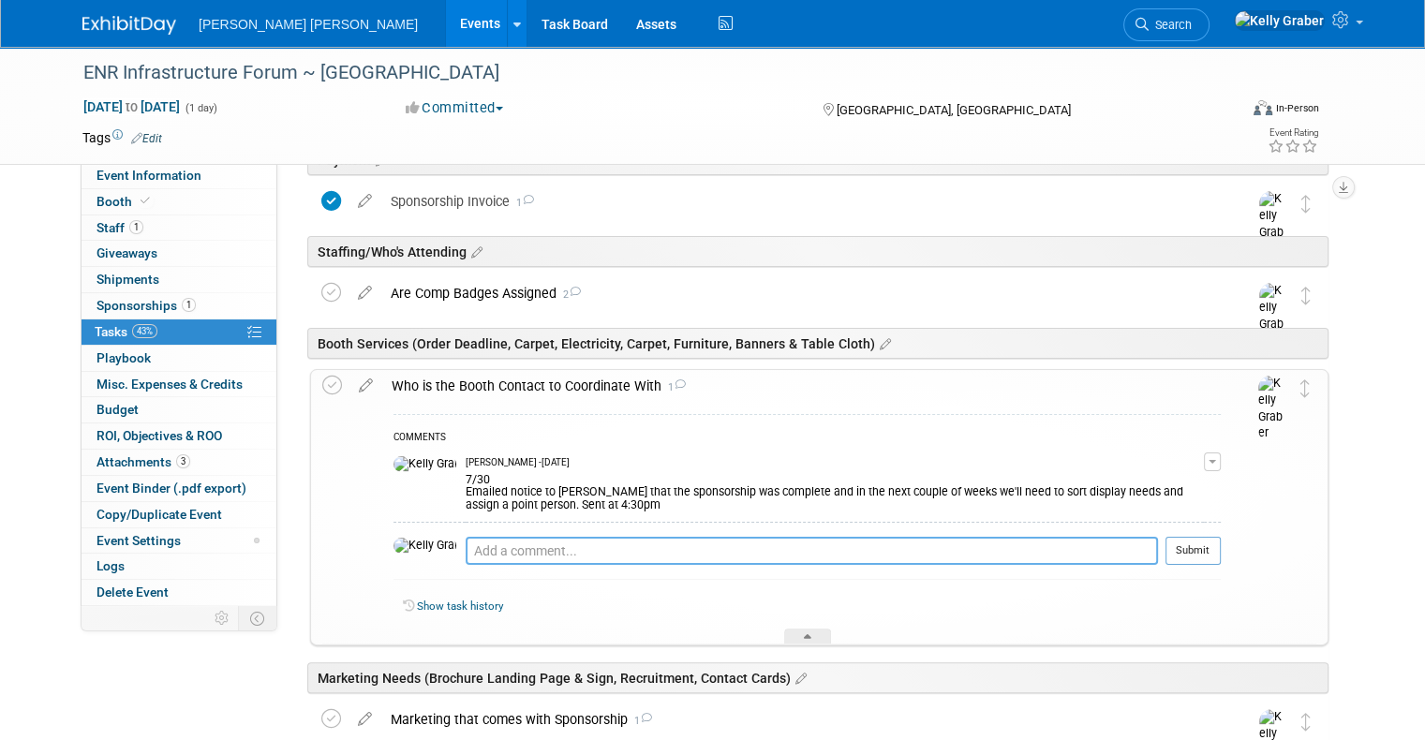
click at [480, 538] on textarea at bounding box center [811, 551] width 692 height 28
type textarea "8"
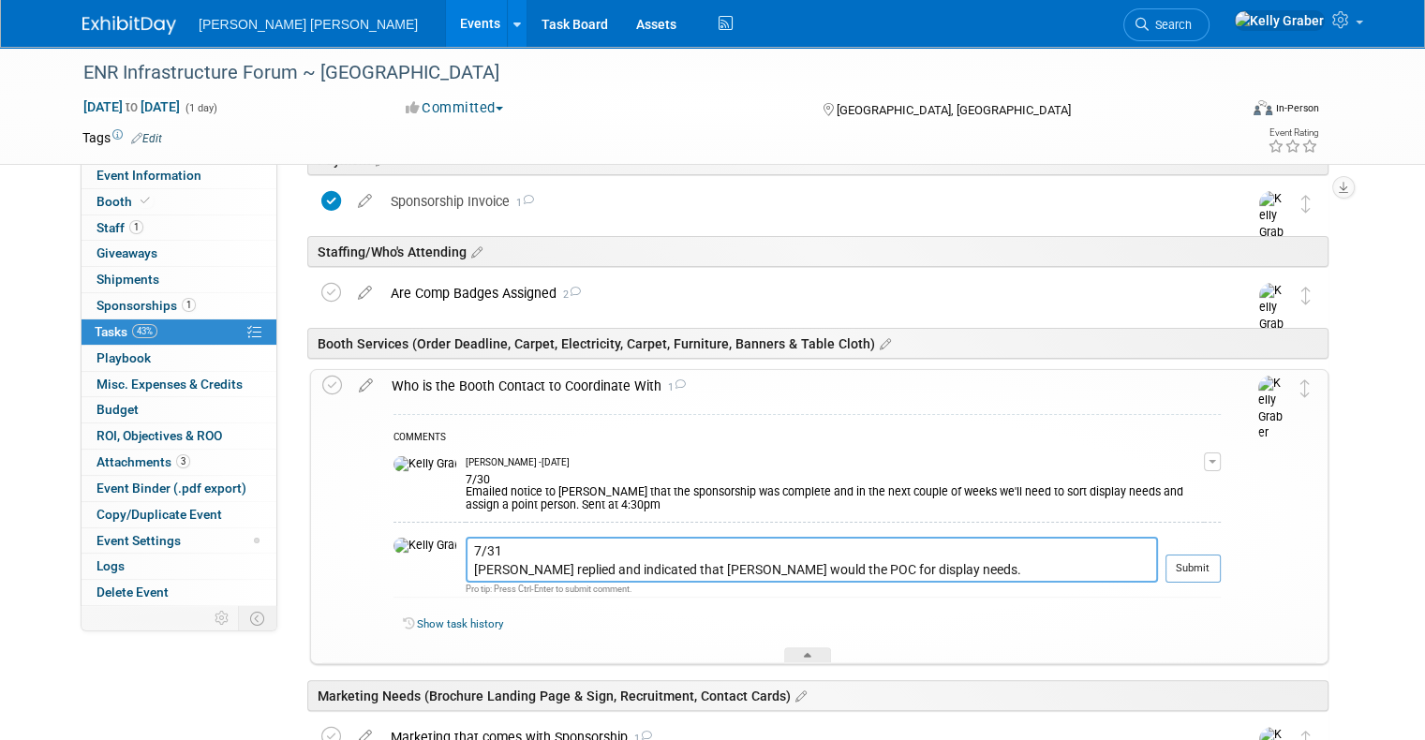
click at [627, 564] on textarea "7/31 Diana replied and indicated that Tere Cyphert would the POC for display ne…" at bounding box center [811, 560] width 692 height 46
type textarea "7/31 Diana replied and indicated that Tera Cyphert would the POC for display ne…"
click at [1189, 571] on button "Submit" at bounding box center [1192, 568] width 55 height 28
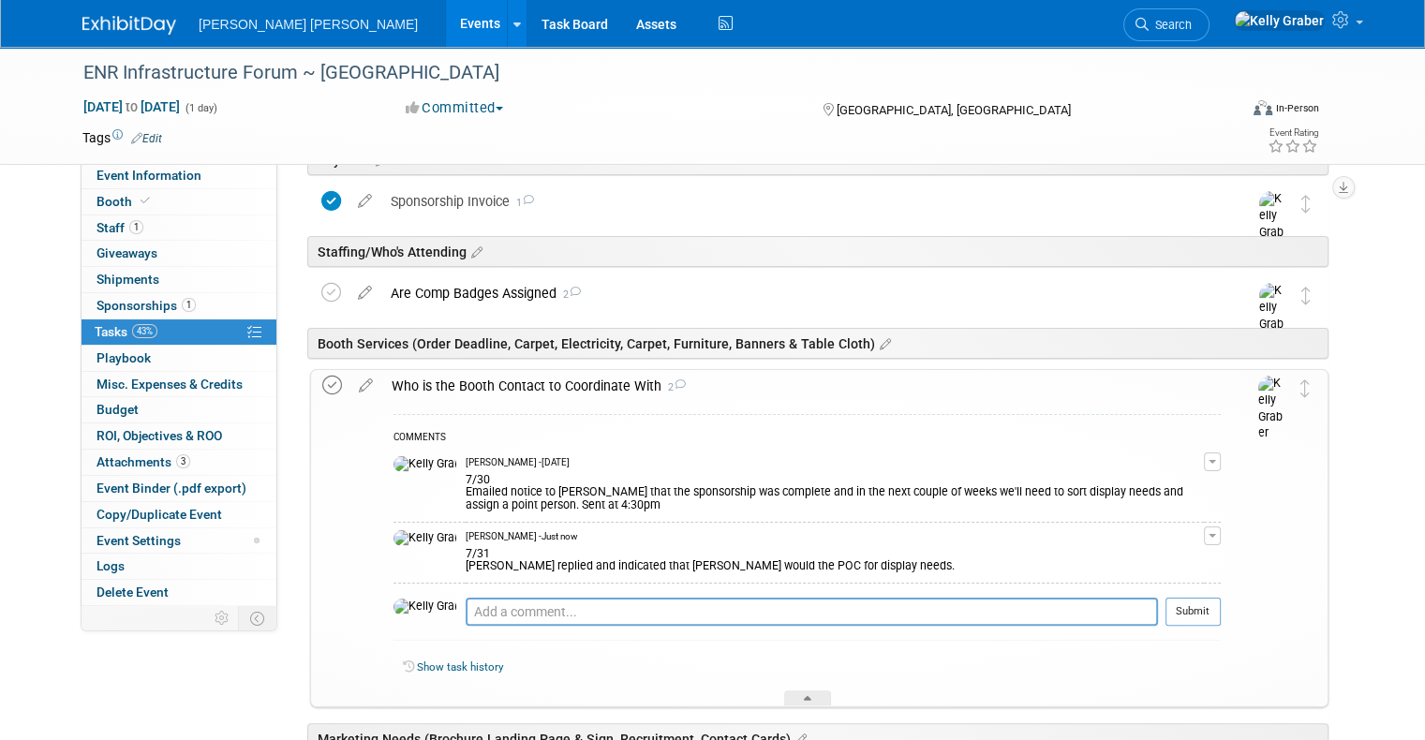
click at [322, 384] on icon at bounding box center [332, 386] width 20 height 20
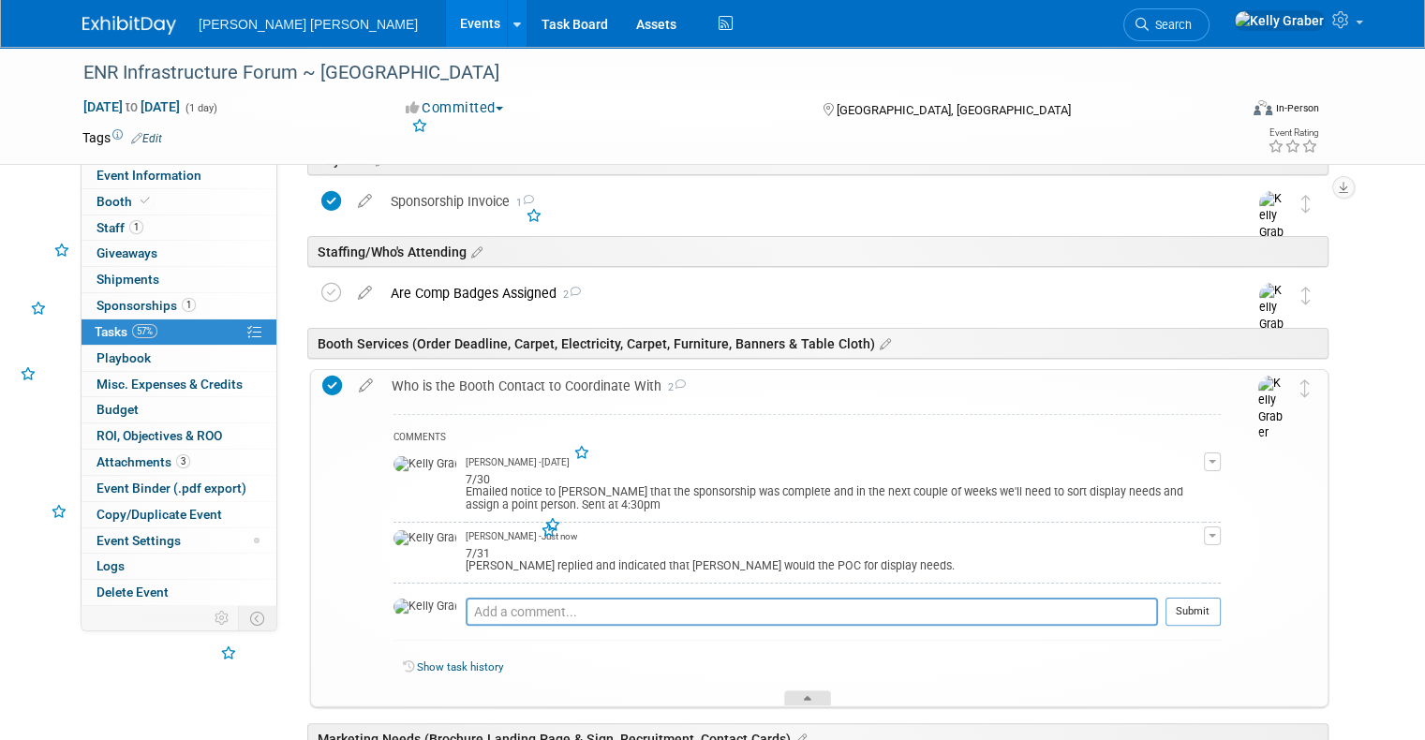
click at [817, 690] on div at bounding box center [807, 698] width 47 height 16
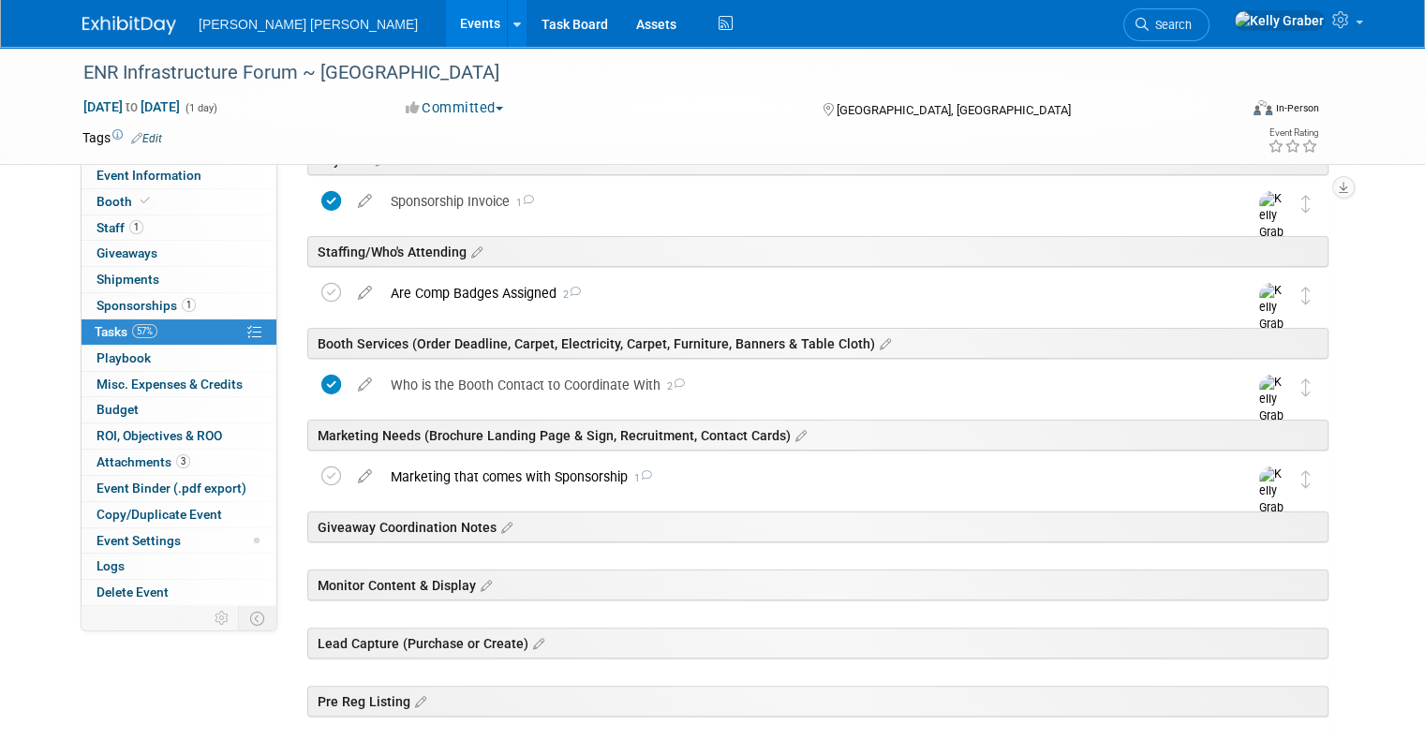
click at [664, 495] on div "Giveaway Coordination Notes" at bounding box center [814, 523] width 1027 height 57
click at [675, 472] on div "Marketing that comes with Sponsorship 1" at bounding box center [801, 477] width 840 height 32
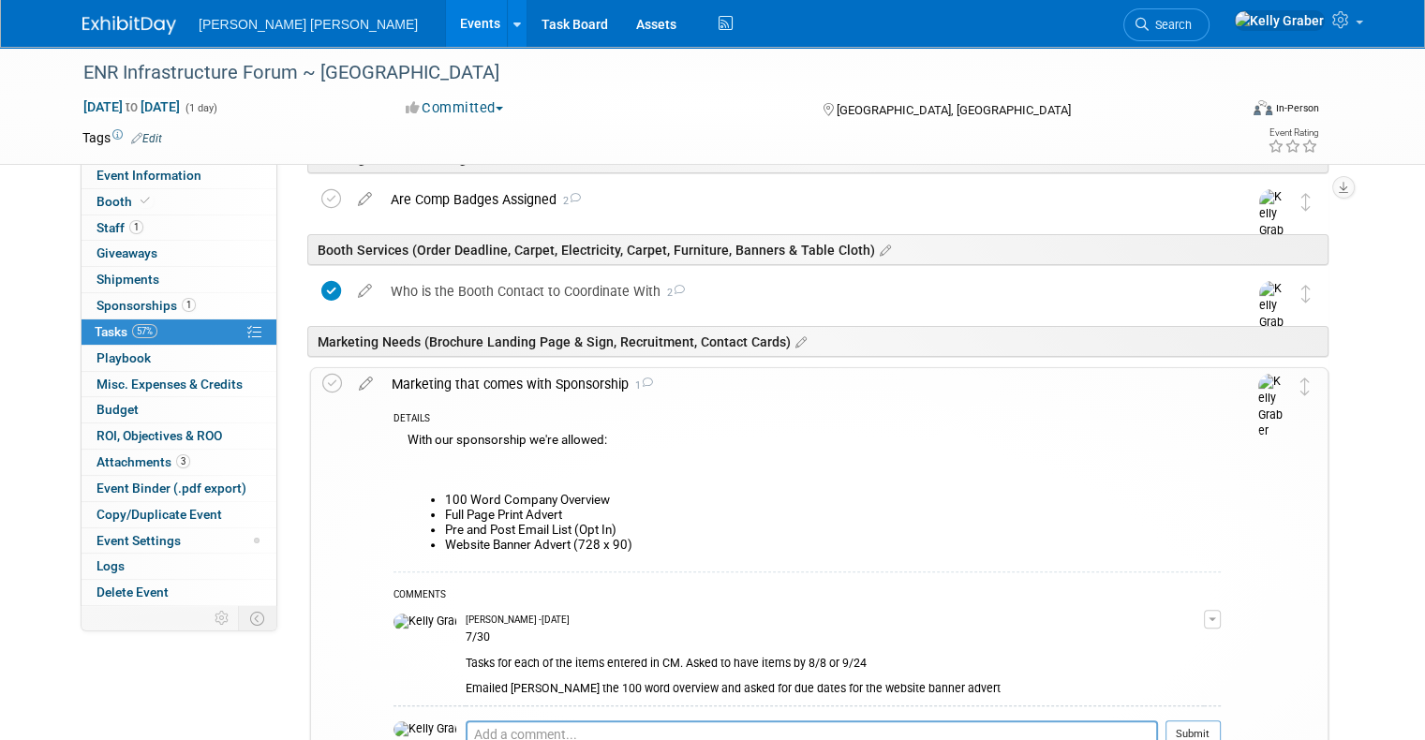
scroll to position [468, 0]
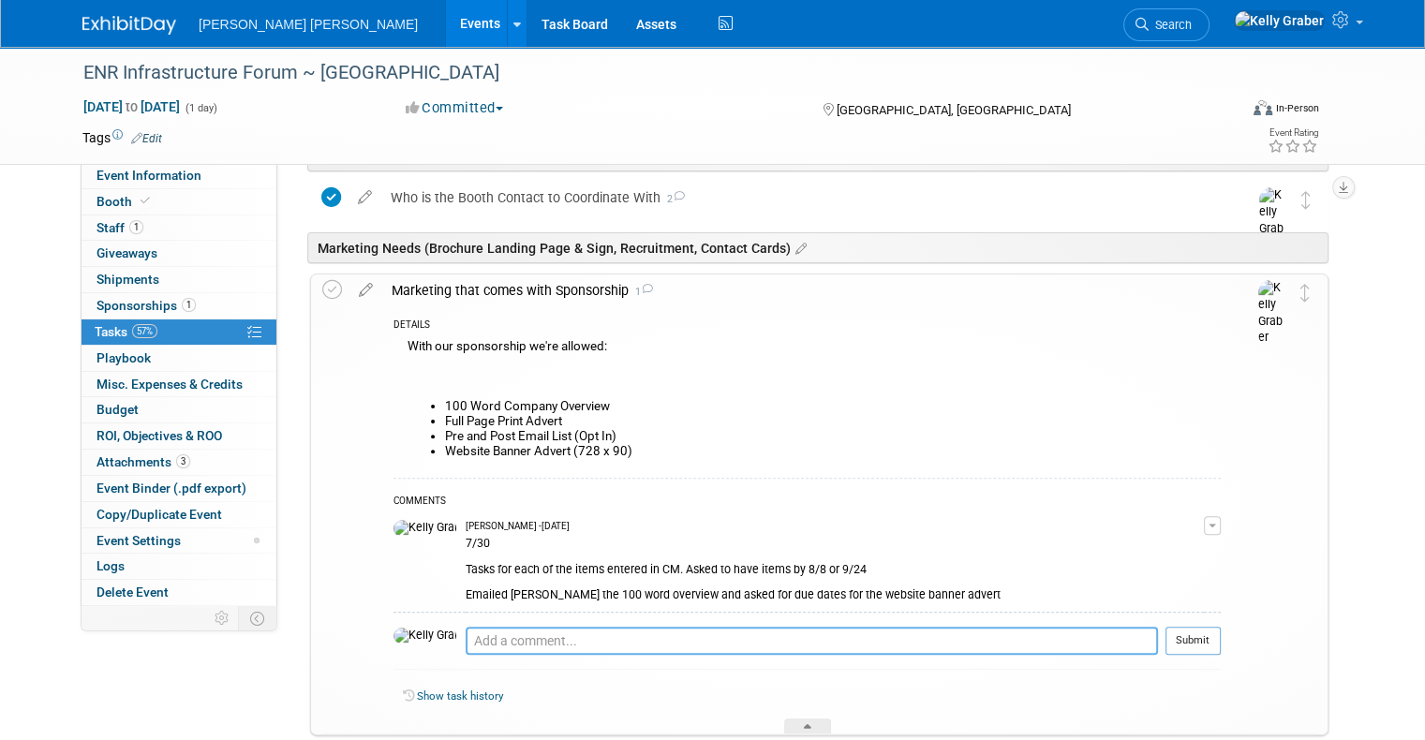
click at [609, 628] on textarea at bounding box center [811, 641] width 692 height 28
click at [566, 642] on textarea at bounding box center [811, 641] width 692 height 28
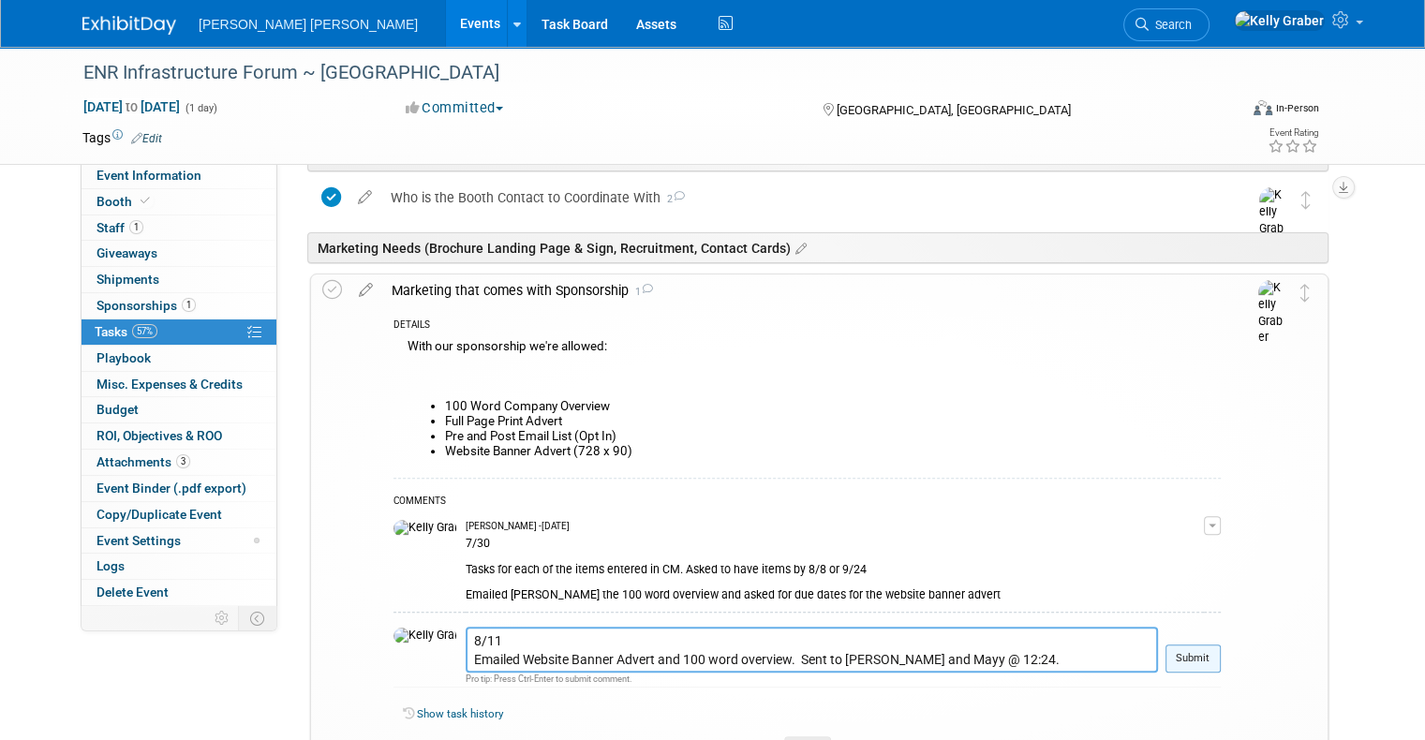
type textarea "8/11 Emailed Website Banner Advert and 100 word overview. Sent to Tracy and May…"
click at [1218, 653] on button "Submit" at bounding box center [1192, 658] width 55 height 28
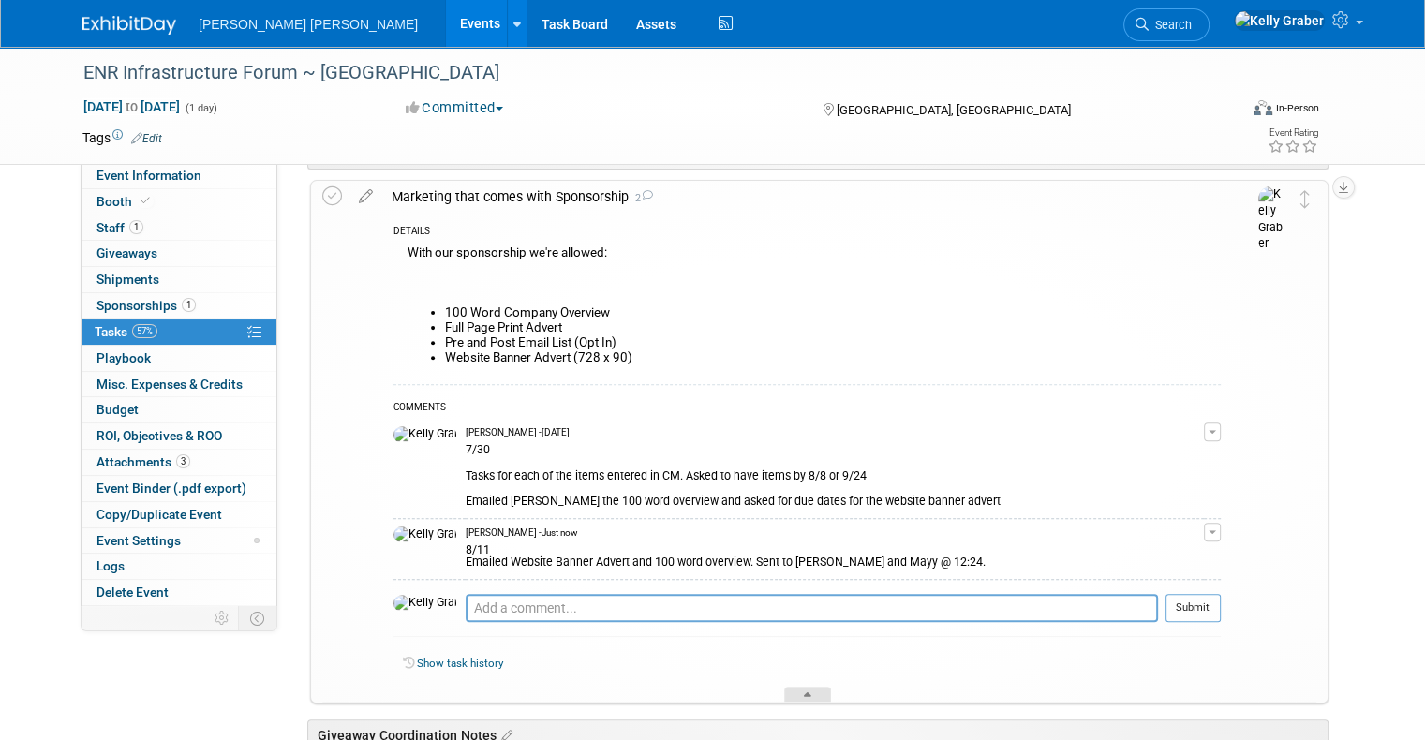
click at [813, 687] on div at bounding box center [807, 695] width 47 height 16
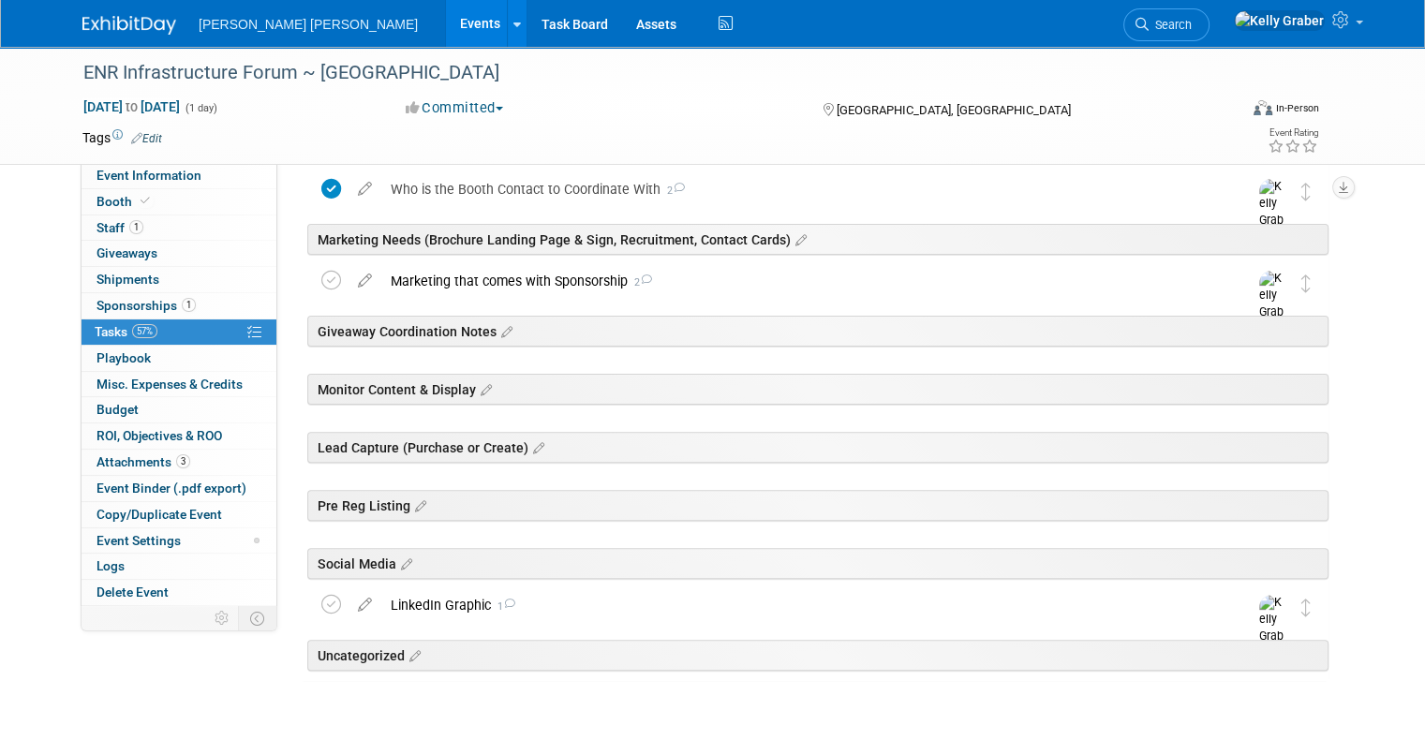
scroll to position [344, 0]
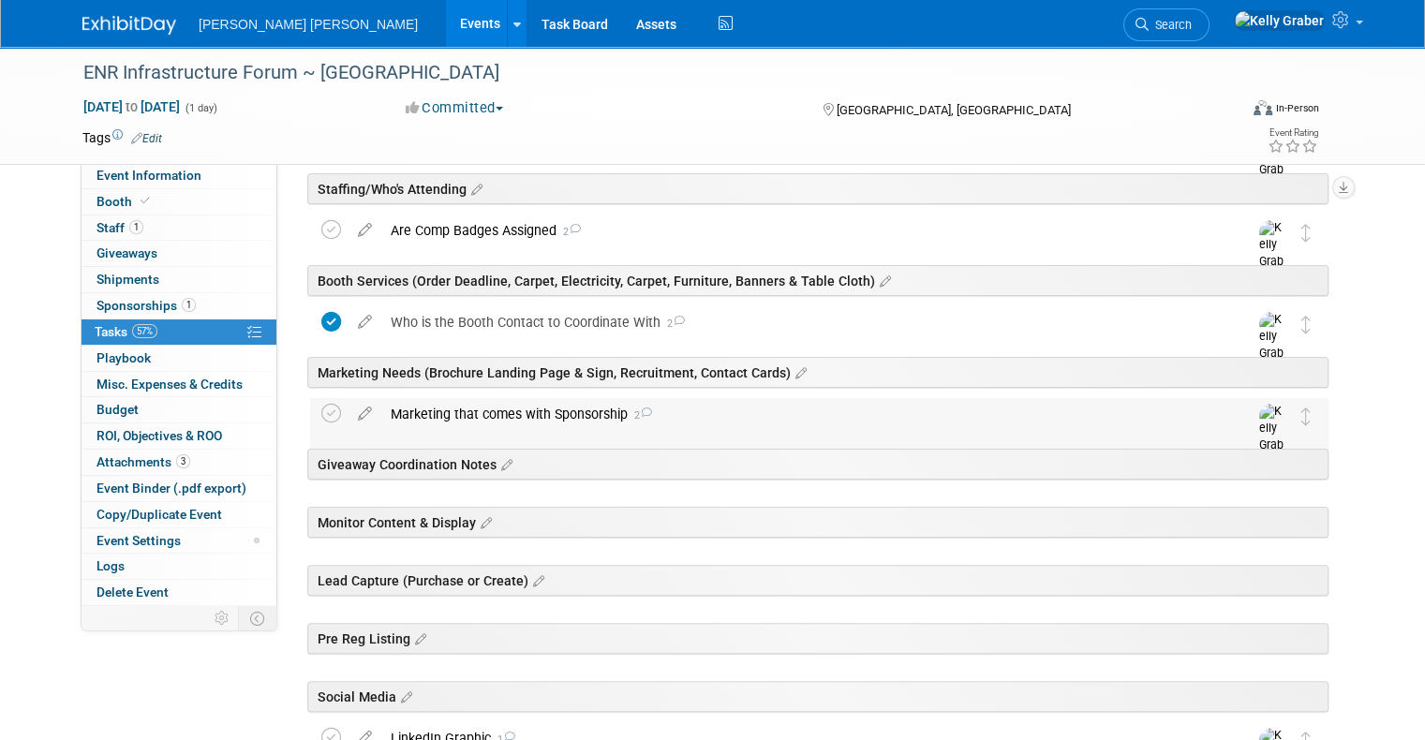
click at [310, 413] on div "Marketing that comes with Sponsorship 2 DETAILS With our sponsorship we're allo…" at bounding box center [819, 434] width 1018 height 73
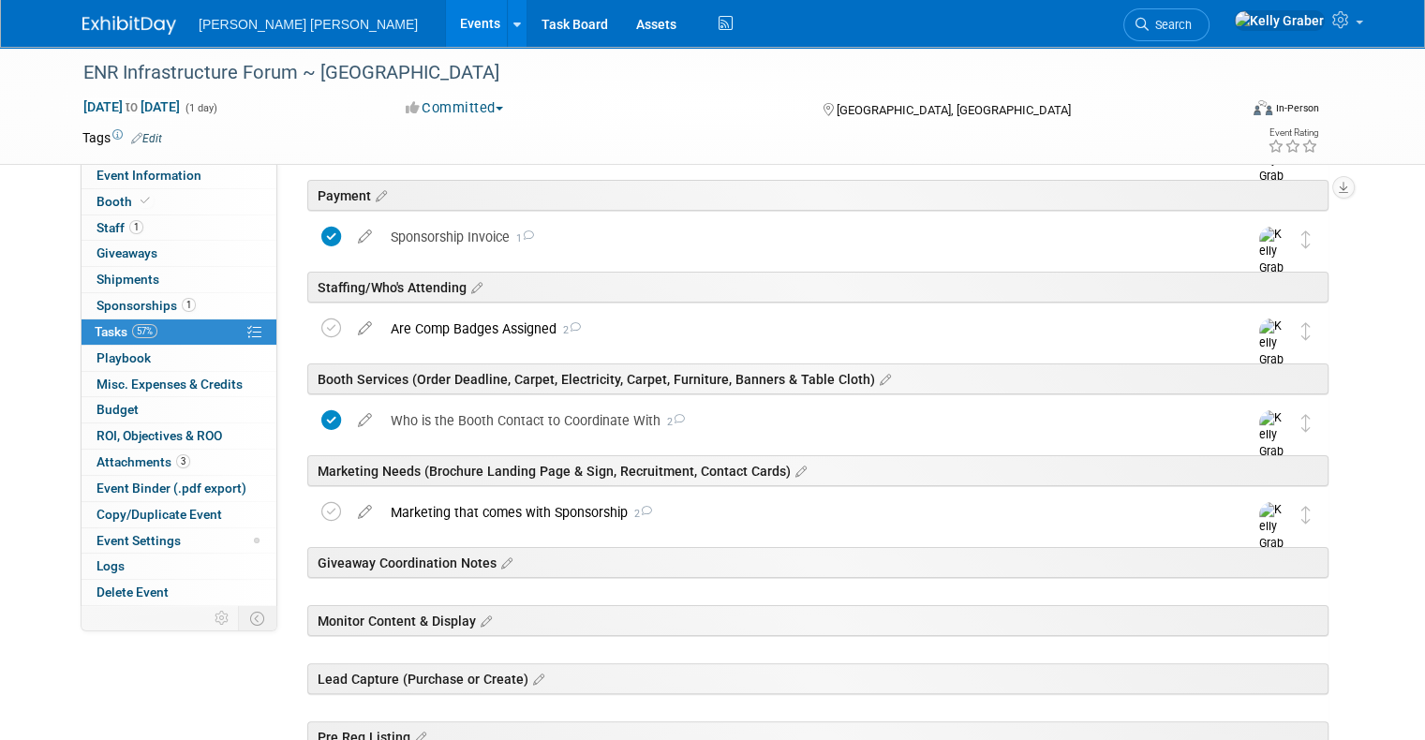
scroll to position [250, 0]
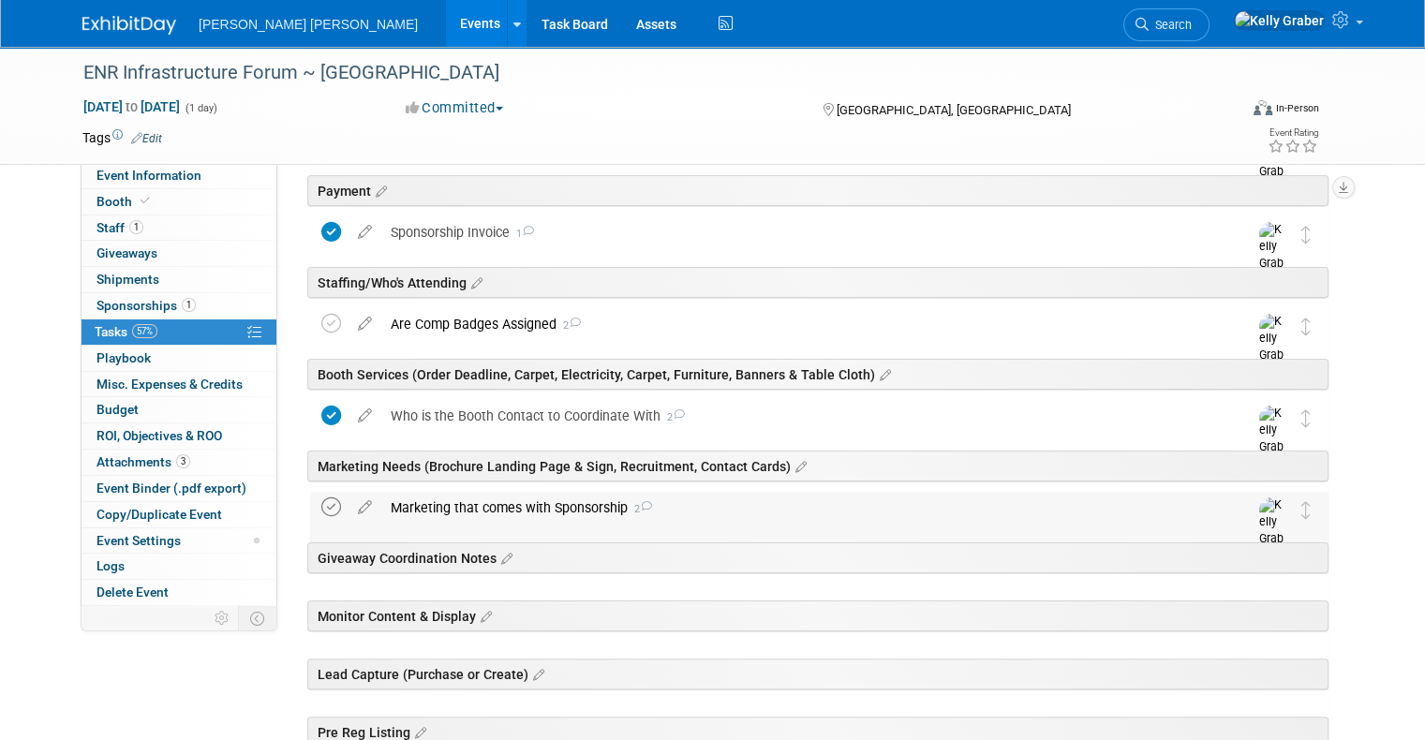
click at [321, 510] on icon at bounding box center [331, 507] width 20 height 20
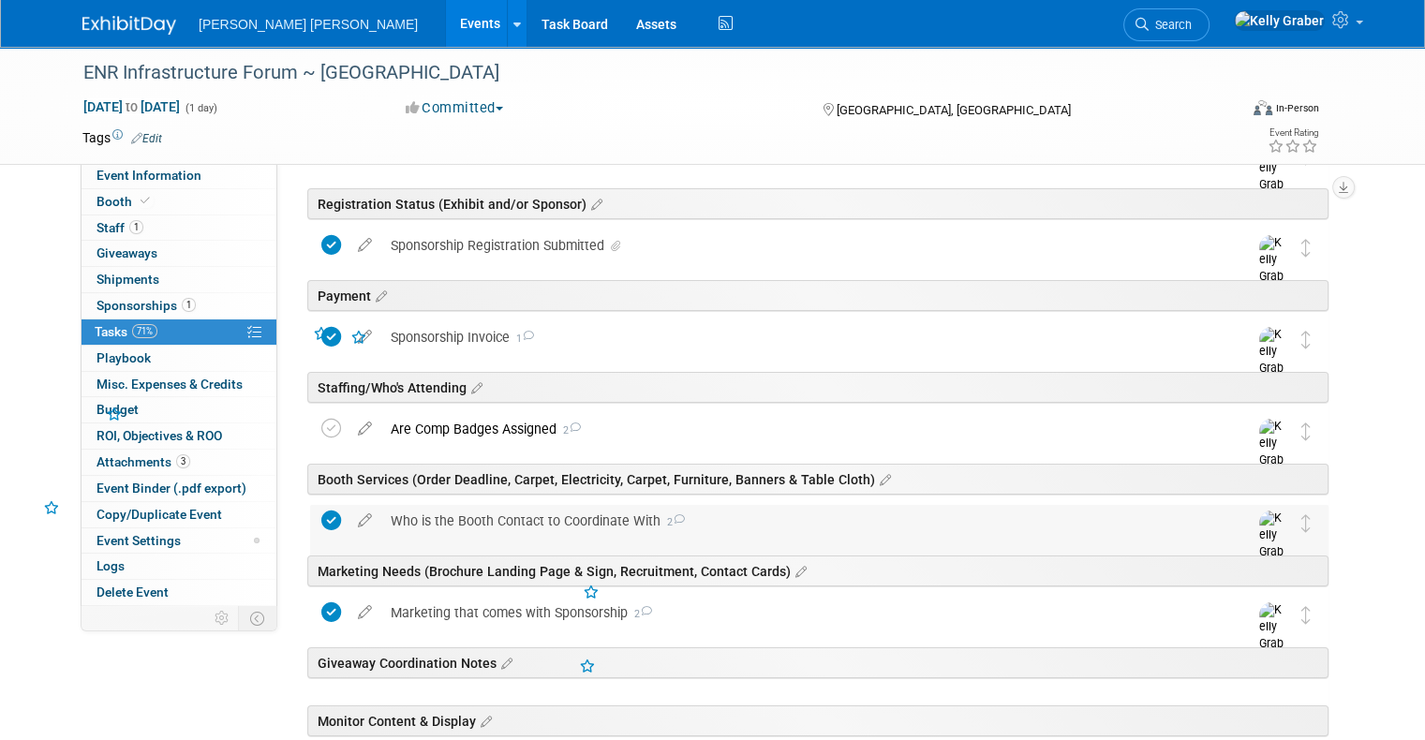
scroll to position [0, 0]
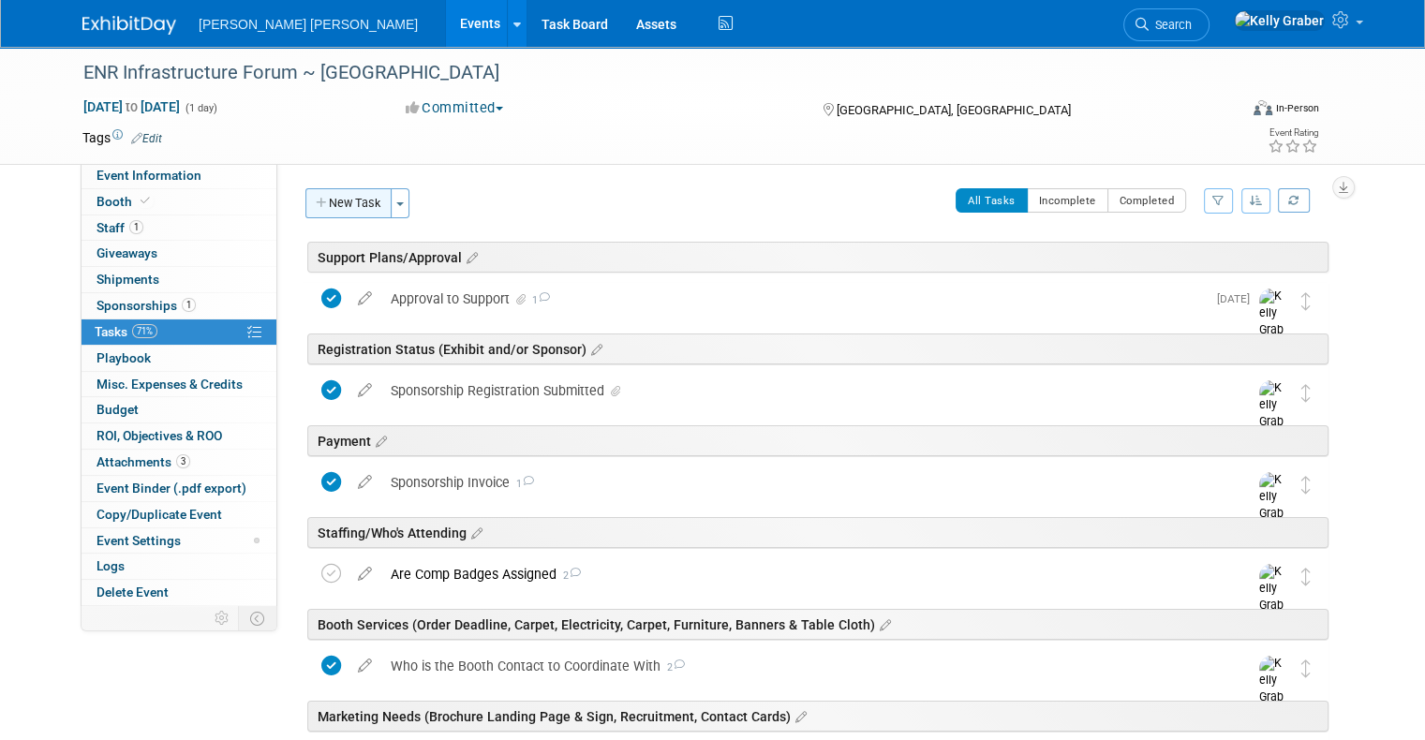
click at [347, 201] on button "New Task" at bounding box center [348, 203] width 86 height 30
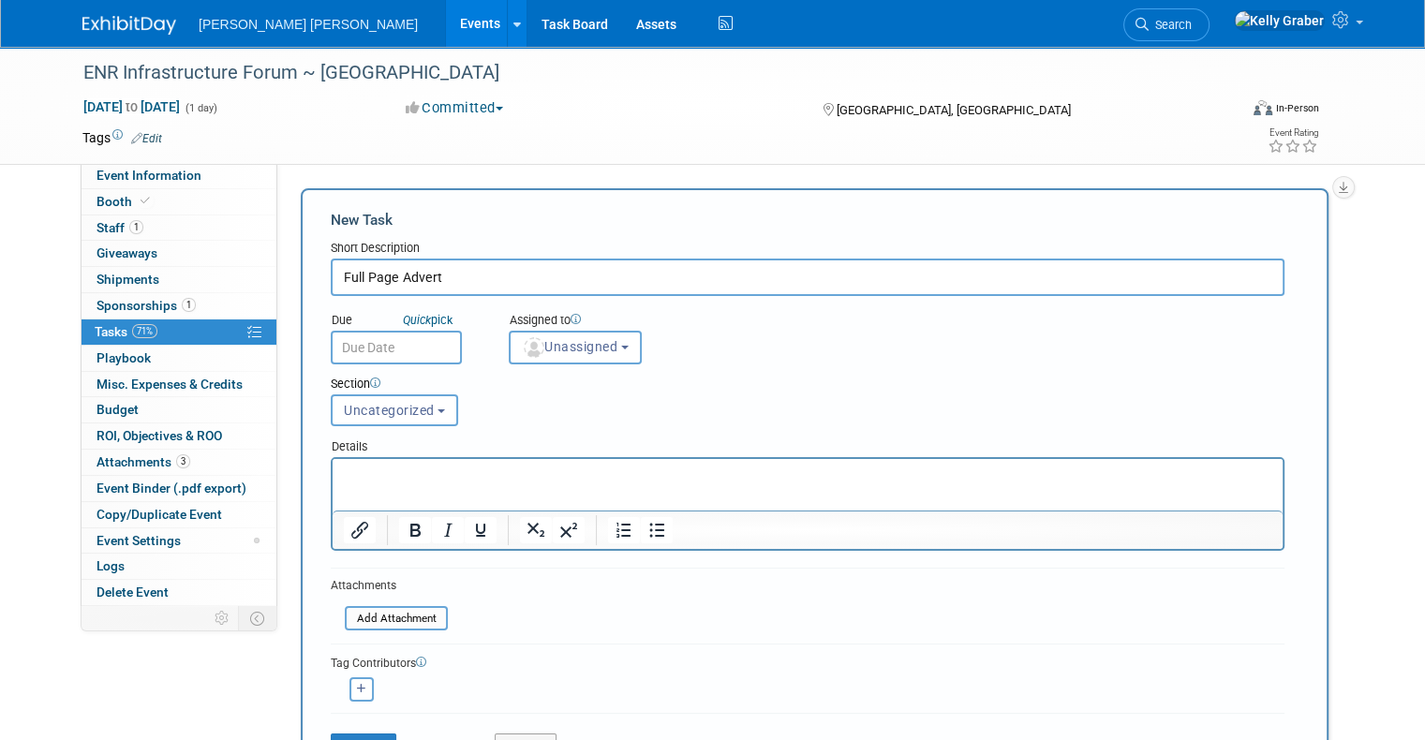
type input "Full Page Advert"
click at [371, 349] on input "text" at bounding box center [396, 348] width 131 height 34
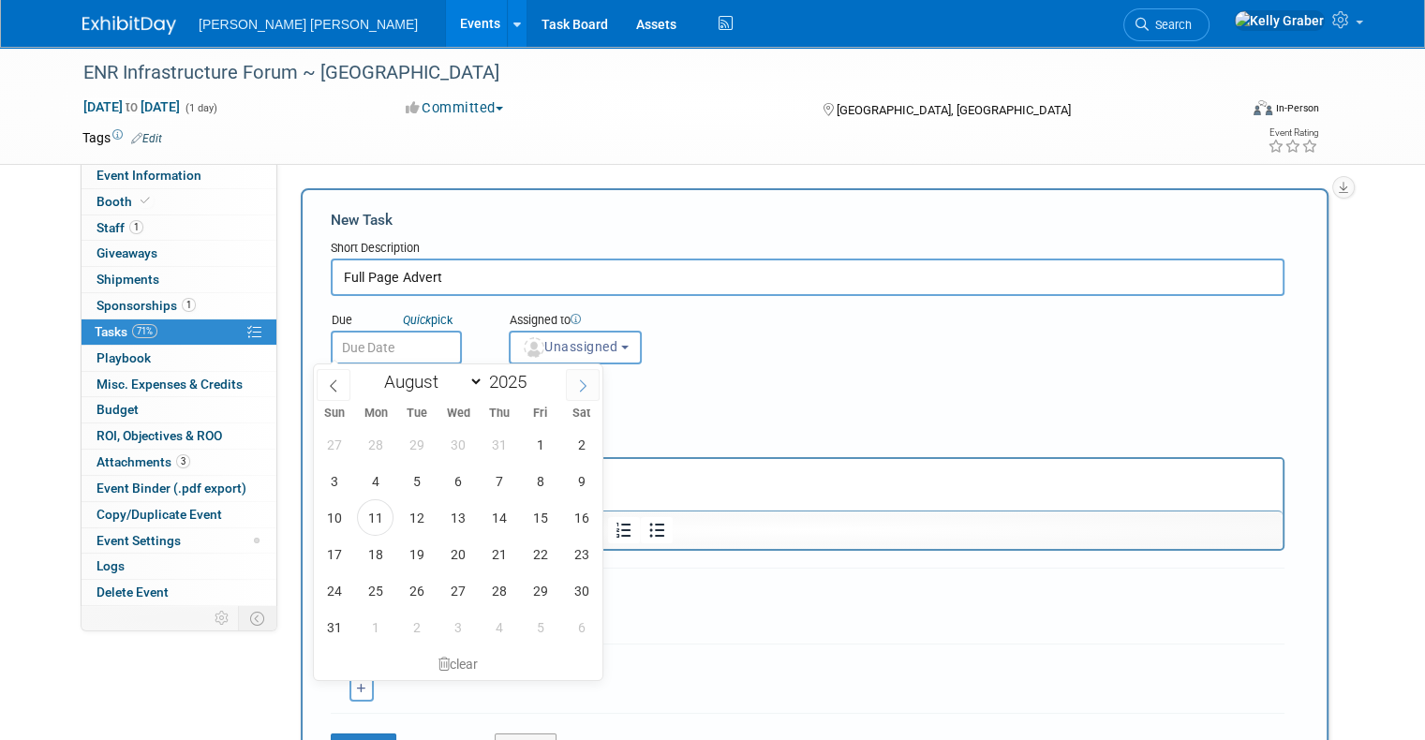
click at [573, 388] on span at bounding box center [583, 385] width 34 height 32
select select "8"
click at [447, 515] on span "17" at bounding box center [457, 517] width 37 height 37
type input "Sep 17, 2025"
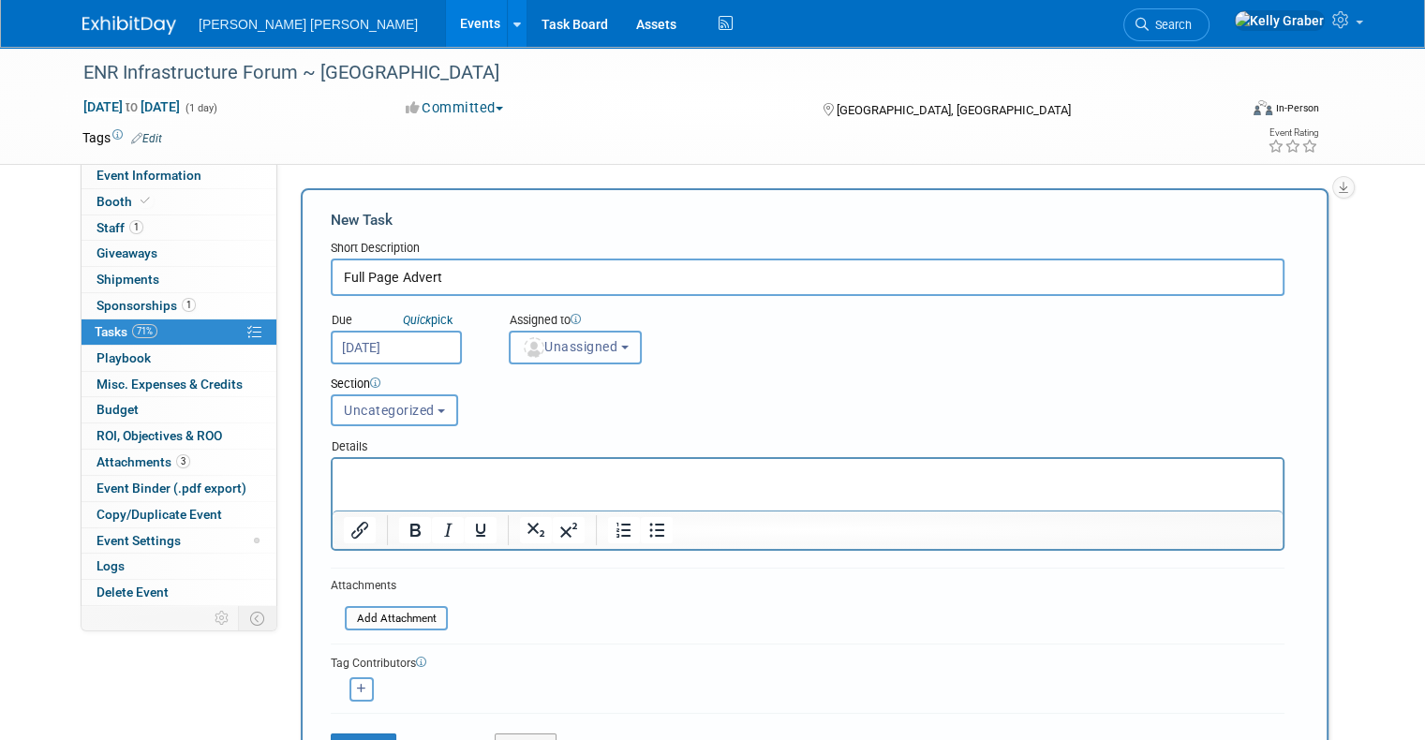
click at [546, 347] on span "Unassigned" at bounding box center [570, 346] width 96 height 15
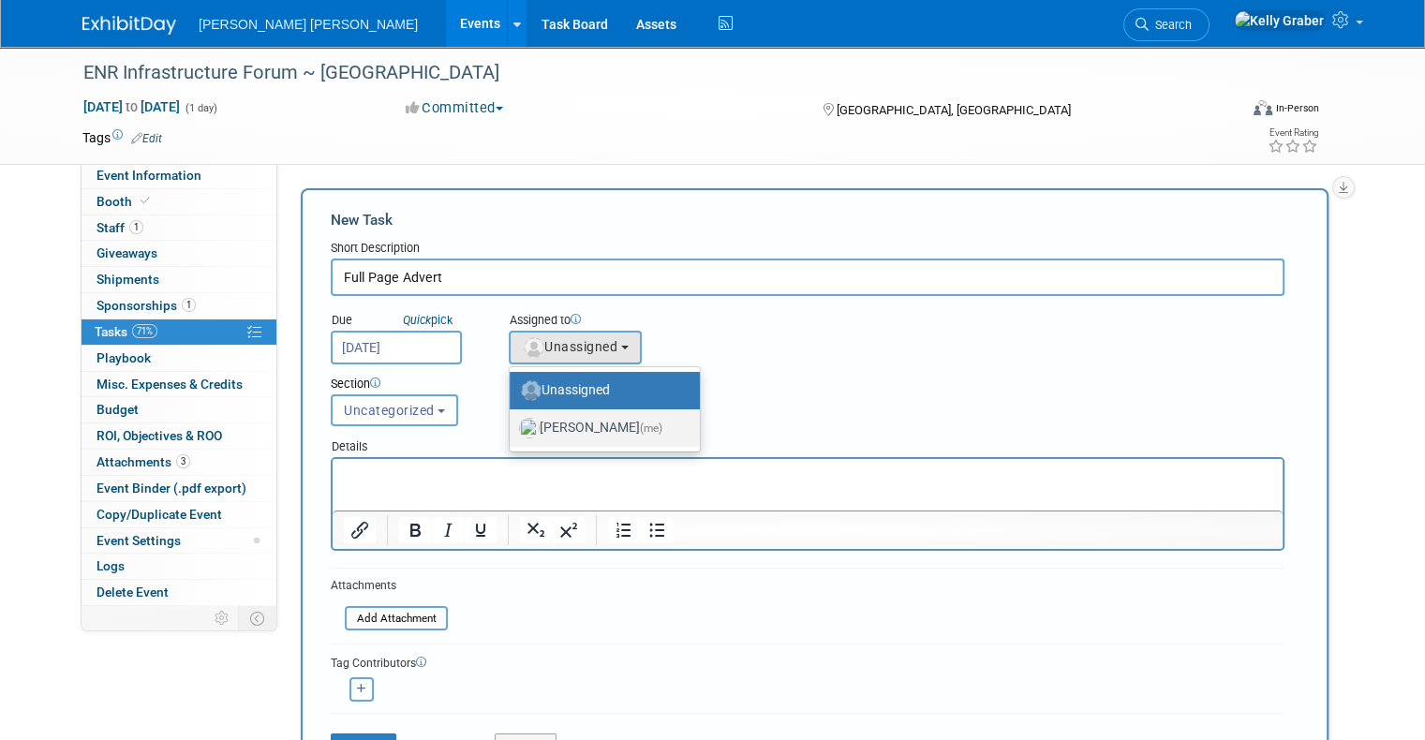
click at [569, 425] on label "Kelly Graber (me)" at bounding box center [600, 428] width 162 height 30
click at [512, 425] on input "Kelly Graber (me)" at bounding box center [506, 426] width 12 height 12
select select "ec37184c-c01f-4f21-939d-fe7fd02e2e7e"
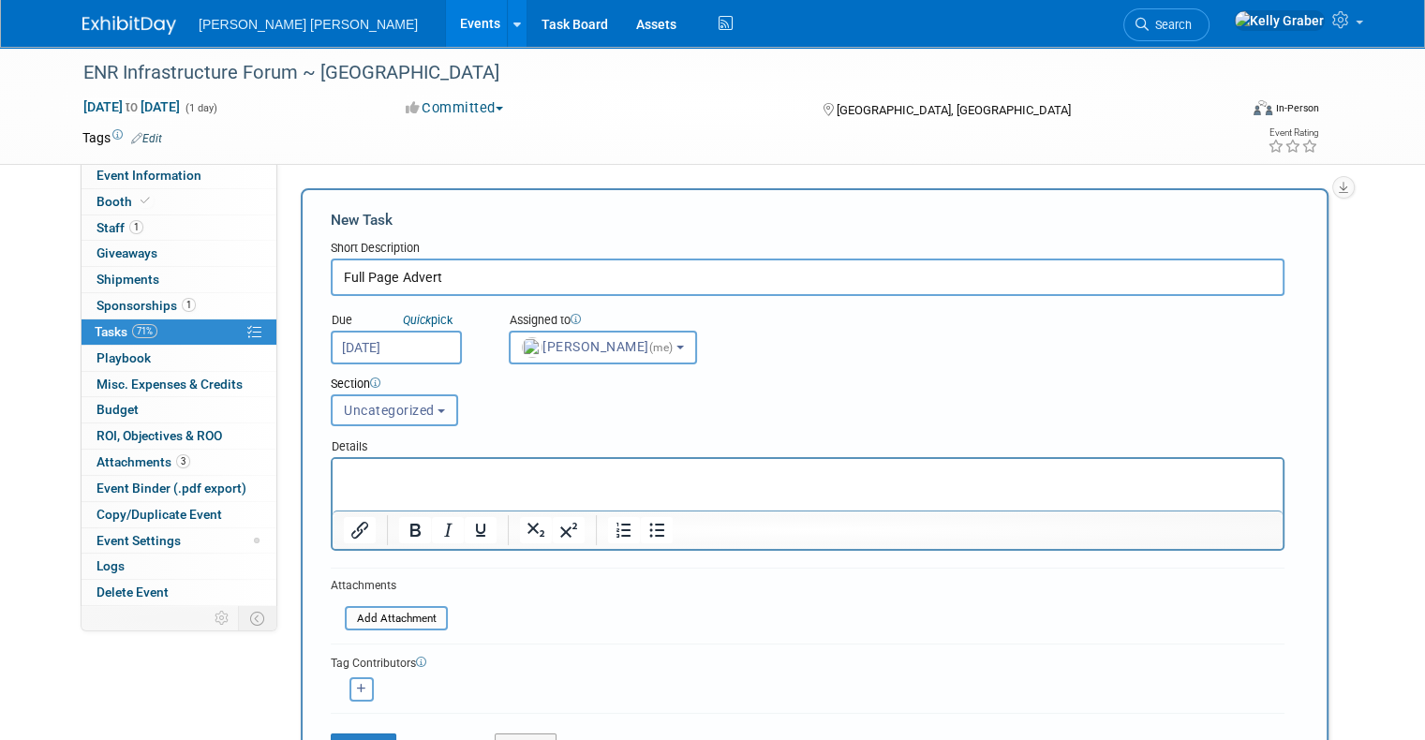
click at [403, 410] on span "Uncategorized" at bounding box center [389, 410] width 91 height 15
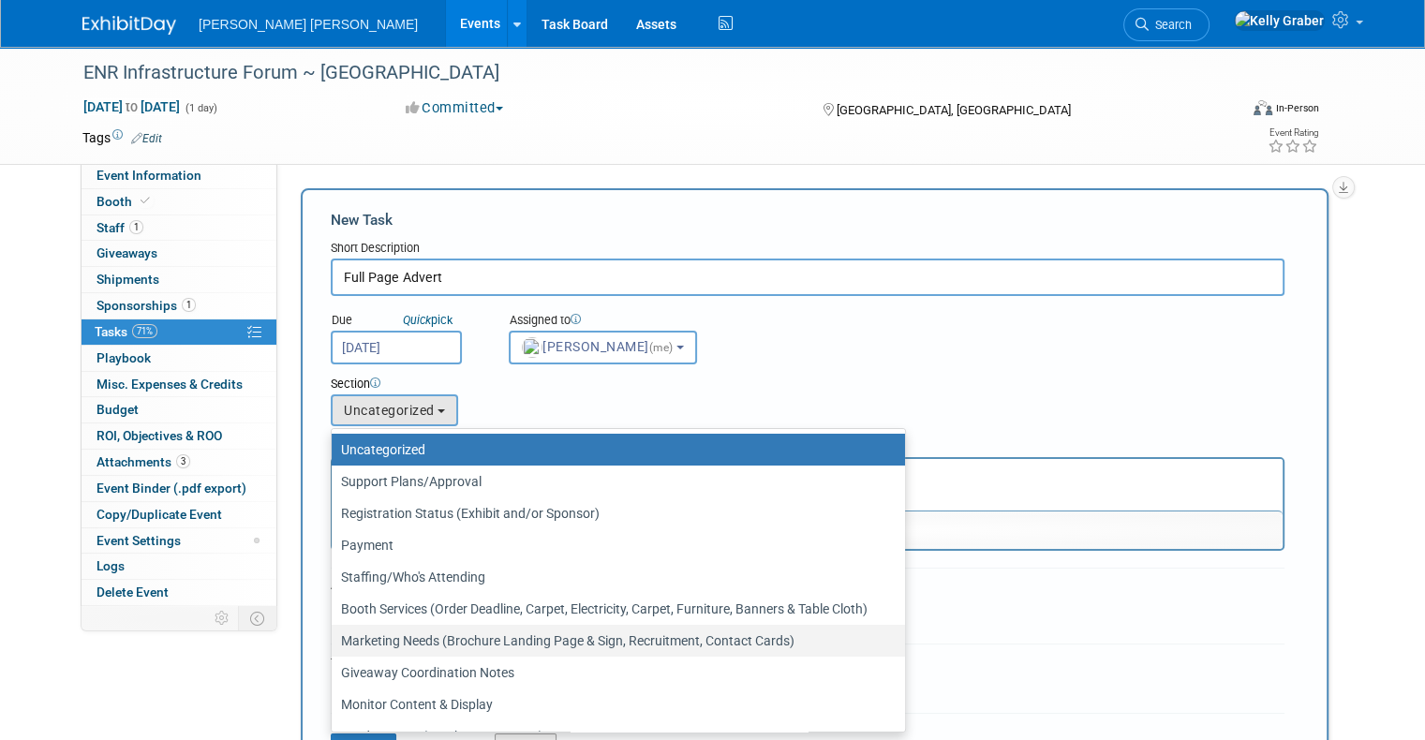
click at [387, 638] on label "Marketing Needs (Brochure Landing Page & Sign, Recruitment, Contact Cards)" at bounding box center [613, 640] width 545 height 24
click at [334, 638] on input "Marketing Needs (Brochure Landing Page & Sign, Recruitment, Contact Cards)" at bounding box center [328, 641] width 12 height 12
select select "11273121"
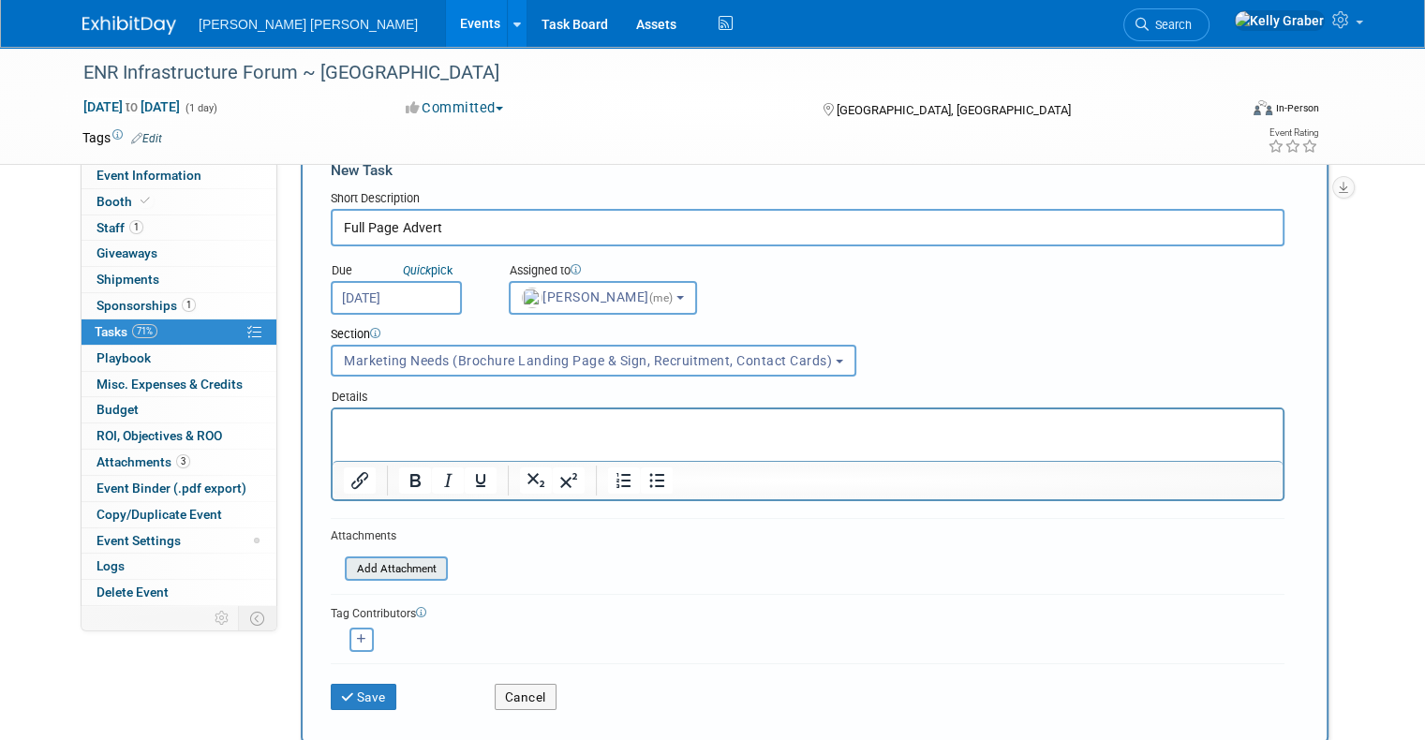
scroll to position [94, 0]
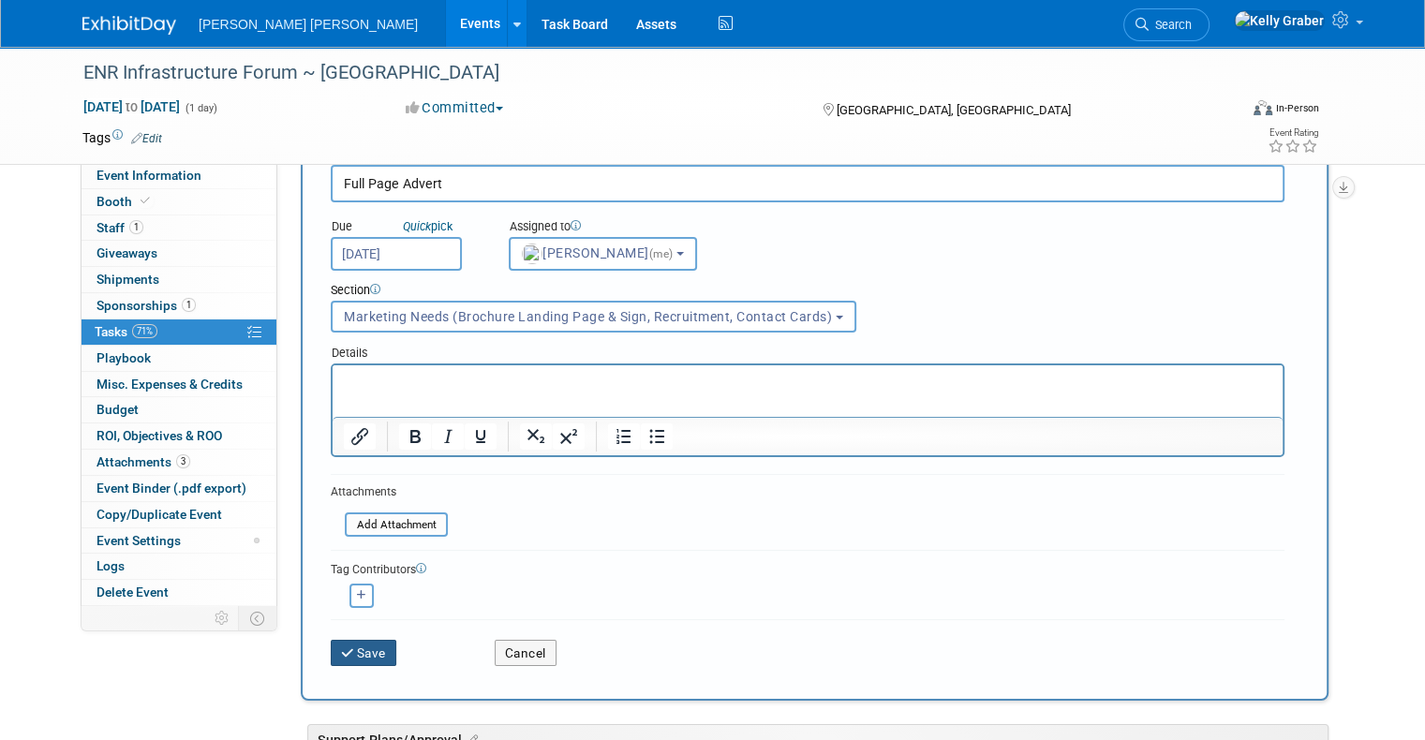
click at [350, 646] on button "Save" at bounding box center [364, 653] width 66 height 26
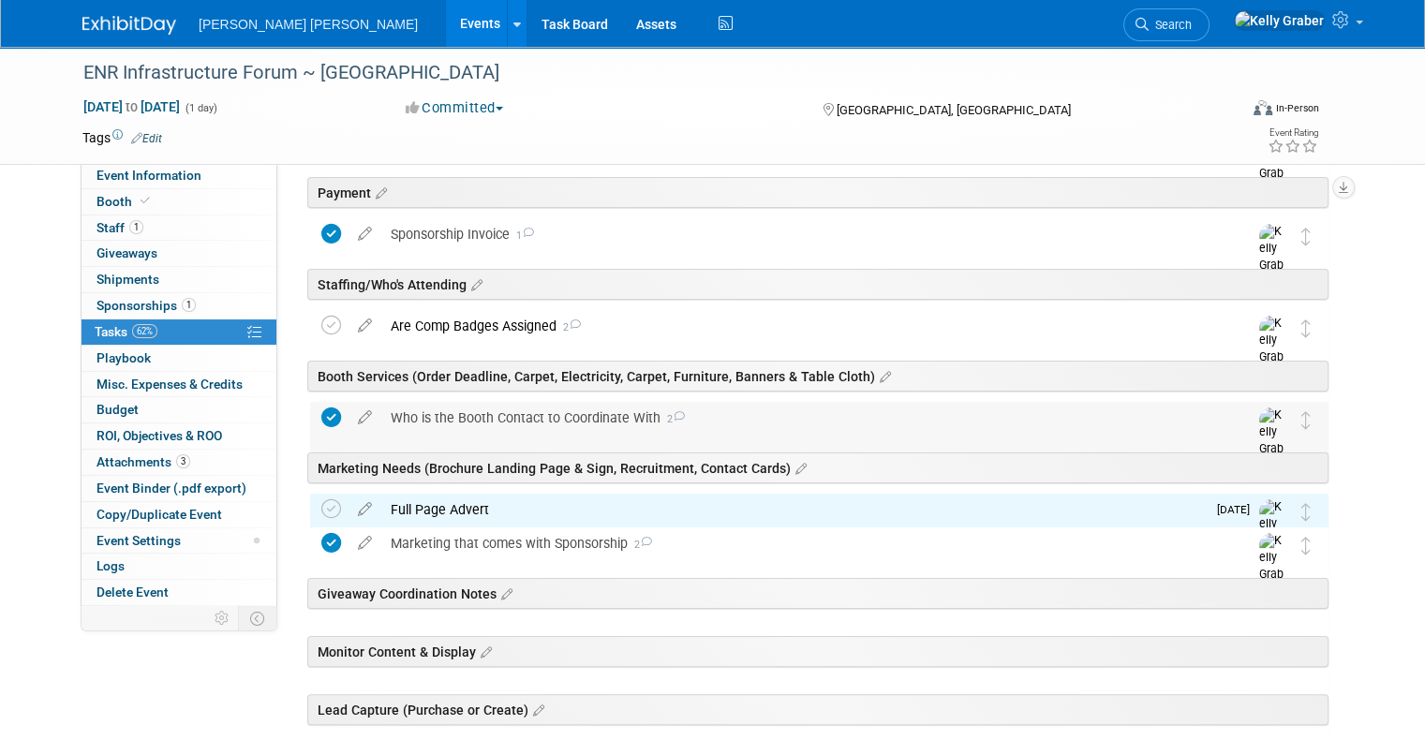
scroll to position [281, 0]
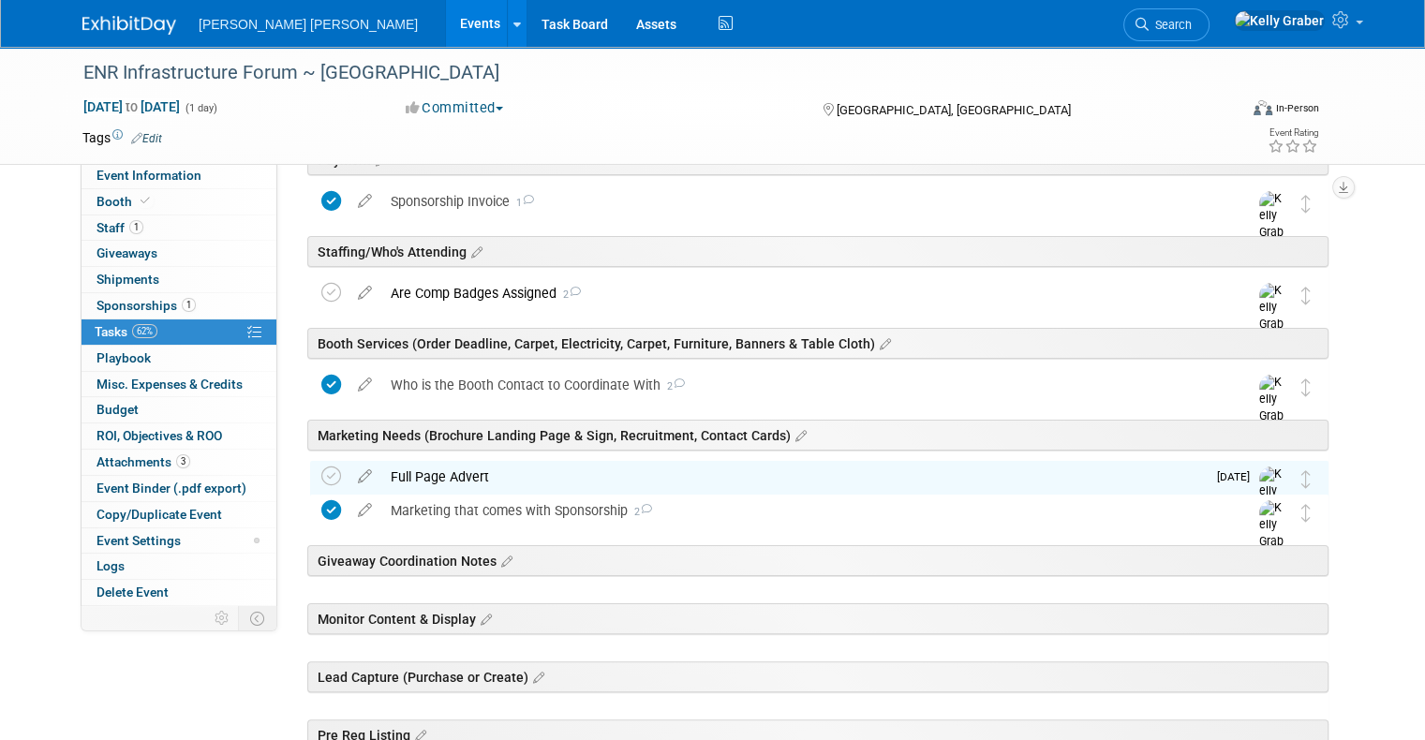
click at [448, 468] on div "Full Page Advert" at bounding box center [793, 477] width 824 height 32
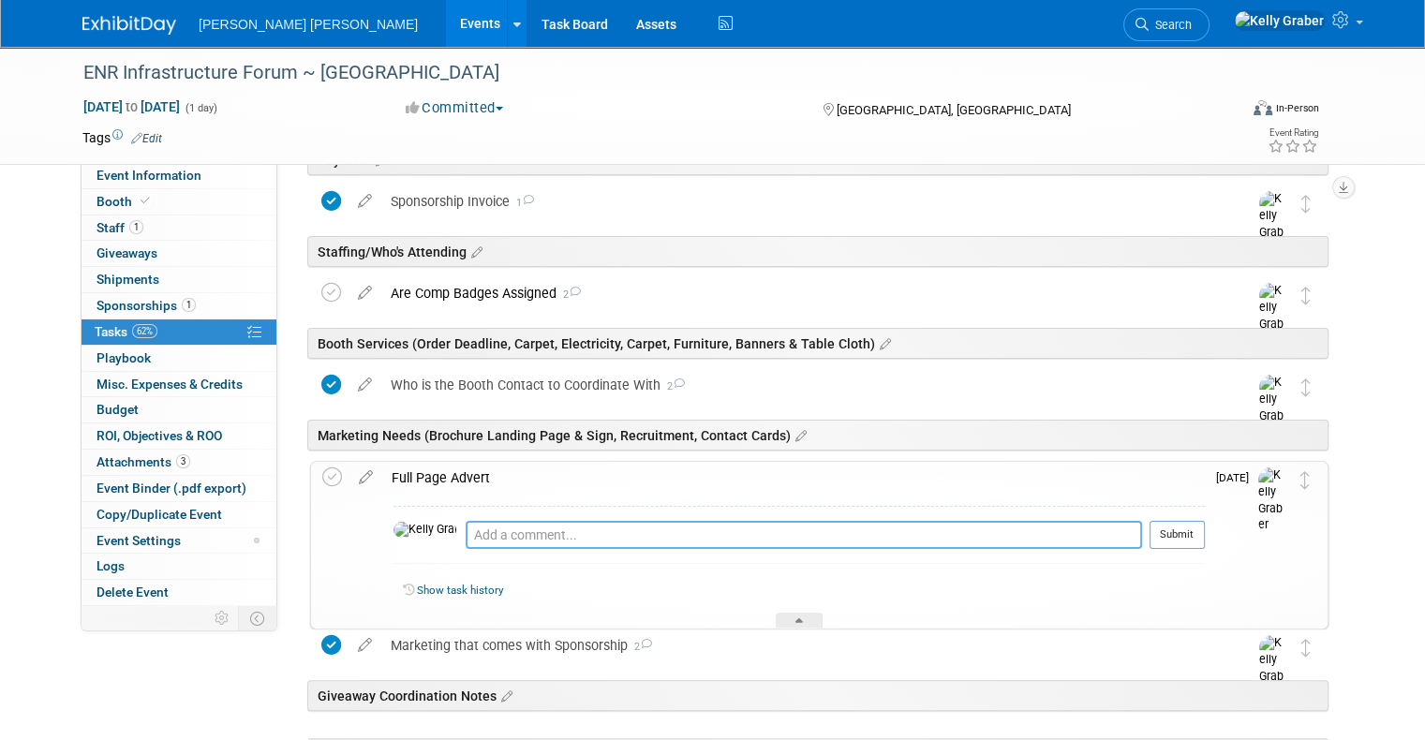
click at [490, 532] on textarea at bounding box center [803, 535] width 676 height 28
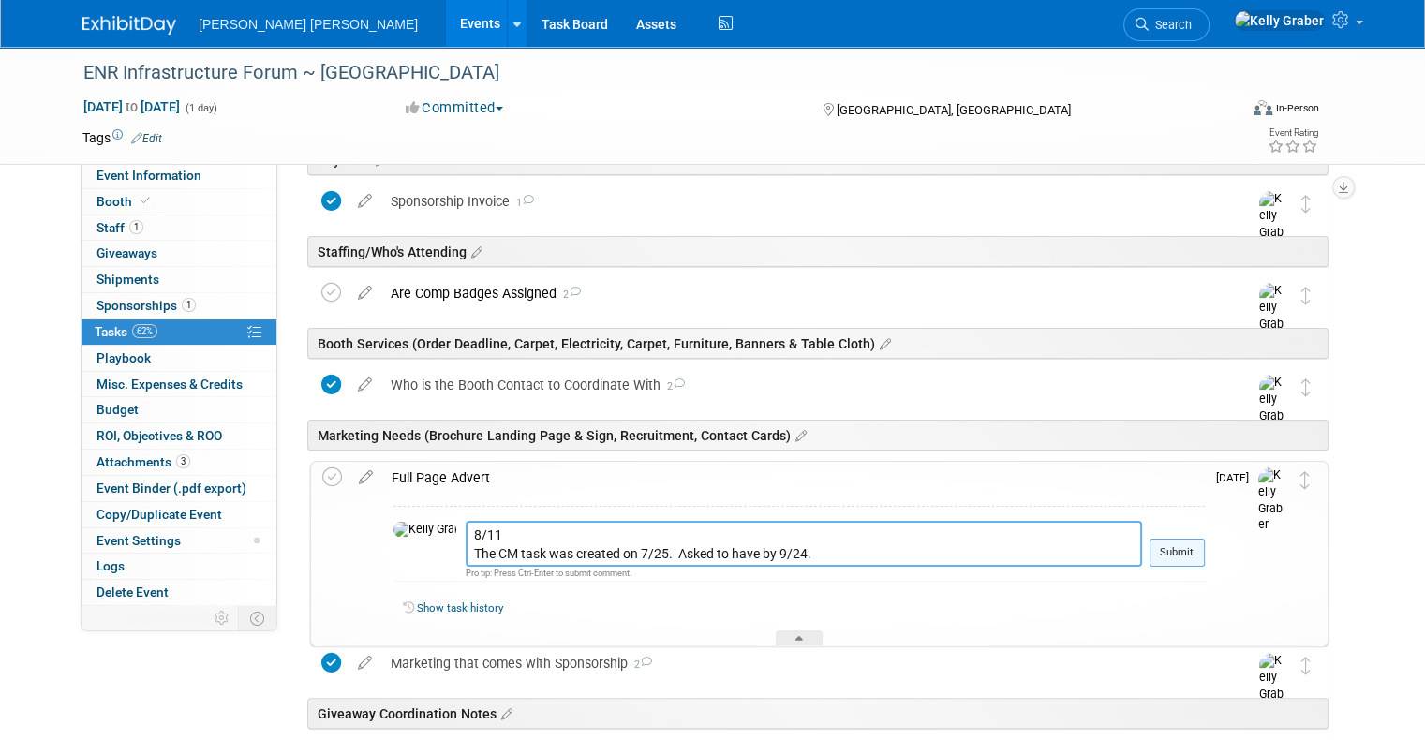
type textarea "8/11 The CM task was created on 7/25. Asked to have by 9/24."
click at [1180, 545] on button "Submit" at bounding box center [1176, 553] width 55 height 28
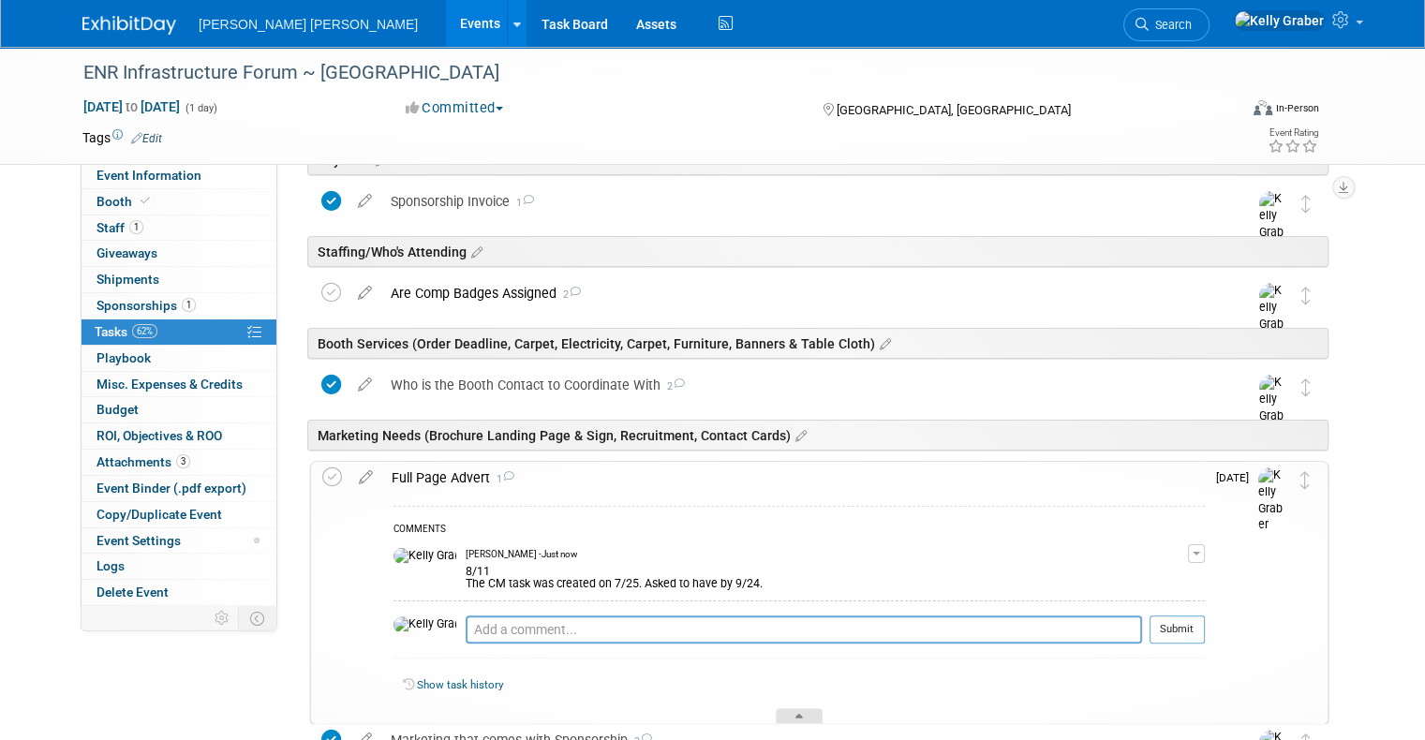
click at [791, 711] on div at bounding box center [799, 716] width 47 height 16
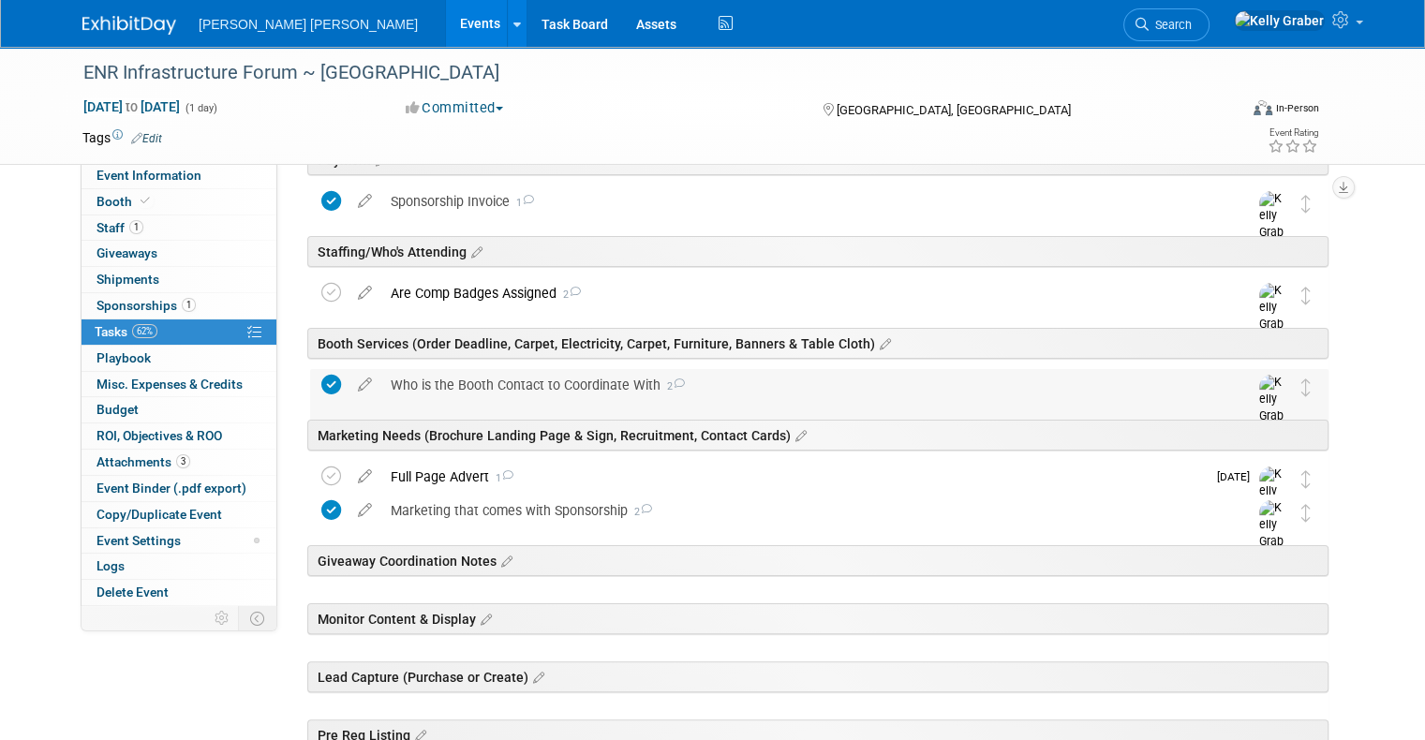
click at [579, 377] on div "Who is the Booth Contact to Coordinate With 2" at bounding box center [801, 385] width 840 height 32
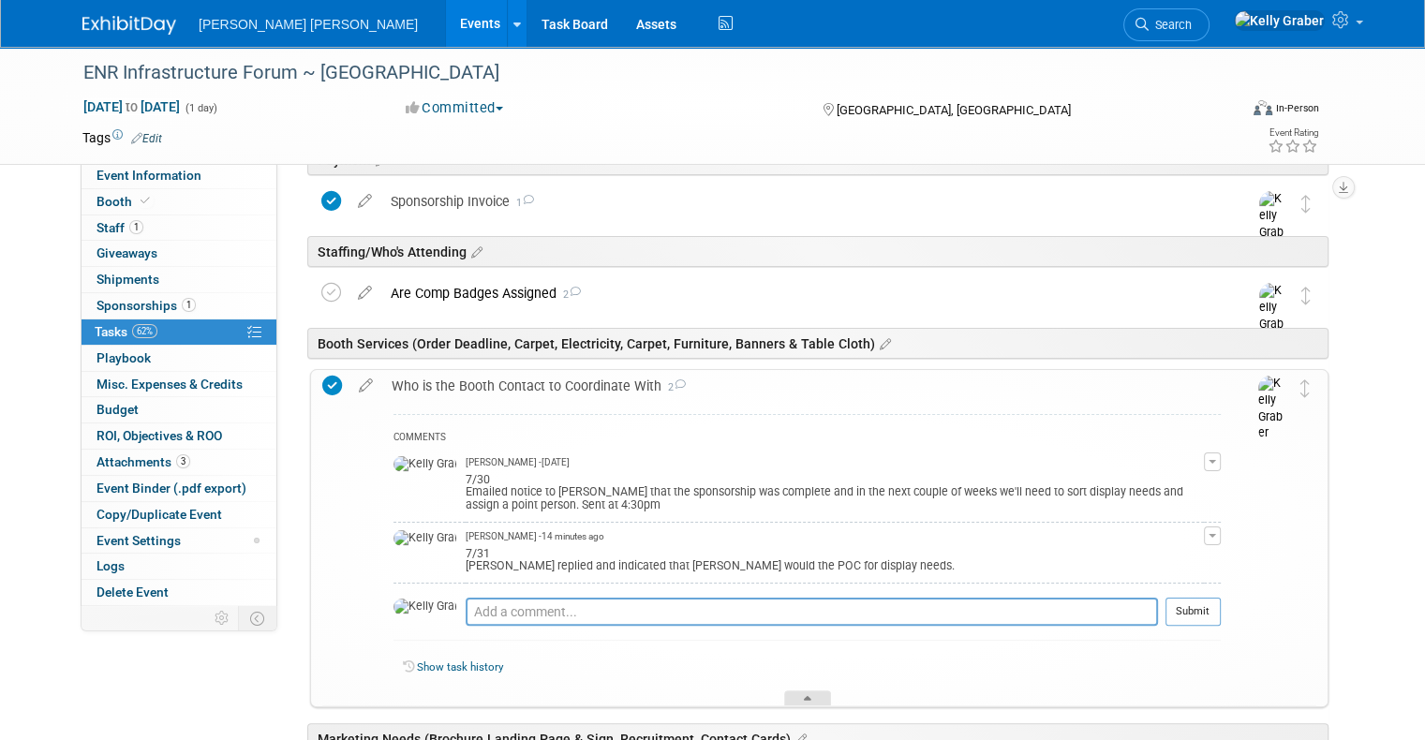
click at [808, 691] on div at bounding box center [807, 698] width 47 height 16
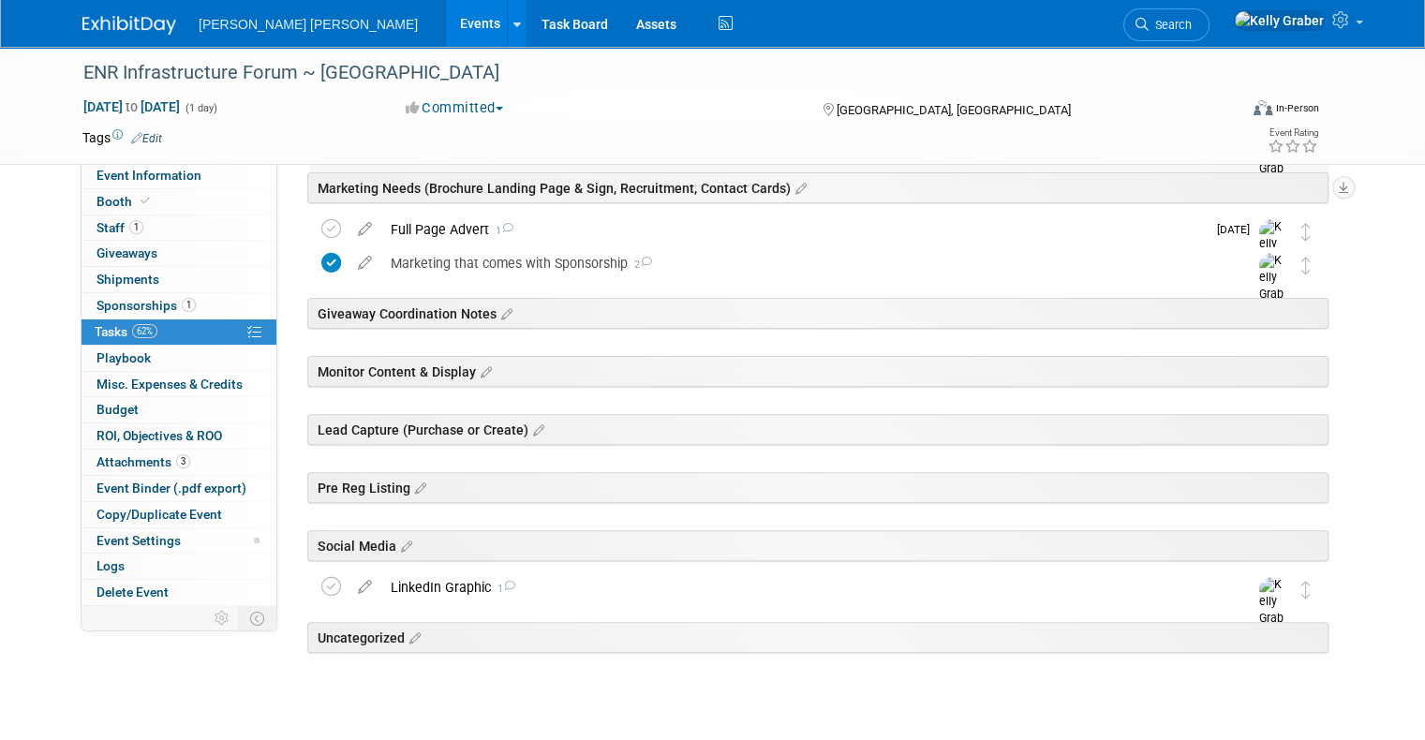
scroll to position [562, 0]
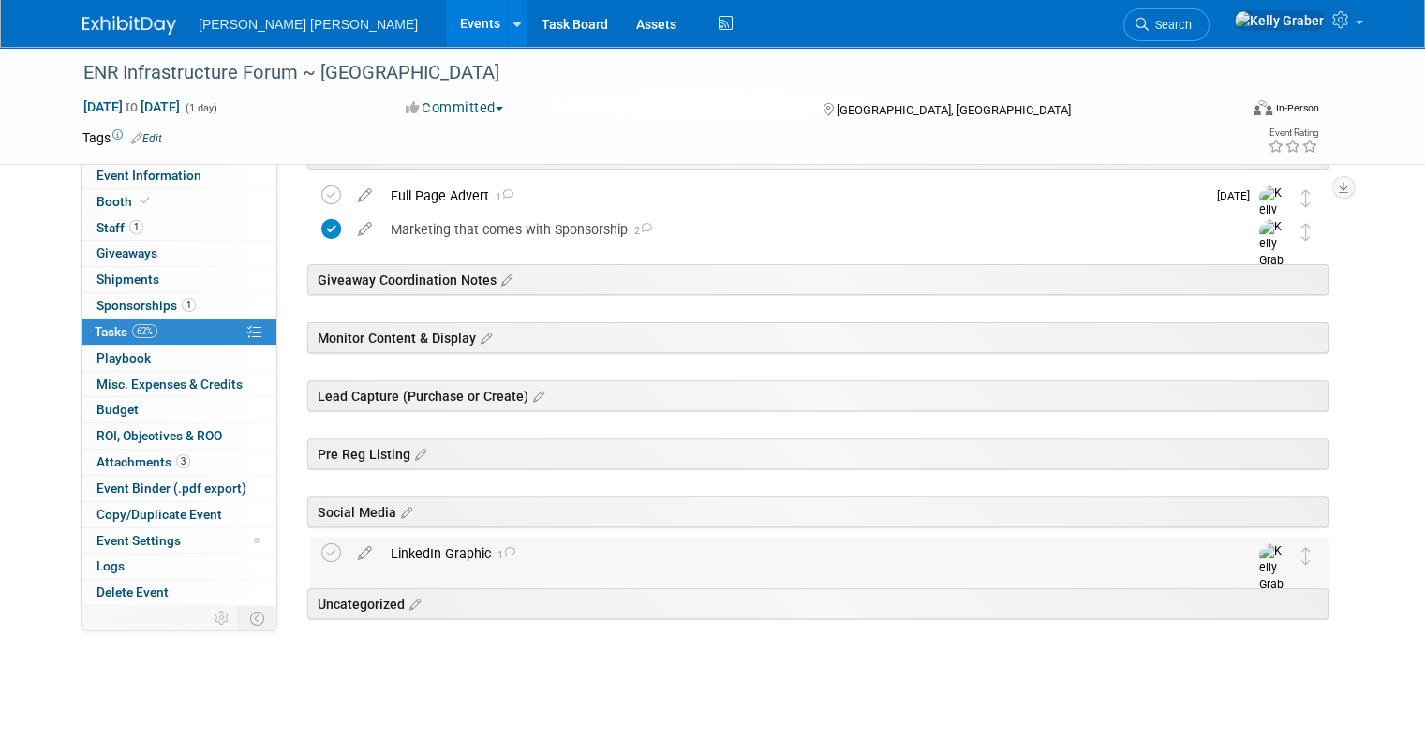
click at [621, 554] on div "LinkedIn Graphic 1" at bounding box center [801, 554] width 840 height 32
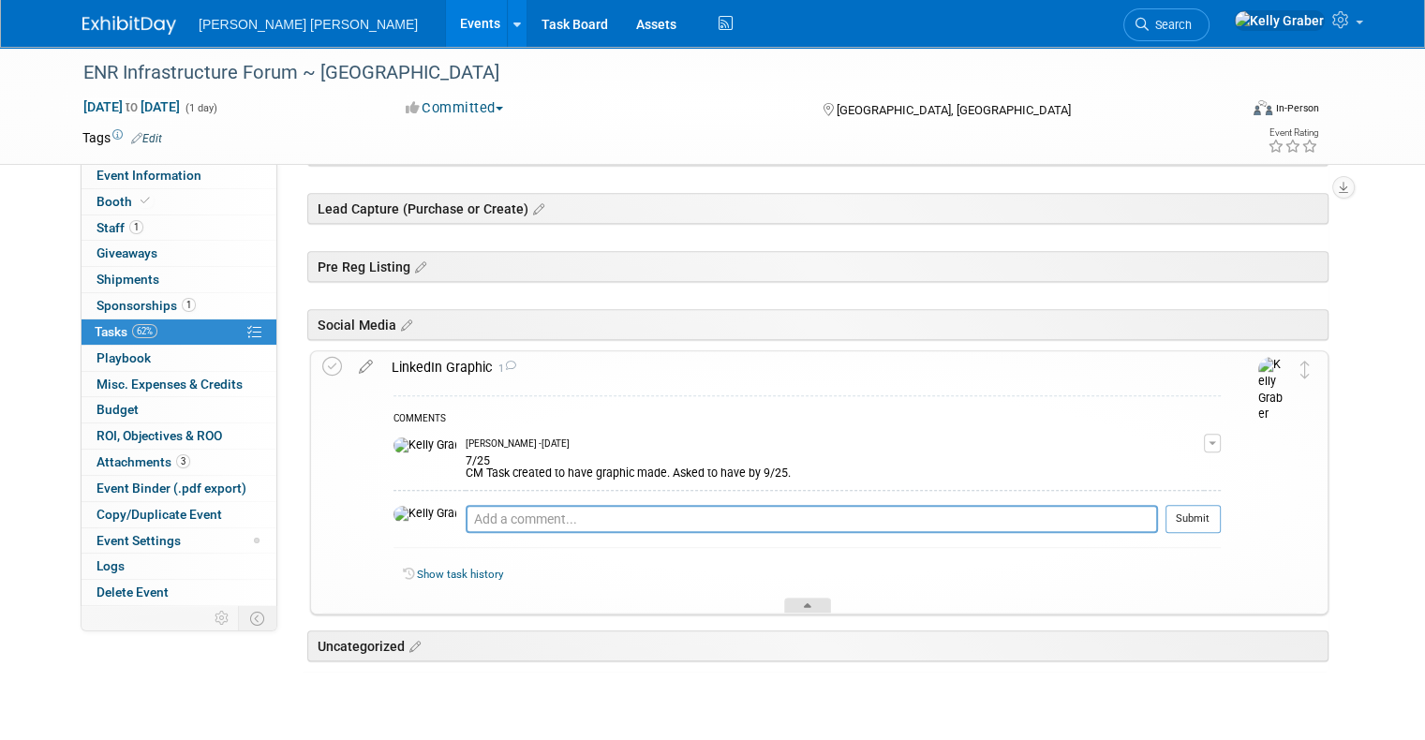
click at [805, 598] on div at bounding box center [807, 606] width 47 height 16
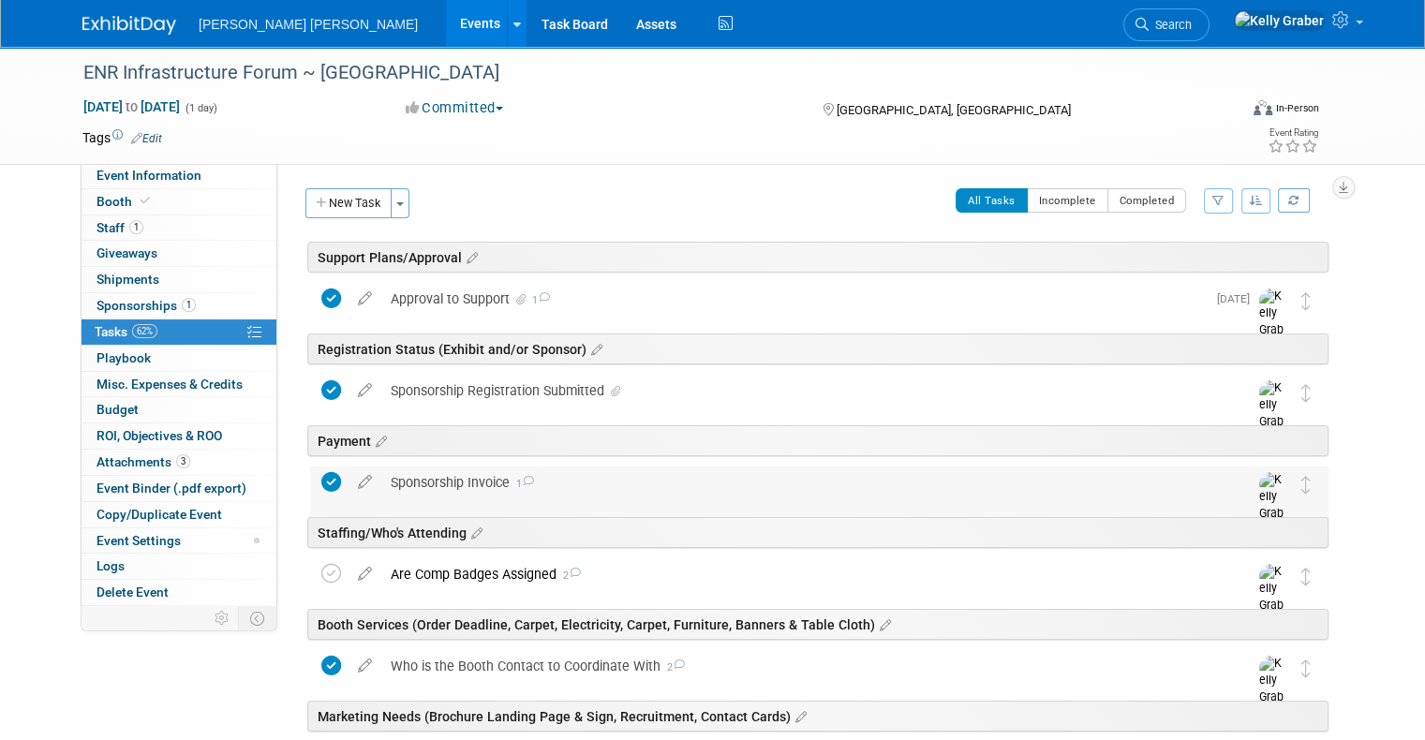
scroll to position [94, 0]
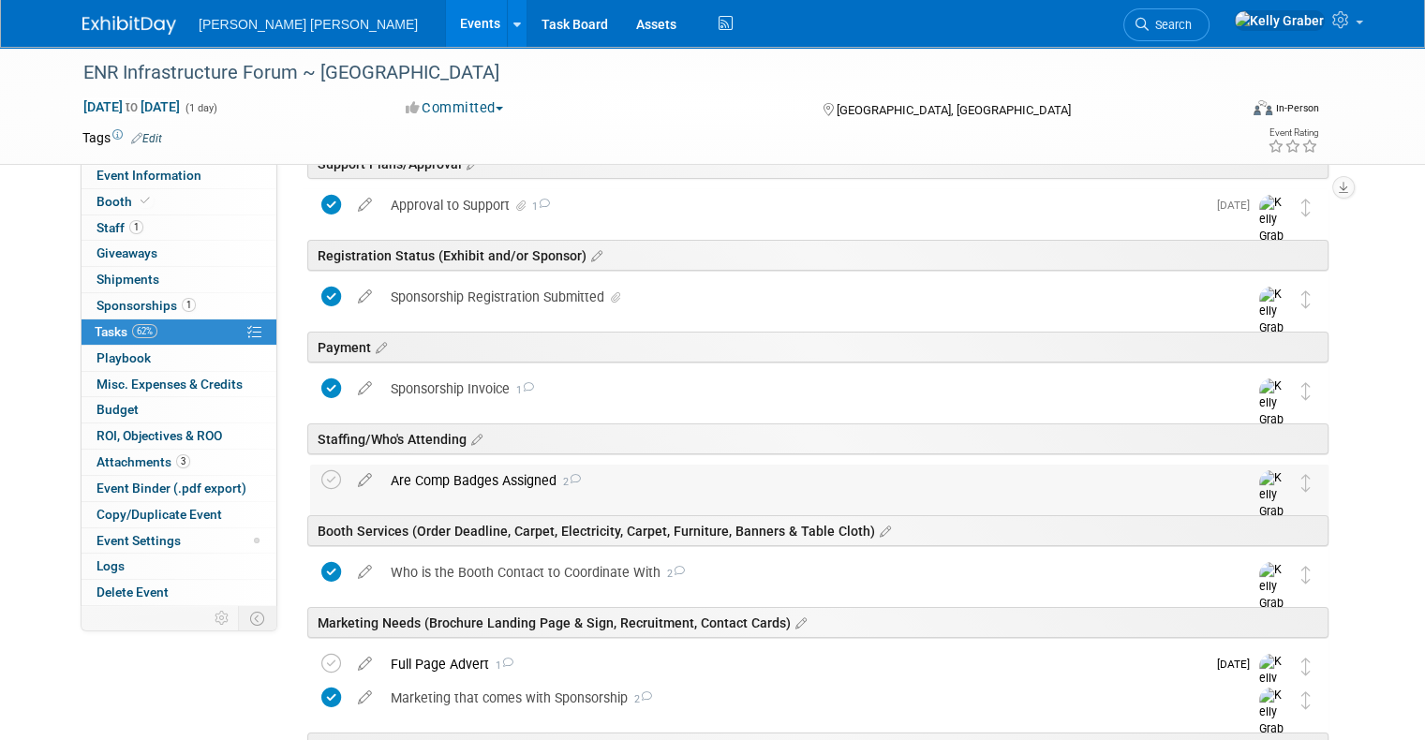
click at [489, 480] on div "Are Comp Badges Assigned 2" at bounding box center [801, 481] width 840 height 32
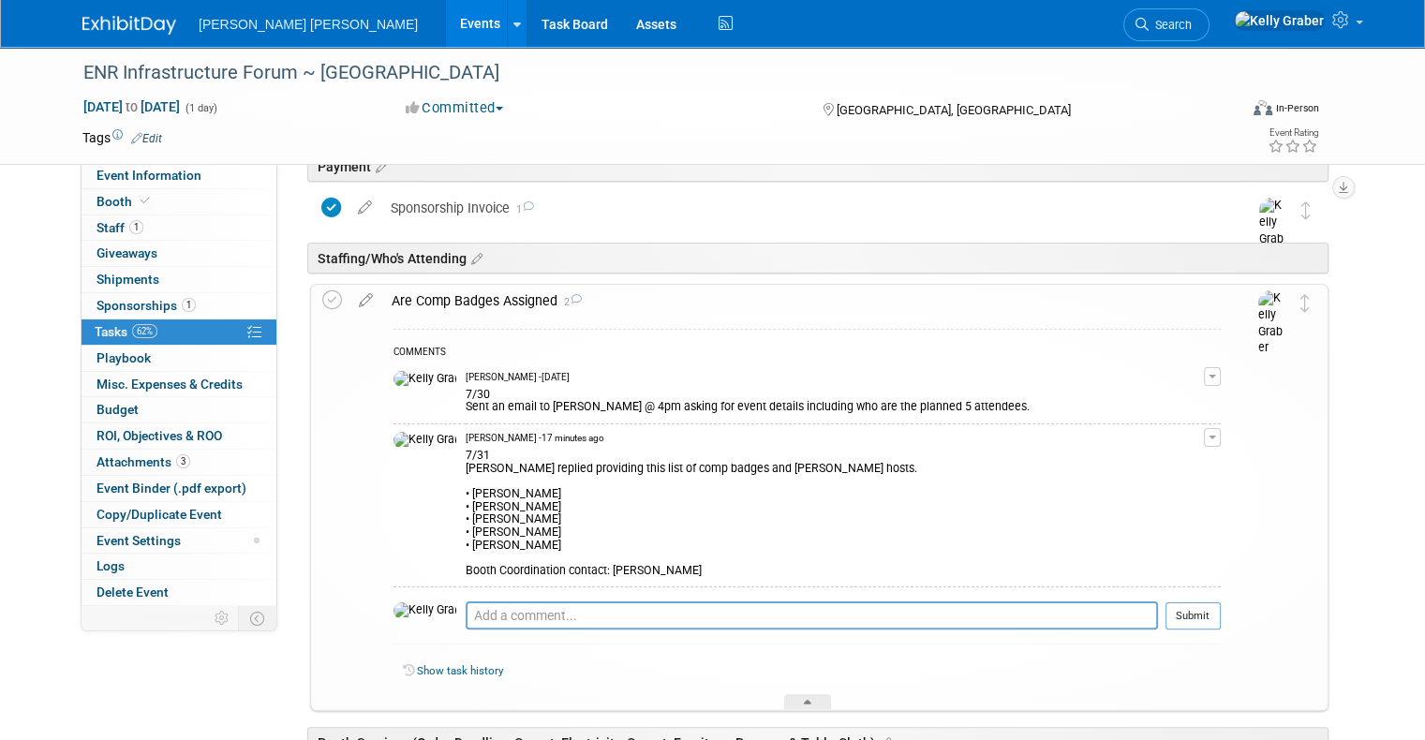
scroll to position [281, 0]
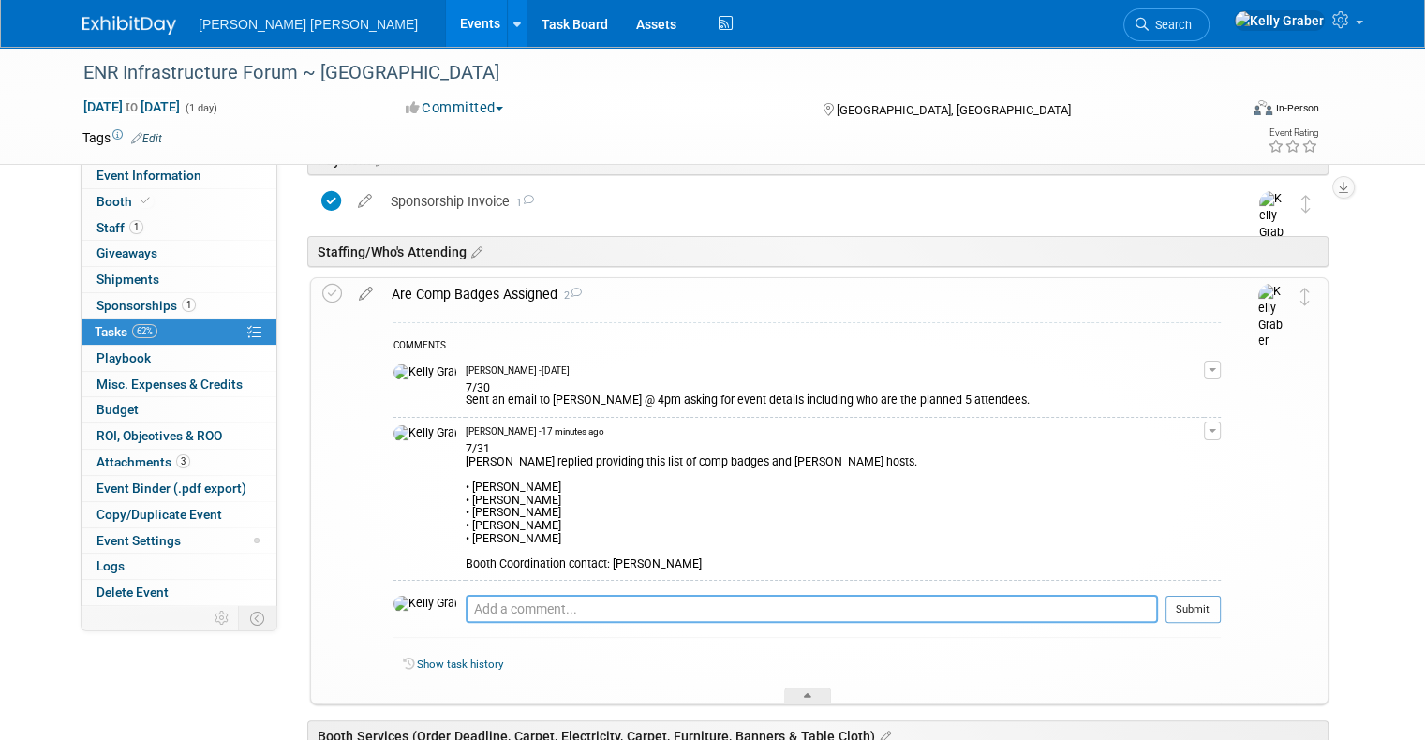
click at [498, 608] on textarea at bounding box center [811, 609] width 692 height 28
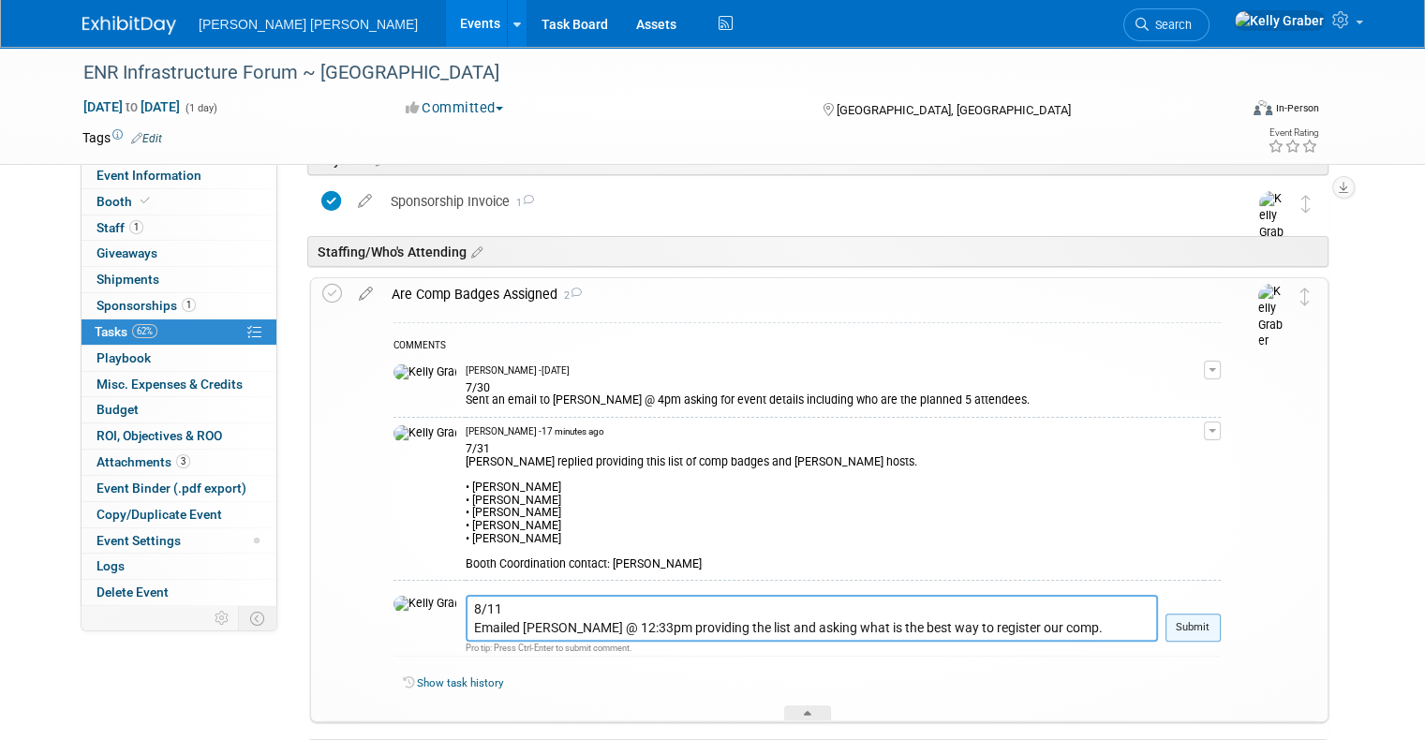
type textarea "8/11 Emailed Marissa @ 12:33pm providing the list and asking what is the best w…"
click at [1216, 631] on button "Submit" at bounding box center [1192, 627] width 55 height 28
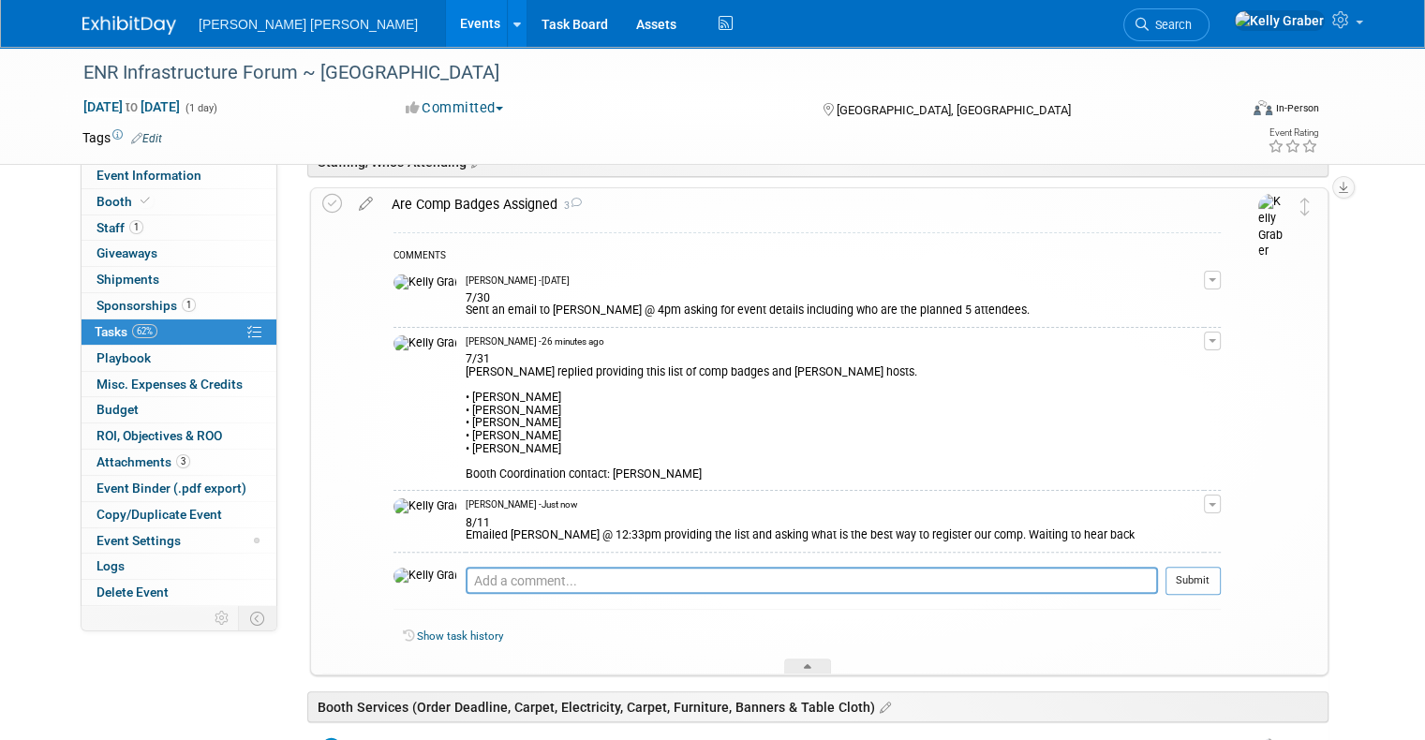
scroll to position [468, 0]
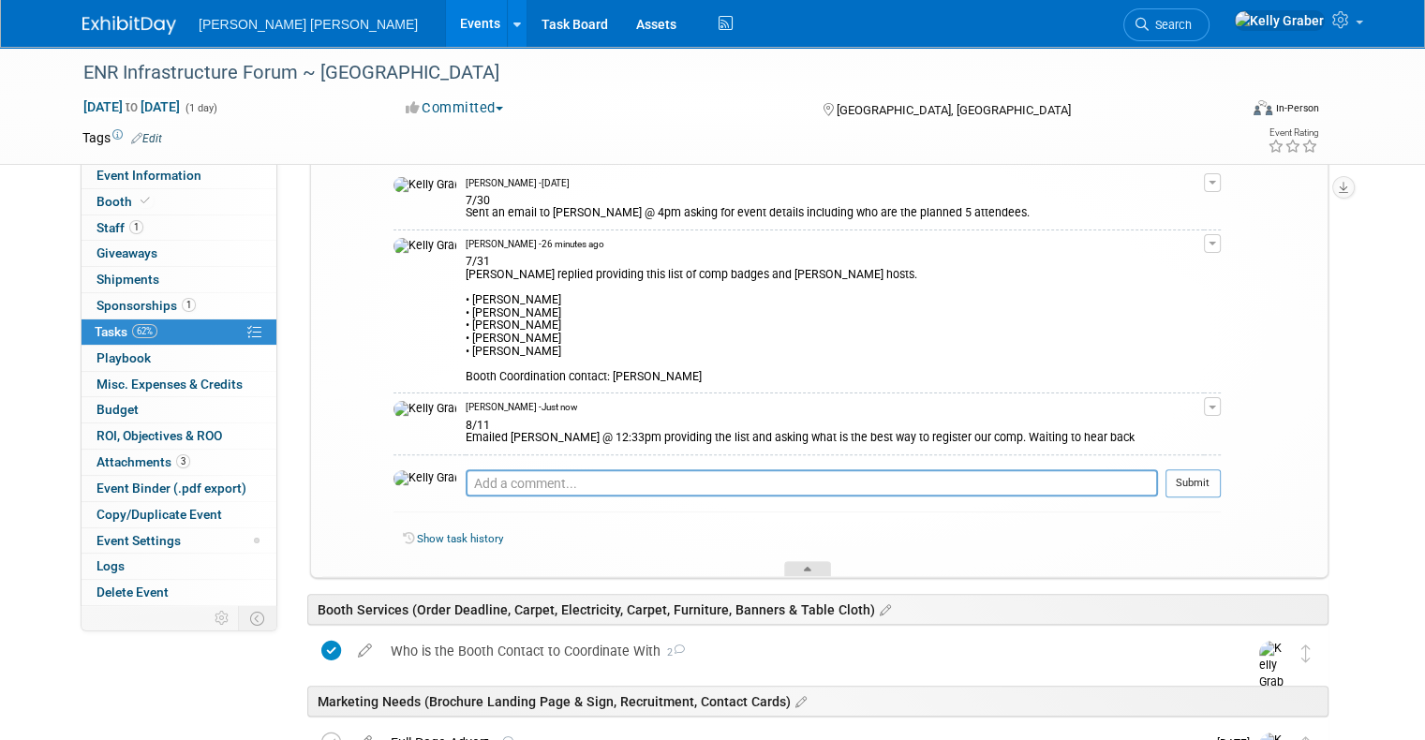
click at [809, 569] on icon at bounding box center [807, 572] width 7 height 11
